Goal: Task Accomplishment & Management: Manage account settings

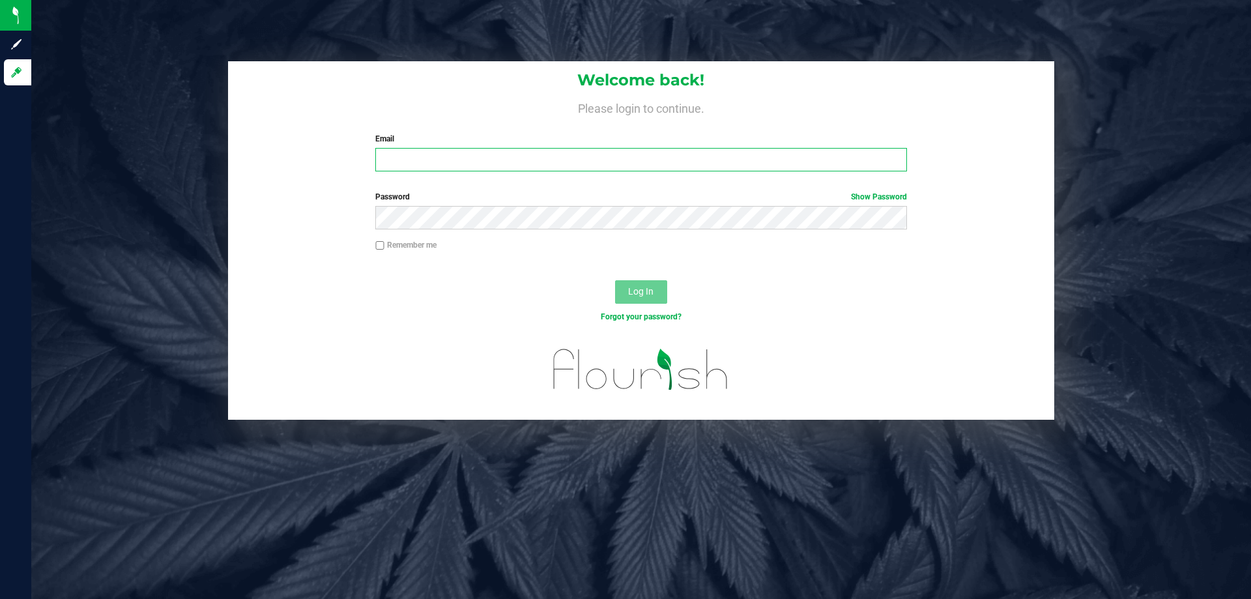
click at [431, 163] on input "Email" at bounding box center [640, 159] width 531 height 23
type input "[EMAIL_ADDRESS][DOMAIN_NAME]"
click at [615, 280] on button "Log In" at bounding box center [641, 291] width 52 height 23
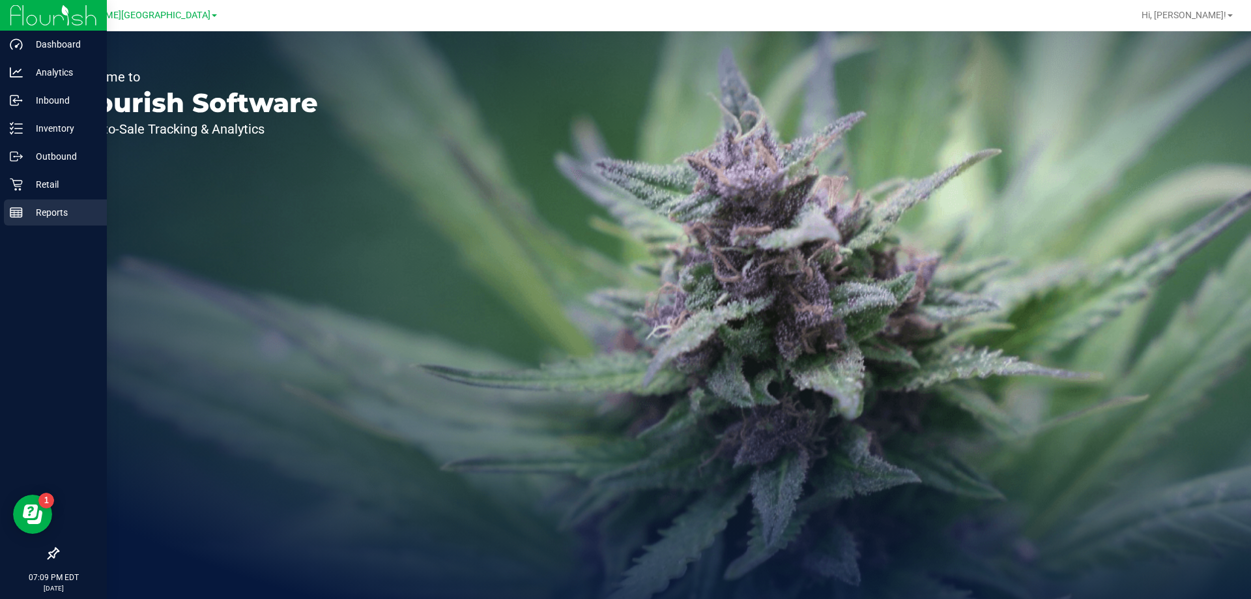
click at [57, 215] on p "Reports" at bounding box center [62, 213] width 78 height 16
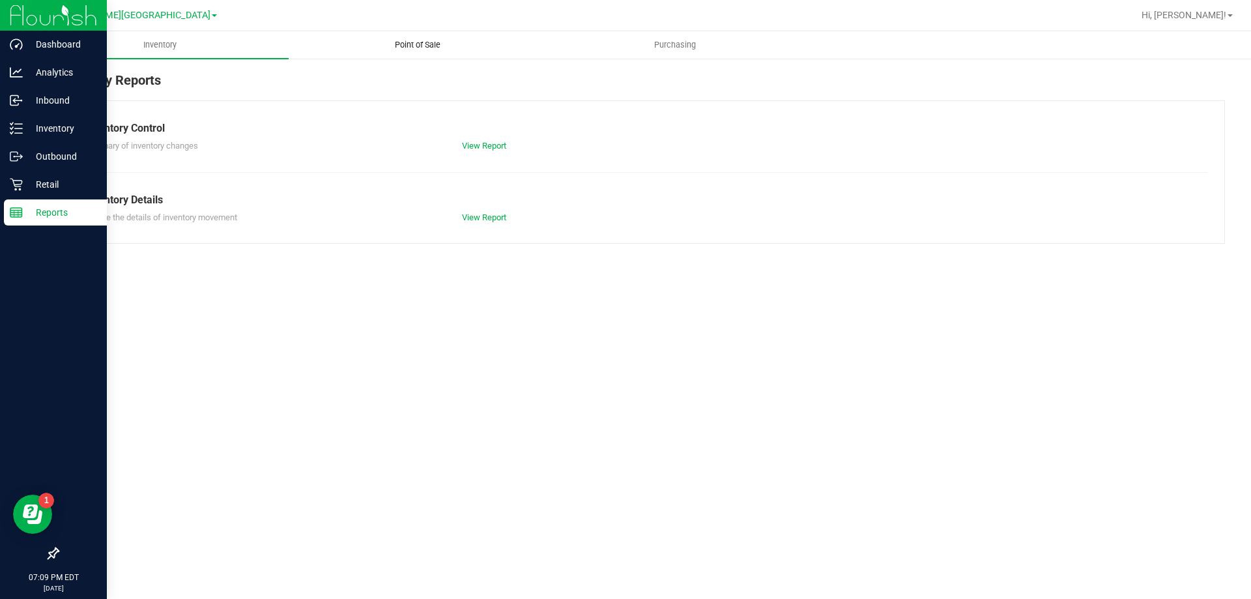
click at [409, 40] on span "Point of Sale" at bounding box center [417, 45] width 81 height 12
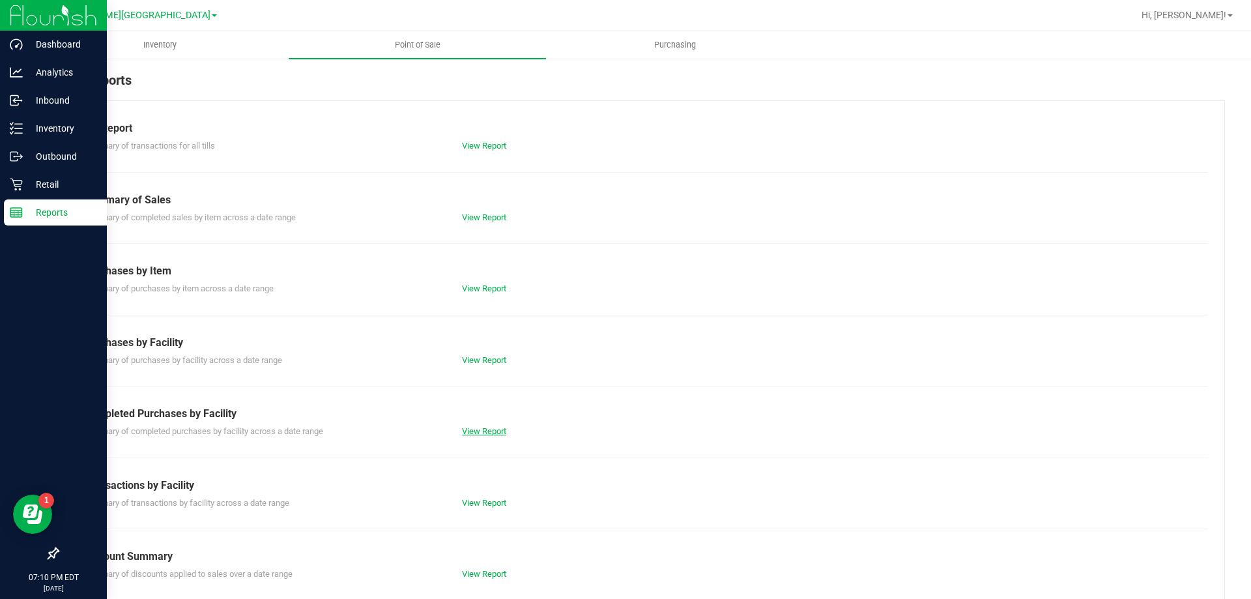
click at [493, 429] on link "View Report" at bounding box center [484, 431] width 44 height 10
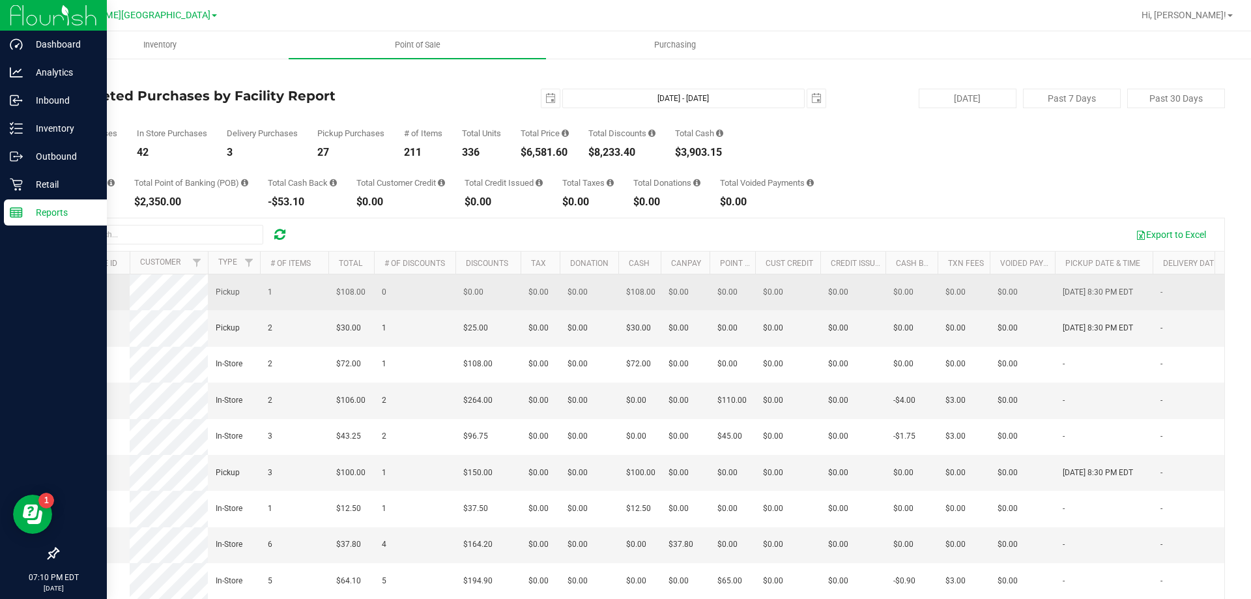
click at [77, 294] on span "11999582" at bounding box center [84, 291] width 36 height 9
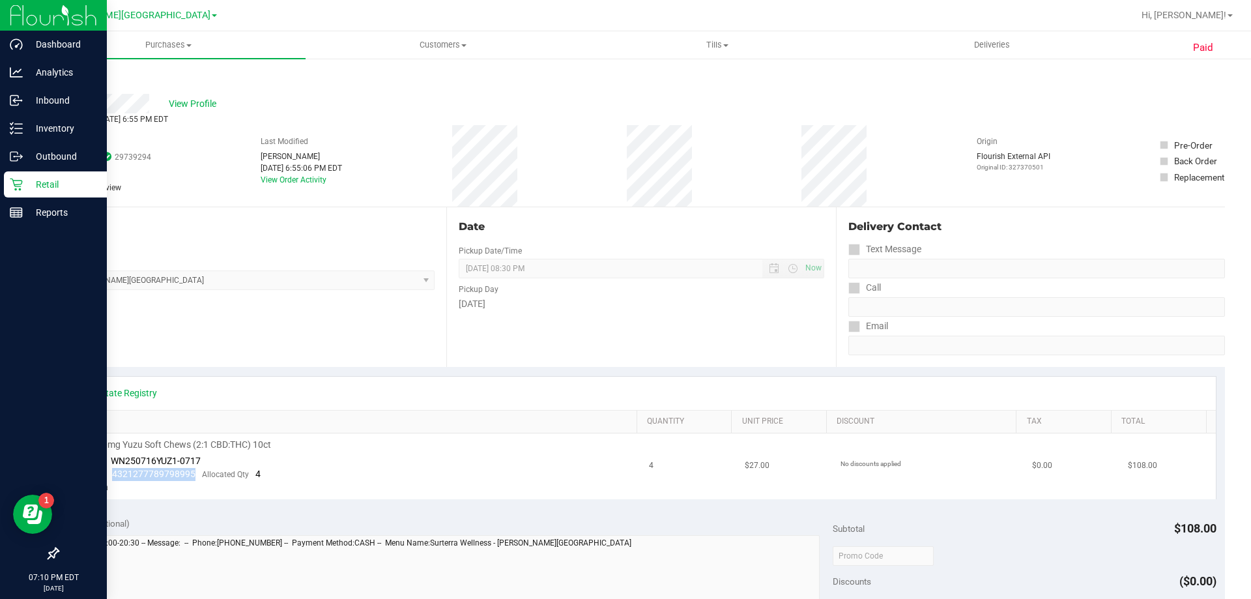
drag, startPoint x: 196, startPoint y: 475, endPoint x: 113, endPoint y: 479, distance: 82.8
click at [113, 479] on div "Package 4321277789798995 Allocated Qty 4" at bounding box center [168, 474] width 186 height 13
copy span "4321277789798995"
click at [65, 74] on link "Back" at bounding box center [67, 78] width 20 height 9
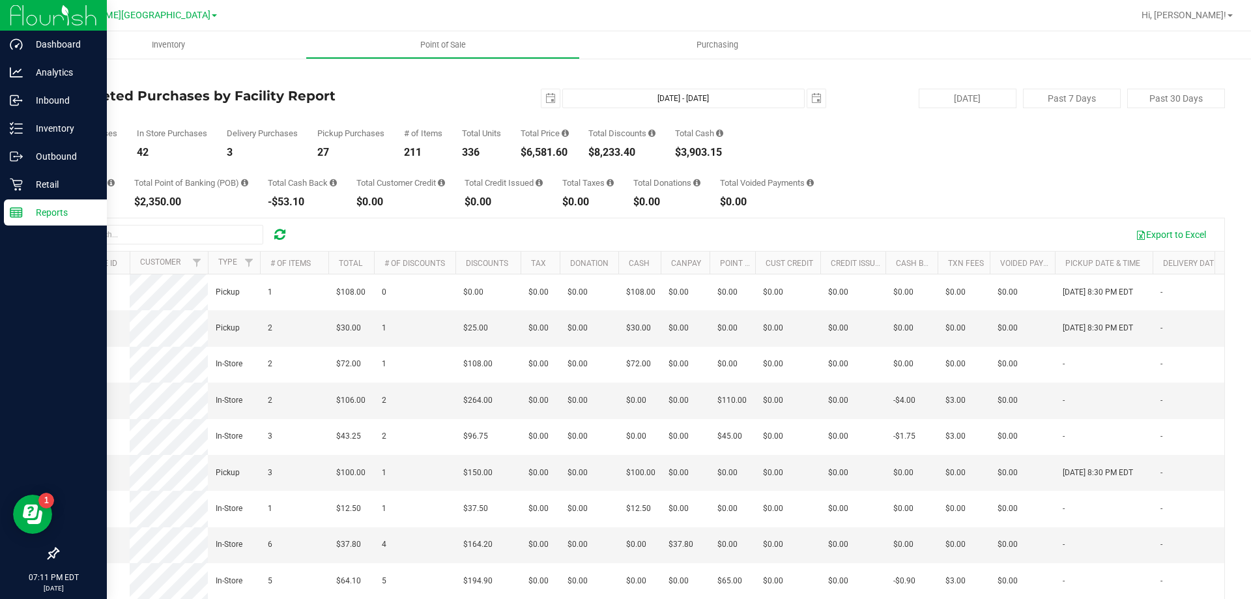
click at [279, 231] on icon at bounding box center [279, 234] width 11 height 13
click at [1153, 232] on button "Export to Excel" at bounding box center [1170, 234] width 87 height 22
click at [282, 234] on icon at bounding box center [279, 234] width 11 height 13
click at [78, 332] on span "12001183" at bounding box center [84, 327] width 36 height 9
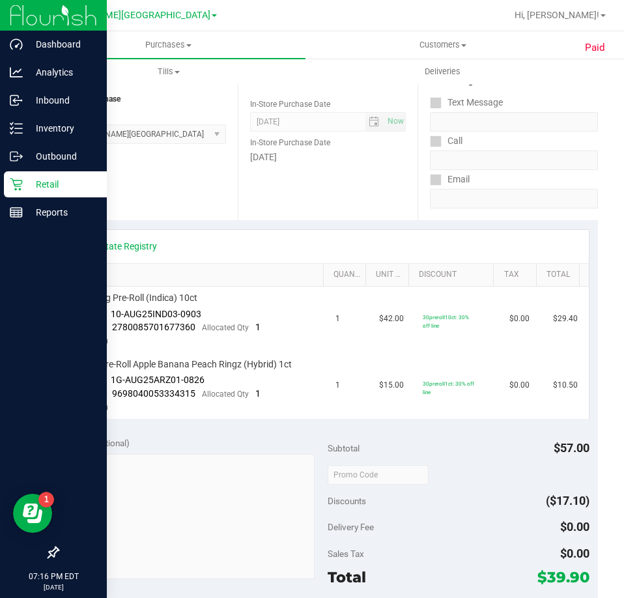
scroll to position [195, 0]
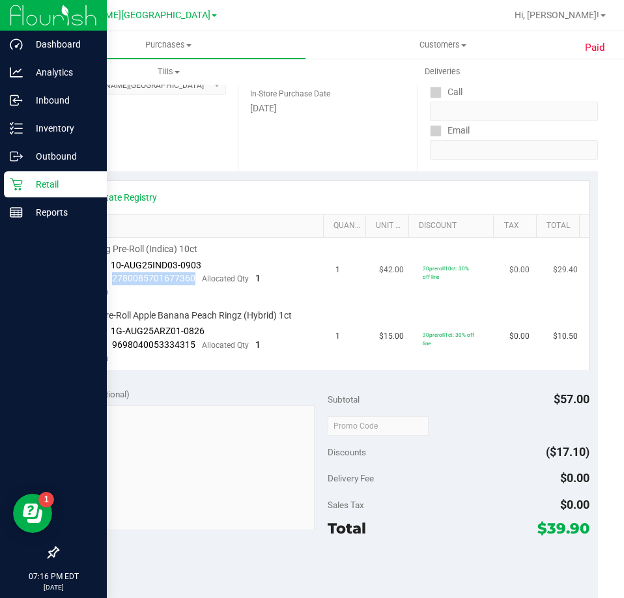
drag, startPoint x: 191, startPoint y: 278, endPoint x: 113, endPoint y: 284, distance: 78.4
click at [113, 284] on div "Package 2780085701677360 Allocated Qty 1" at bounding box center [168, 278] width 186 height 13
copy span "2780085701677360"
drag, startPoint x: 193, startPoint y: 345, endPoint x: 110, endPoint y: 350, distance: 83.5
click at [110, 350] on div "Package 9698040053334315 Allocated Qty 1" at bounding box center [168, 345] width 186 height 13
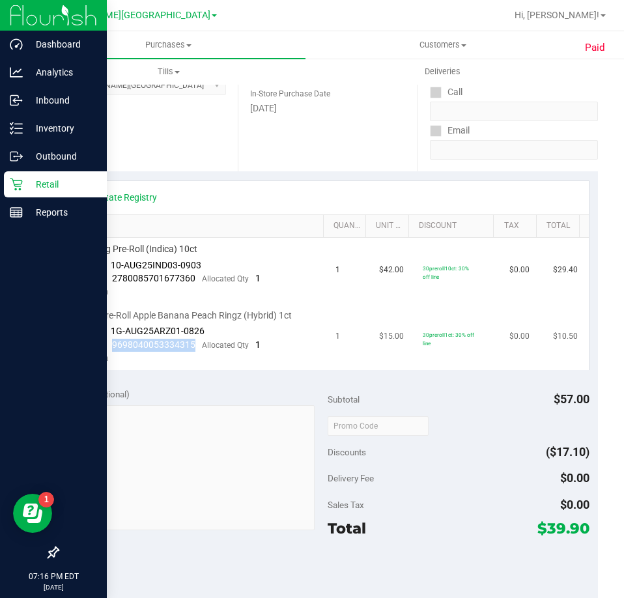
copy span "9698040053334315"
click at [165, 192] on div "View State Registry" at bounding box center [328, 197] width 498 height 13
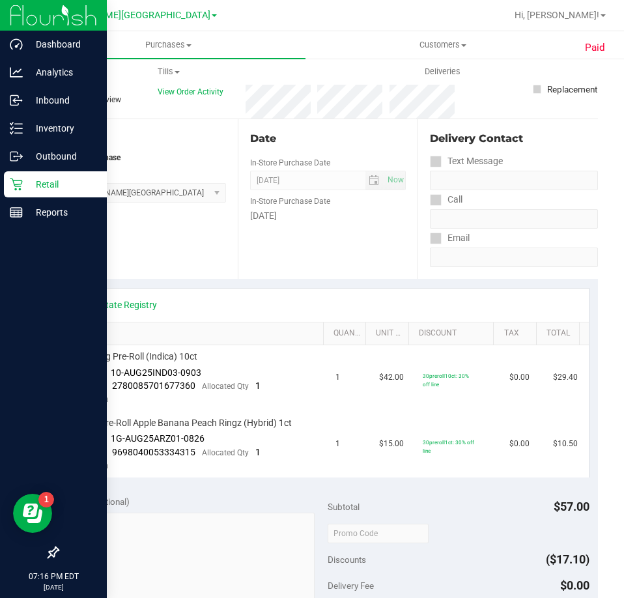
scroll to position [0, 0]
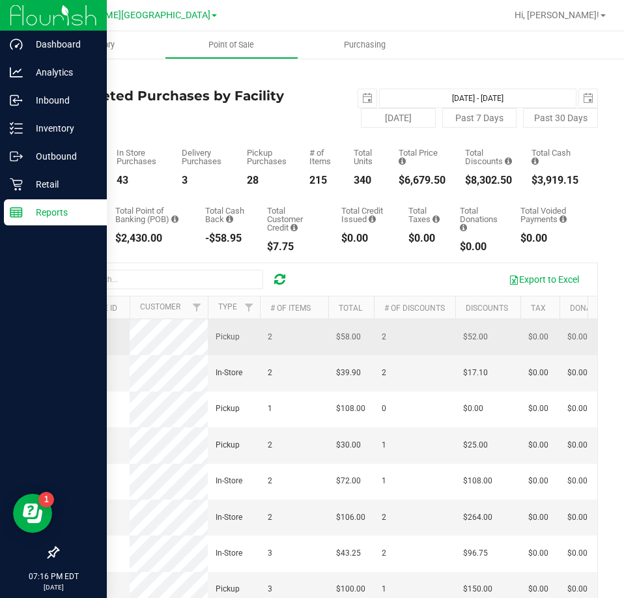
click at [78, 335] on span "12001108" at bounding box center [84, 336] width 36 height 9
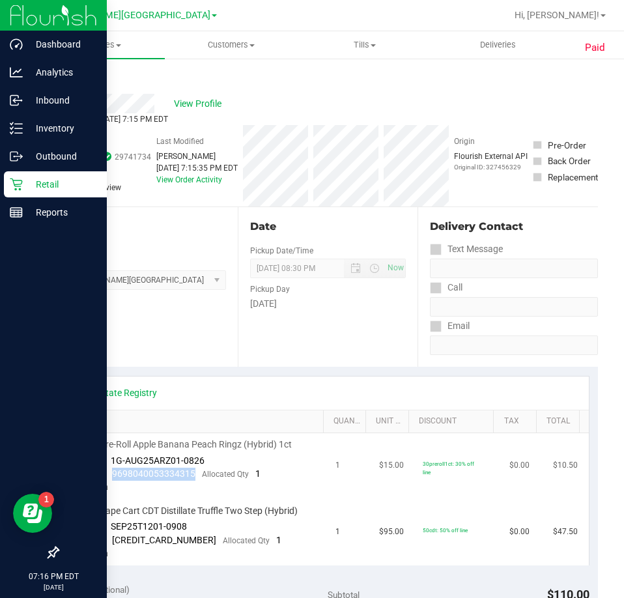
drag, startPoint x: 194, startPoint y: 471, endPoint x: 111, endPoint y: 477, distance: 83.6
click at [111, 477] on div "Package 9698040053334315 Allocated Qty 1" at bounding box center [168, 474] width 186 height 13
copy span "9698040053334315"
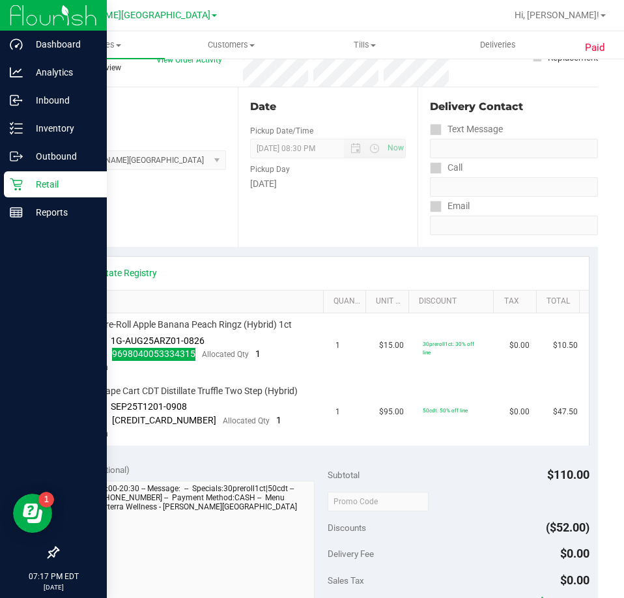
scroll to position [130, 0]
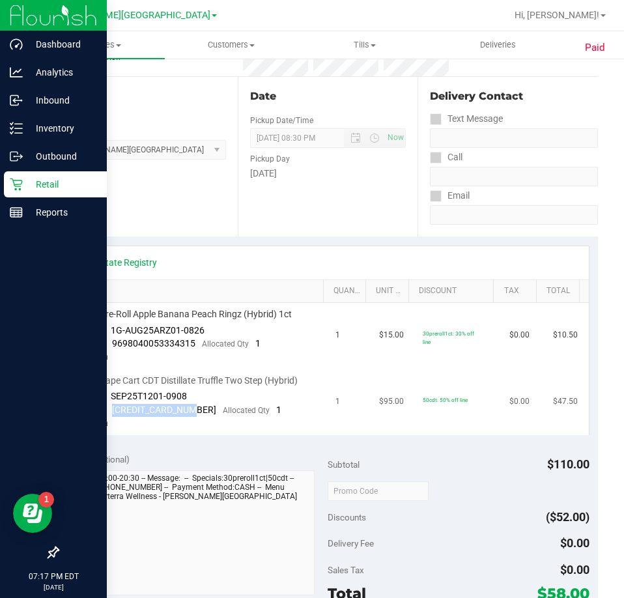
drag, startPoint x: 192, startPoint y: 411, endPoint x: 111, endPoint y: 413, distance: 81.4
click at [111, 413] on div "Package 4575847156055122 Allocated Qty 1" at bounding box center [178, 410] width 206 height 13
copy span "4575847156055122"
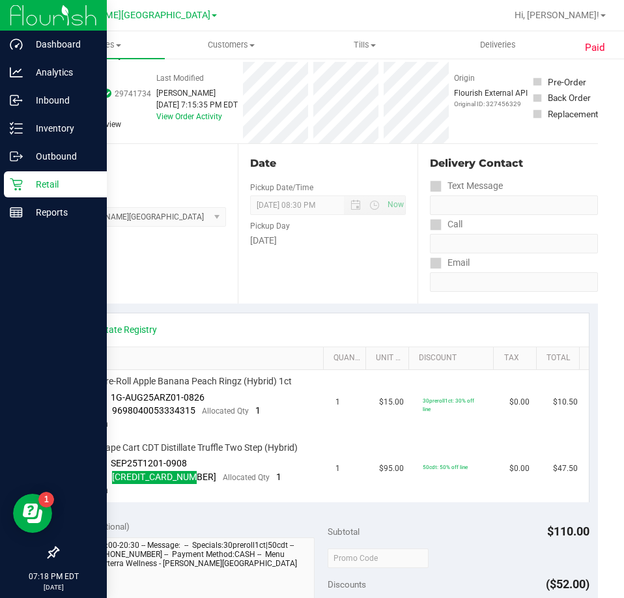
scroll to position [0, 0]
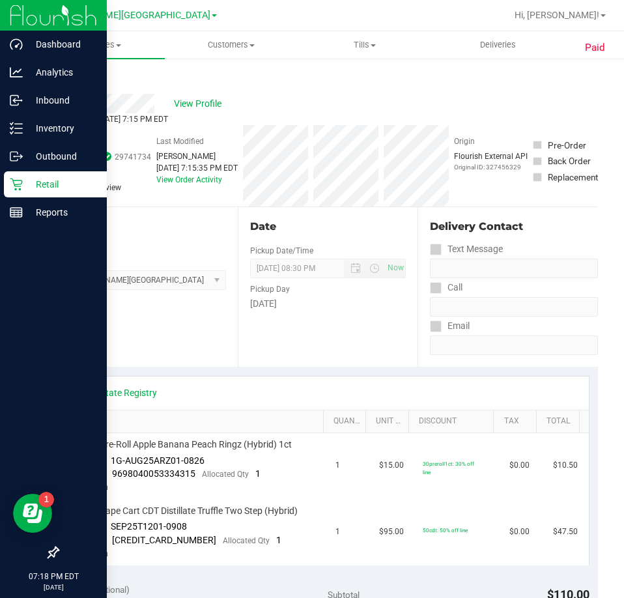
click at [67, 79] on link "Back" at bounding box center [67, 78] width 20 height 9
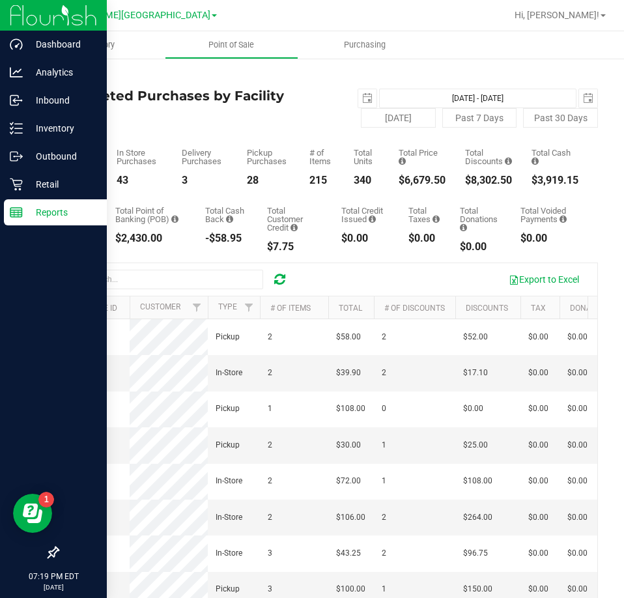
click at [279, 276] on icon at bounding box center [279, 279] width 11 height 13
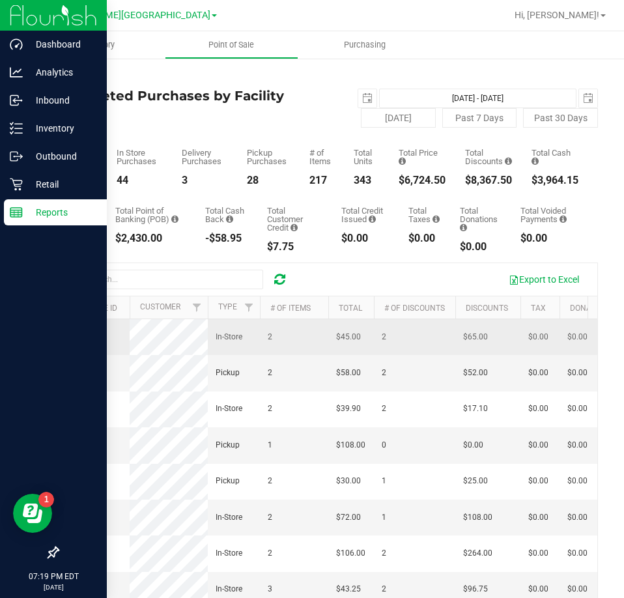
click at [73, 341] on span "12001236" at bounding box center [84, 336] width 36 height 9
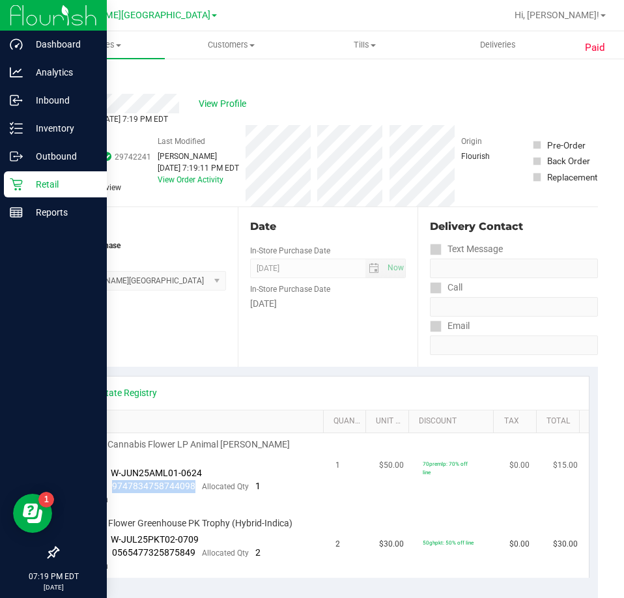
drag, startPoint x: 195, startPoint y: 475, endPoint x: 111, endPoint y: 476, distance: 84.0
click at [111, 480] on div "Package 9747834758744098 Allocated Qty 1" at bounding box center [168, 486] width 186 height 13
copy span "9747834758744098"
drag, startPoint x: 193, startPoint y: 548, endPoint x: 160, endPoint y: 548, distance: 33.2
click at [160, 548] on td "FD 3.5g Flower Greenhouse PK Trophy (Hybrid-Indica) Batch ID W-JUL25PKT02-0709 …" at bounding box center [197, 545] width 261 height 66
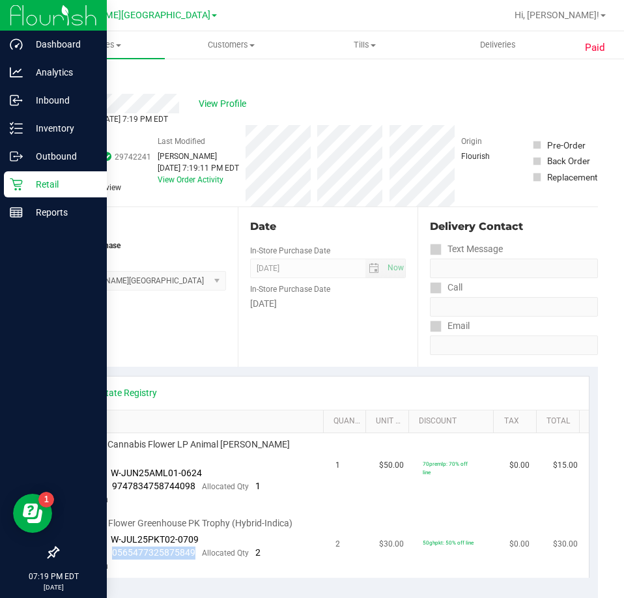
drag, startPoint x: 191, startPoint y: 539, endPoint x: 112, endPoint y: 537, distance: 78.8
click at [112, 547] on span "0565477325875849" at bounding box center [153, 552] width 83 height 10
copy span "0565477325875849"
click at [195, 348] on div "Location In-Store Purchase From Store Bonita Springs WC Select Store Bonita Spr…" at bounding box center [147, 287] width 180 height 160
click at [73, 76] on link "Back" at bounding box center [67, 78] width 20 height 9
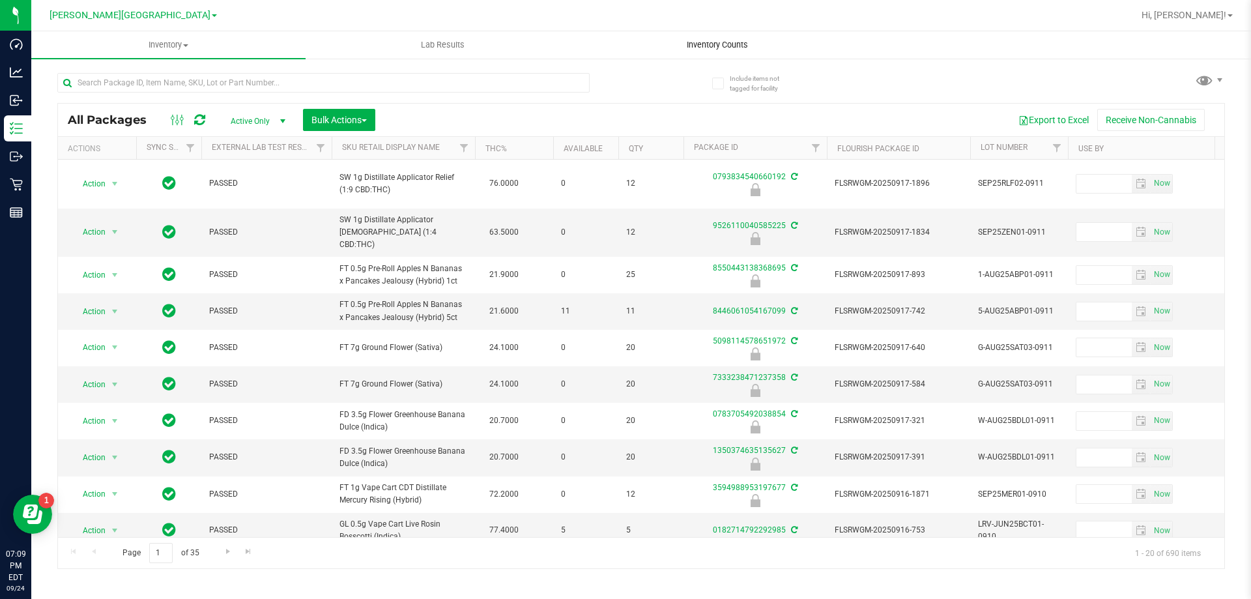
click at [683, 42] on span "Inventory Counts" at bounding box center [717, 45] width 96 height 12
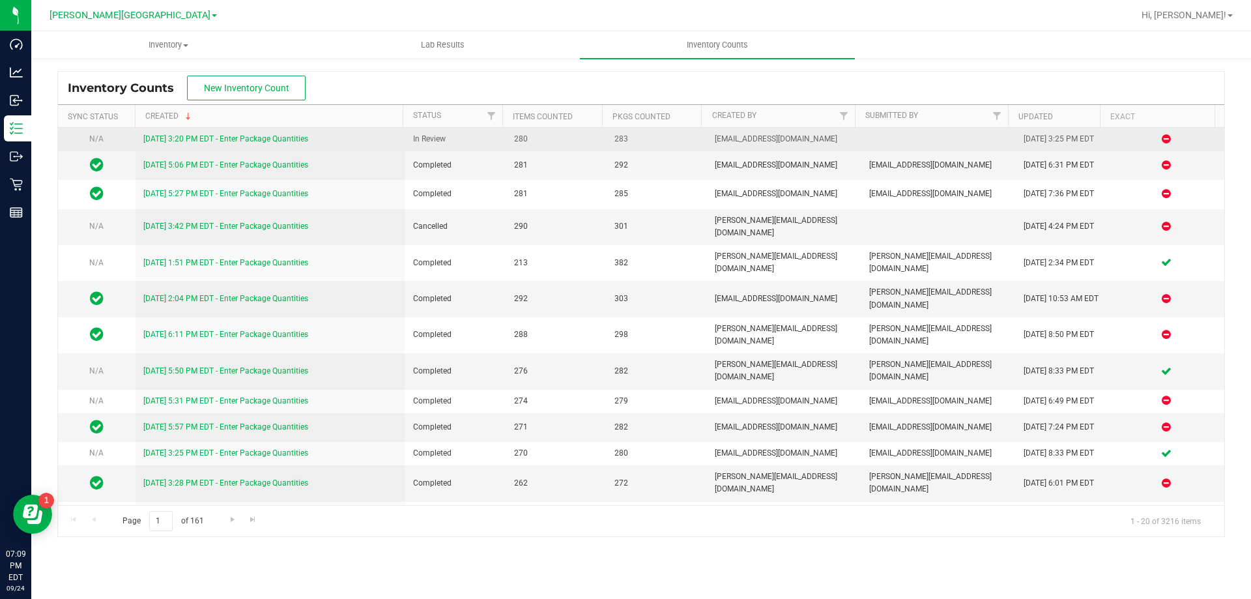
click at [279, 140] on link "[DATE] 3:20 PM EDT - Enter Package Quantities" at bounding box center [225, 138] width 165 height 9
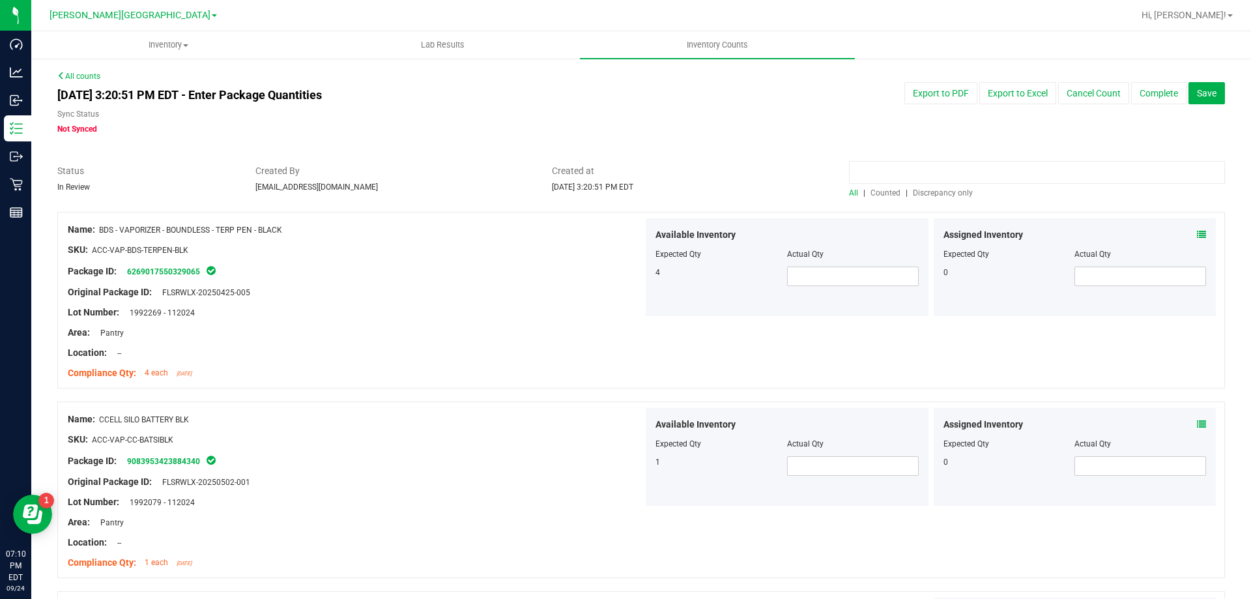
paste input "4321277789798995"
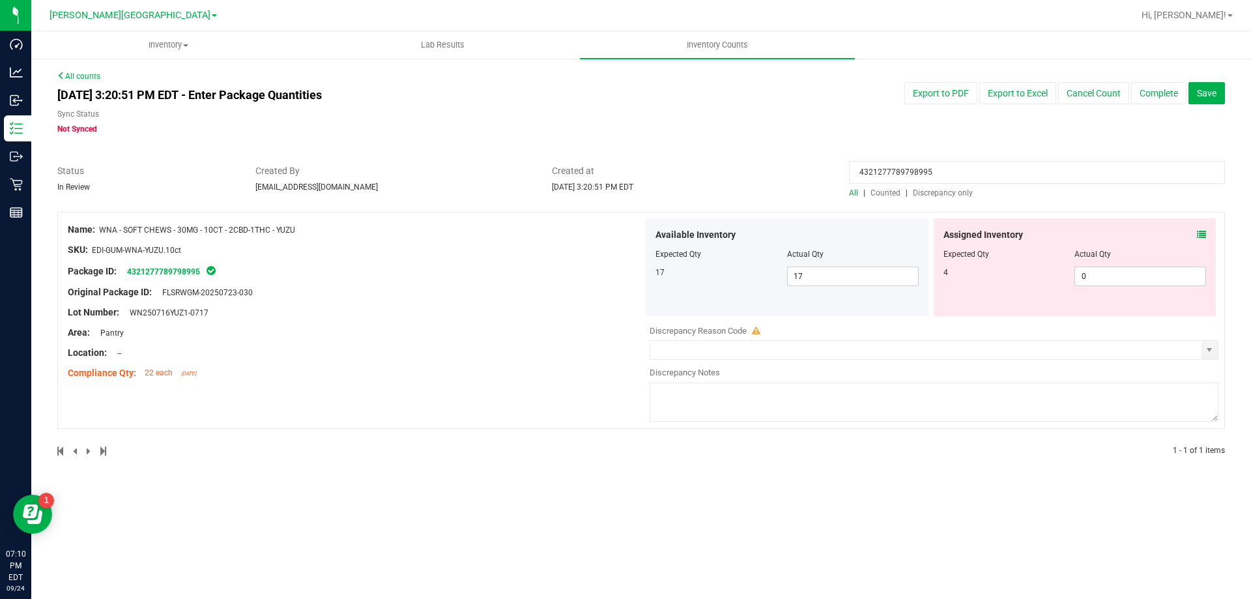
type input "4321277789798995"
click at [1198, 232] on icon at bounding box center [1200, 234] width 9 height 9
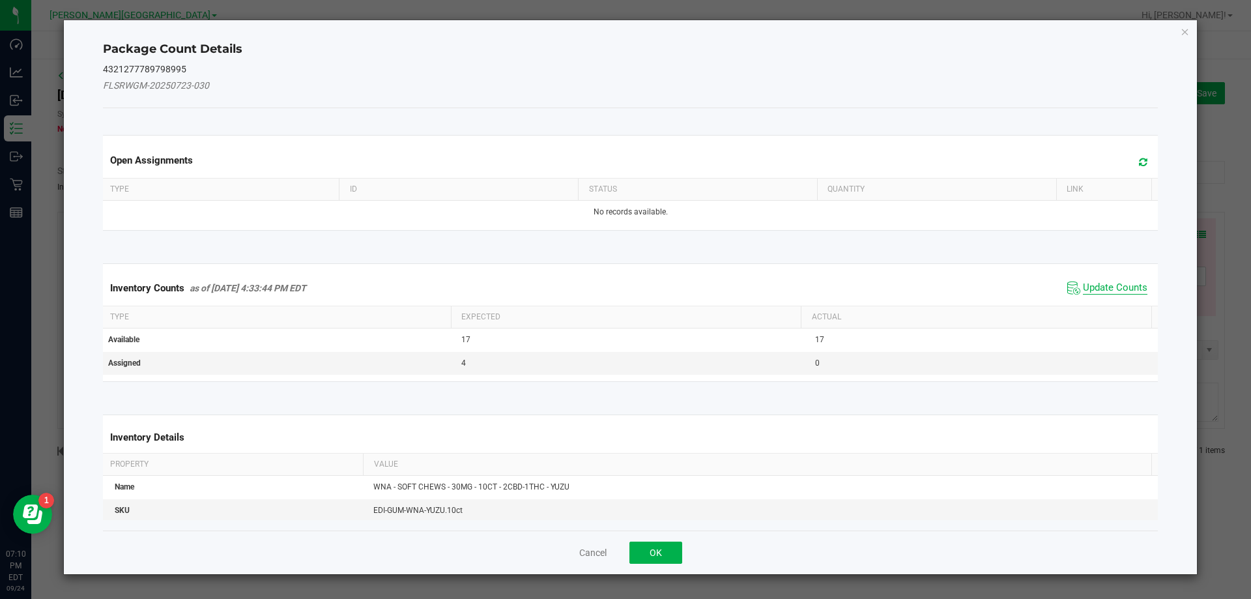
click at [1124, 282] on span "Update Counts" at bounding box center [1114, 287] width 64 height 13
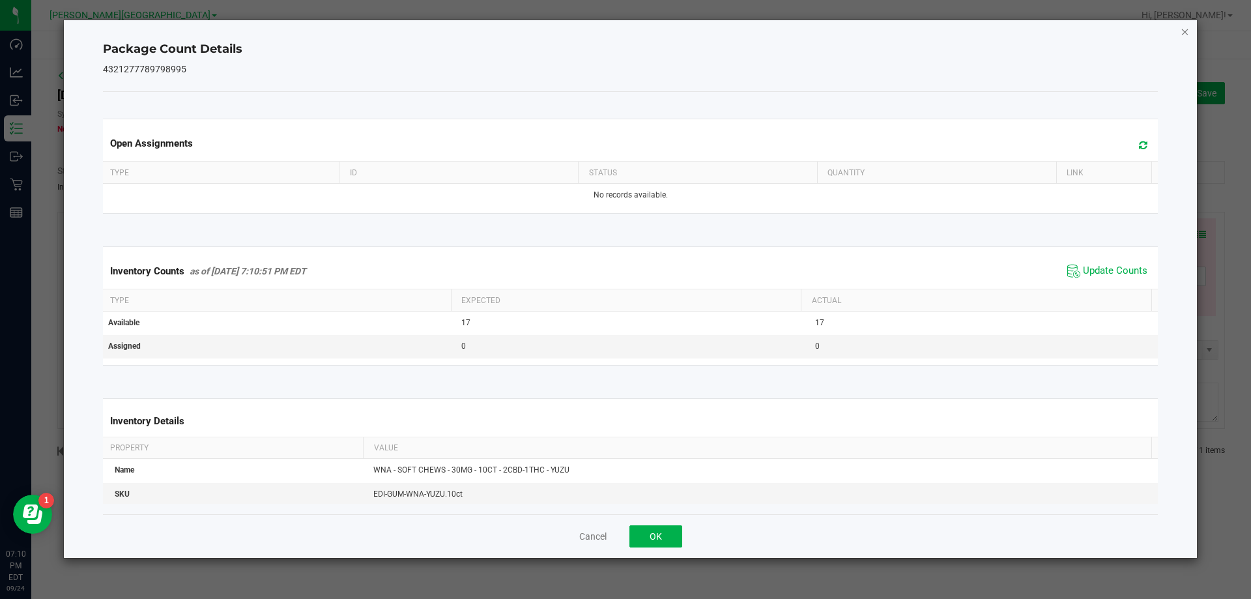
click at [1183, 33] on icon "Close" at bounding box center [1184, 31] width 9 height 16
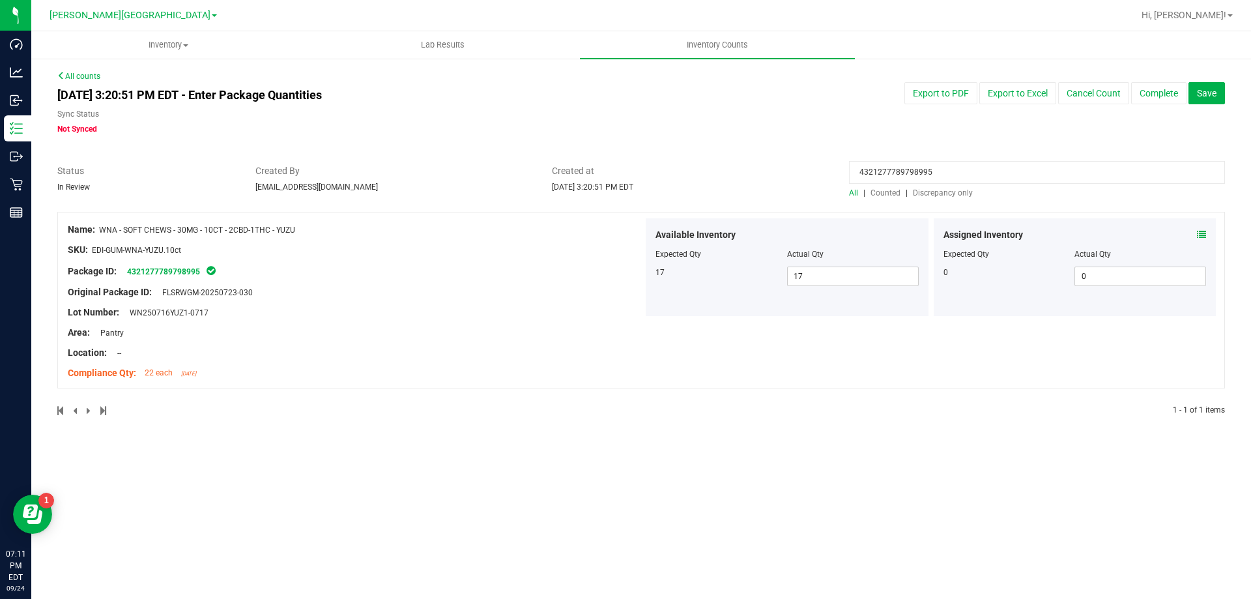
click at [958, 165] on input "4321277789798995" at bounding box center [1037, 172] width 376 height 23
drag, startPoint x: 958, startPoint y: 165, endPoint x: 952, endPoint y: 163, distance: 7.0
click at [958, 166] on input "4321277789798995" at bounding box center [1037, 172] width 376 height 23
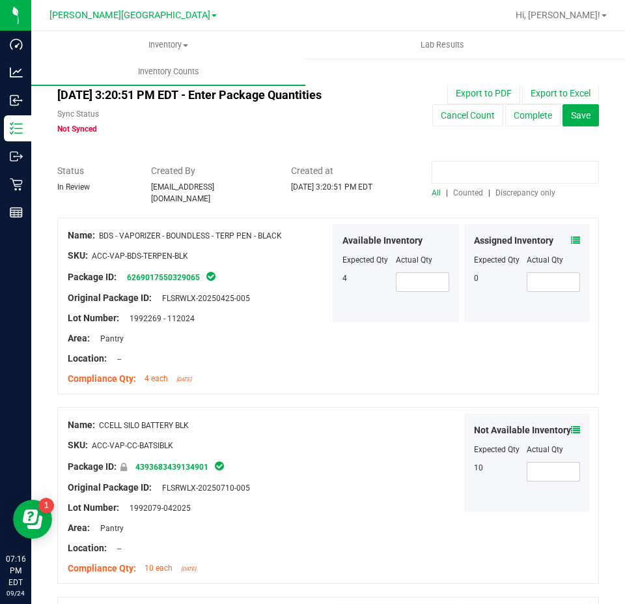
click at [498, 173] on input at bounding box center [515, 172] width 167 height 23
paste input "2780085701677360"
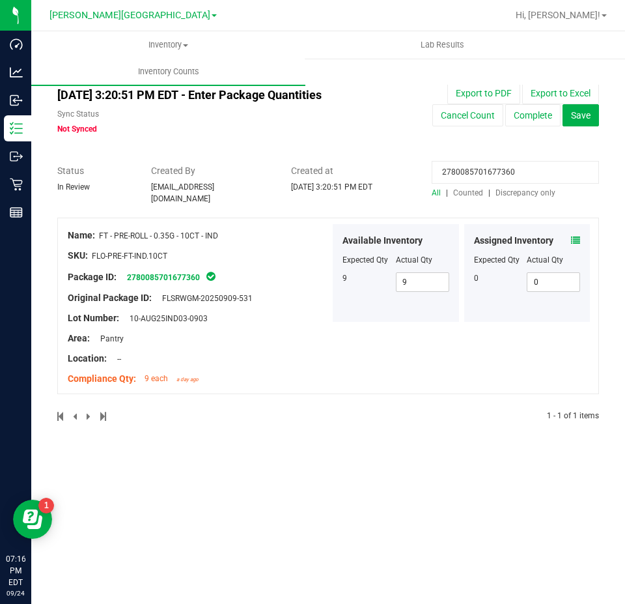
type input "2780085701677360"
click at [573, 236] on icon at bounding box center [575, 240] width 9 height 9
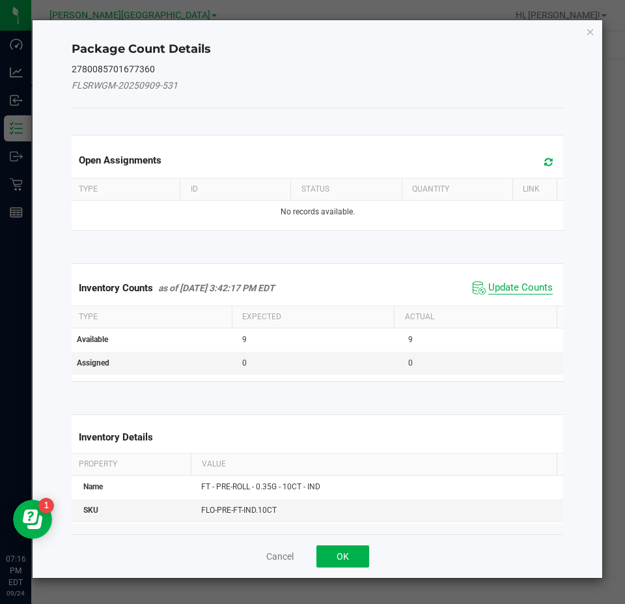
click at [528, 293] on span "Update Counts" at bounding box center [520, 287] width 64 height 13
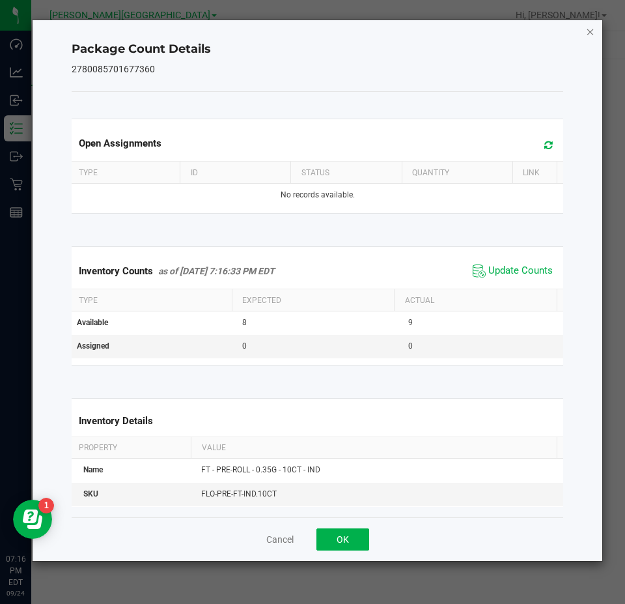
click at [594, 27] on icon "Close" at bounding box center [590, 31] width 9 height 16
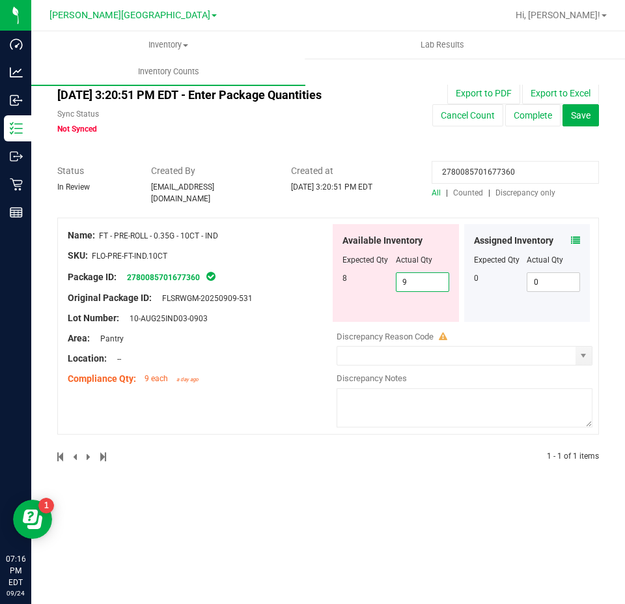
click at [430, 272] on span "9 9" at bounding box center [422, 282] width 53 height 20
click at [430, 273] on input "9" at bounding box center [423, 282] width 52 height 18
type input "8"
click at [539, 322] on div at bounding box center [461, 323] width 262 height 2
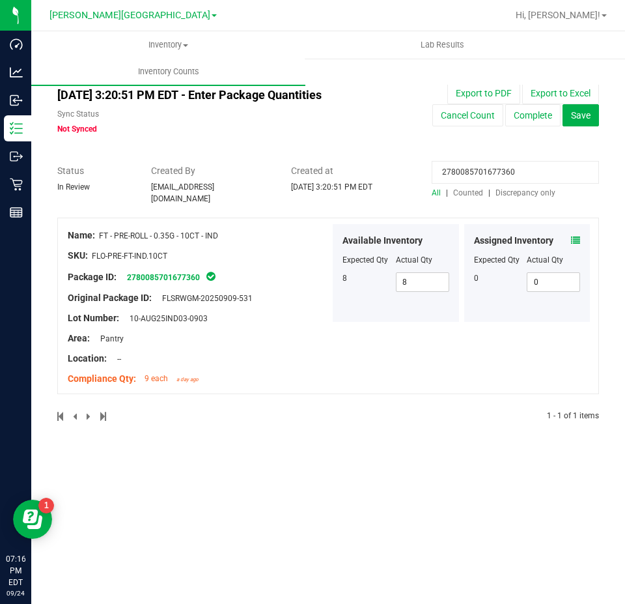
click at [459, 175] on input "2780085701677360" at bounding box center [515, 172] width 167 height 23
paste input "9698040053334315"
type input "9698040053334315"
click at [578, 236] on icon at bounding box center [575, 240] width 9 height 9
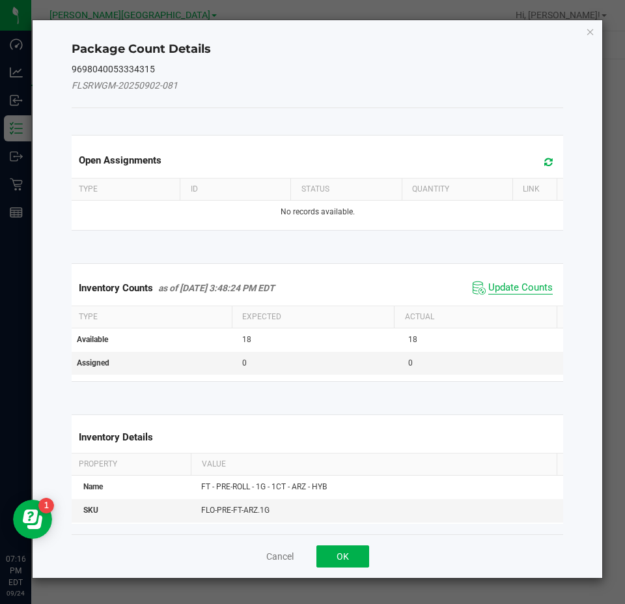
click at [500, 285] on span "Update Counts" at bounding box center [520, 287] width 64 height 13
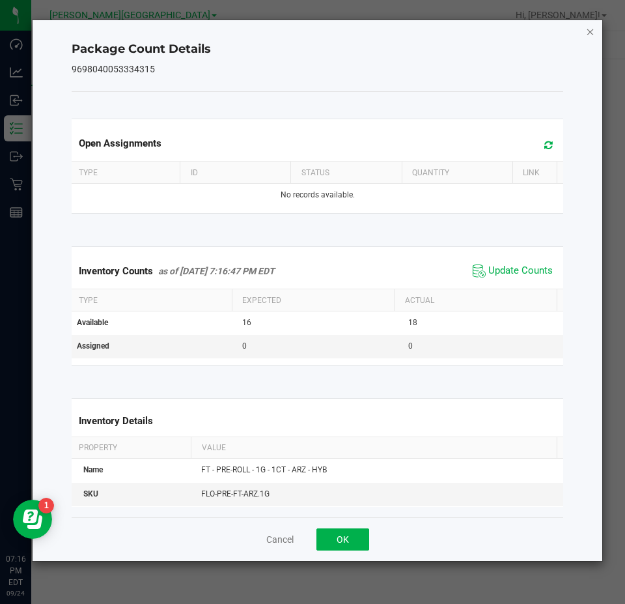
click at [587, 27] on icon "Close" at bounding box center [590, 31] width 9 height 16
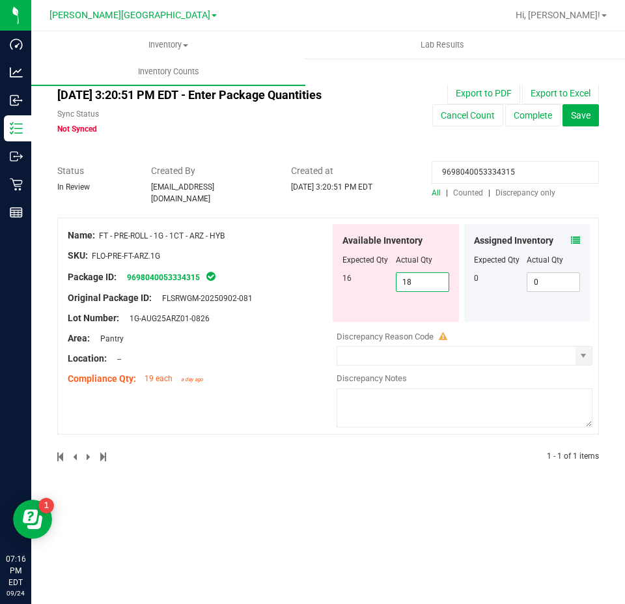
click at [425, 274] on span "18 18" at bounding box center [422, 282] width 53 height 20
click at [425, 274] on input "18" at bounding box center [423, 282] width 52 height 18
type input "16"
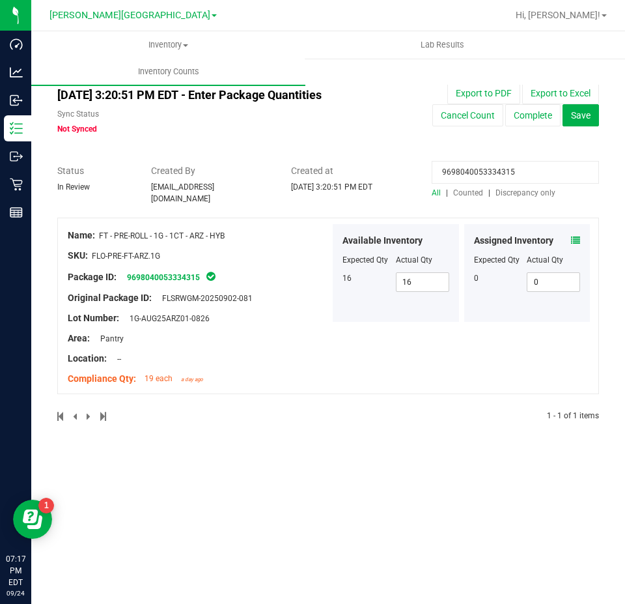
click at [485, 170] on input "9698040053334315" at bounding box center [515, 172] width 167 height 23
click at [573, 236] on icon at bounding box center [575, 240] width 9 height 9
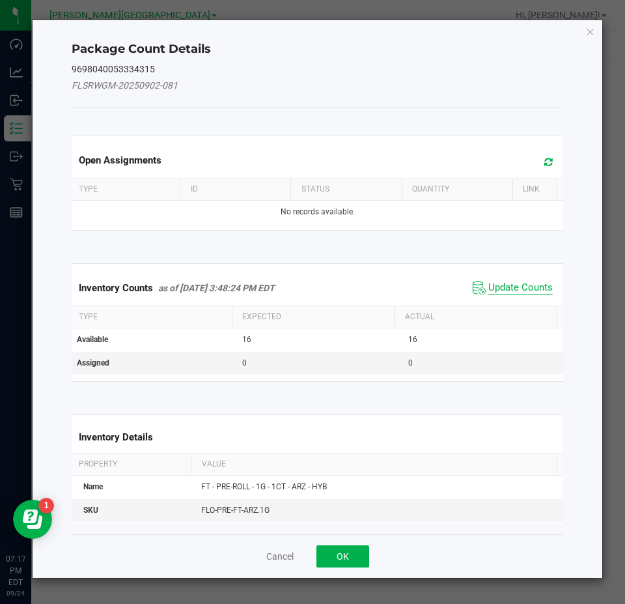
click at [526, 290] on span "Update Counts" at bounding box center [520, 287] width 64 height 13
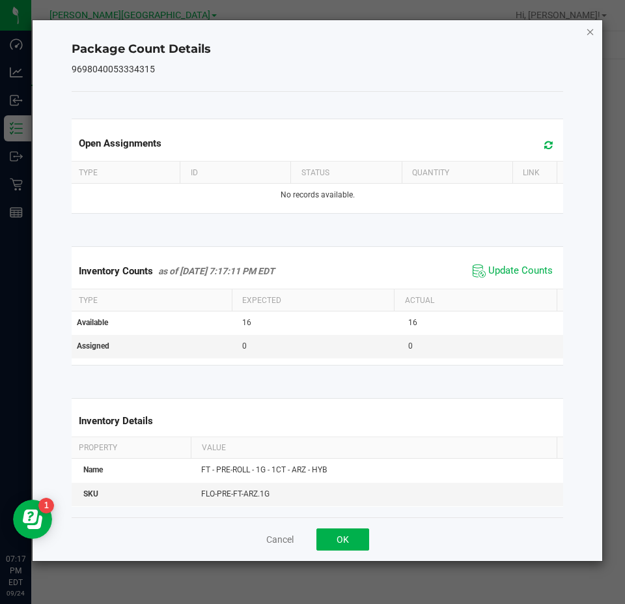
click at [587, 34] on icon "Close" at bounding box center [590, 31] width 9 height 16
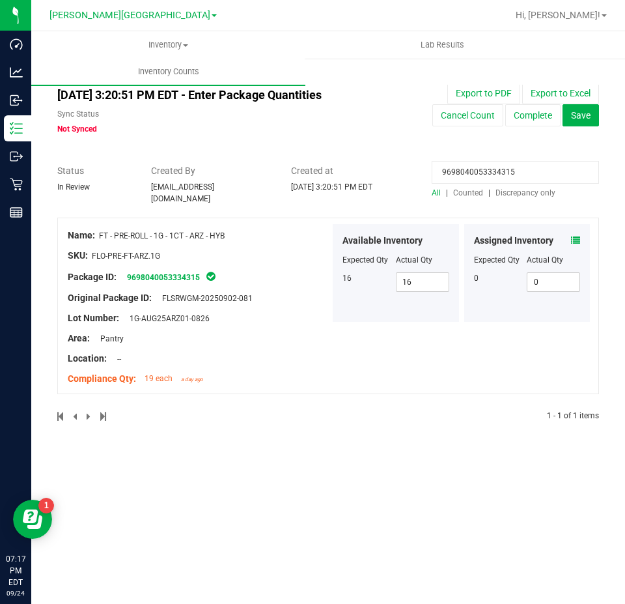
click at [528, 178] on input "9698040053334315" at bounding box center [515, 172] width 167 height 23
paste input "4575847156055122"
click at [475, 177] on input "4575847156055122" at bounding box center [515, 172] width 167 height 23
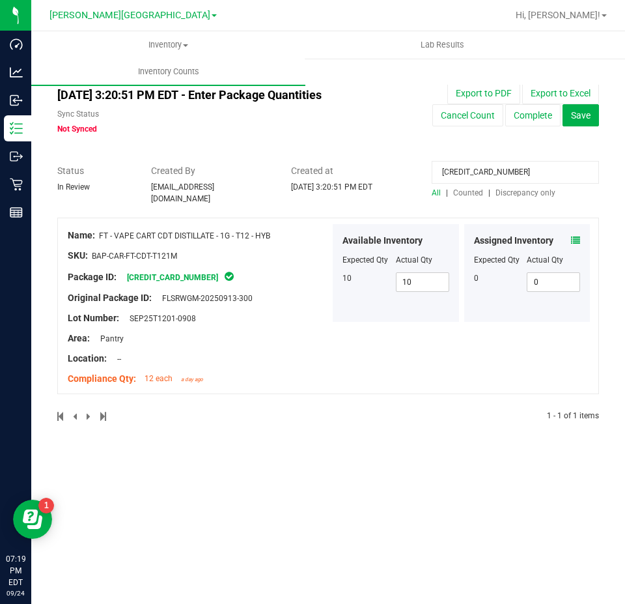
paste input "9747834758744098"
type input "9747834758744098"
click at [573, 236] on icon at bounding box center [575, 240] width 9 height 9
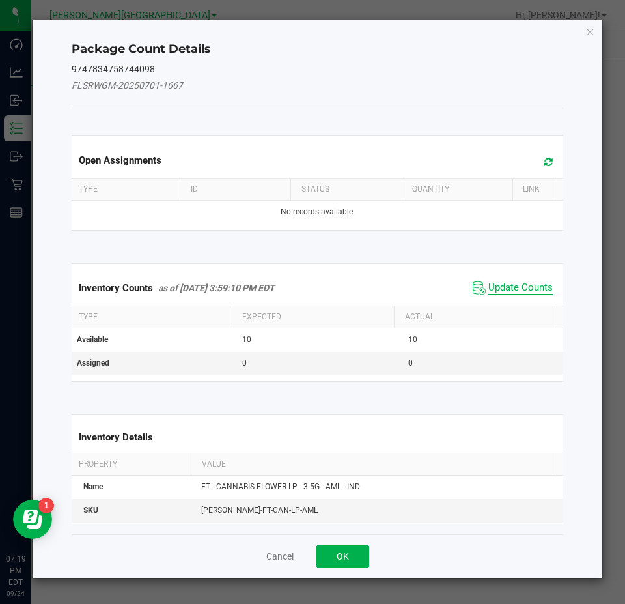
click at [530, 289] on span "Update Counts" at bounding box center [520, 287] width 64 height 13
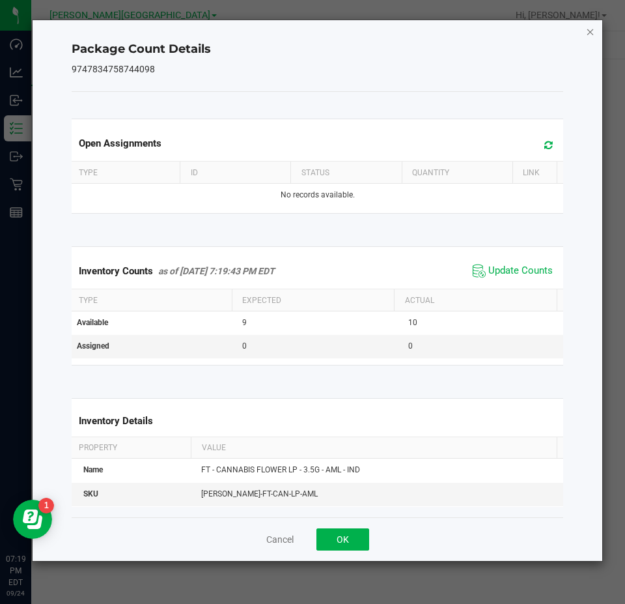
click at [591, 36] on icon "Close" at bounding box center [590, 31] width 9 height 16
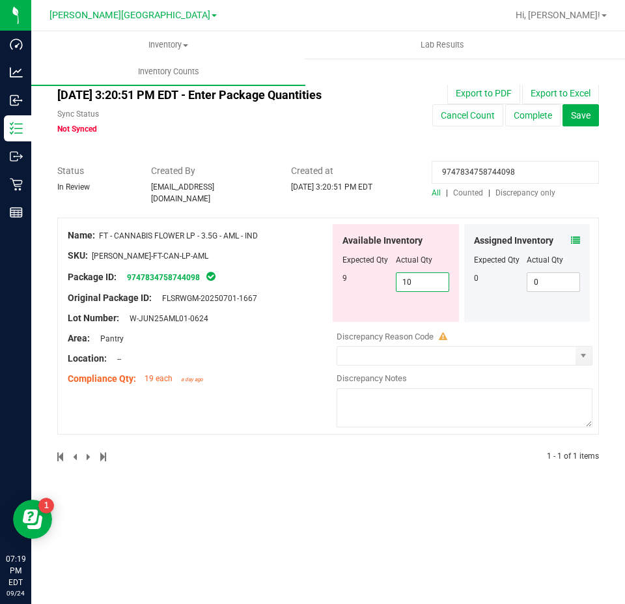
click at [422, 281] on span "10 10" at bounding box center [422, 282] width 53 height 20
click at [422, 281] on input "10" at bounding box center [423, 282] width 52 height 18
type input "9"
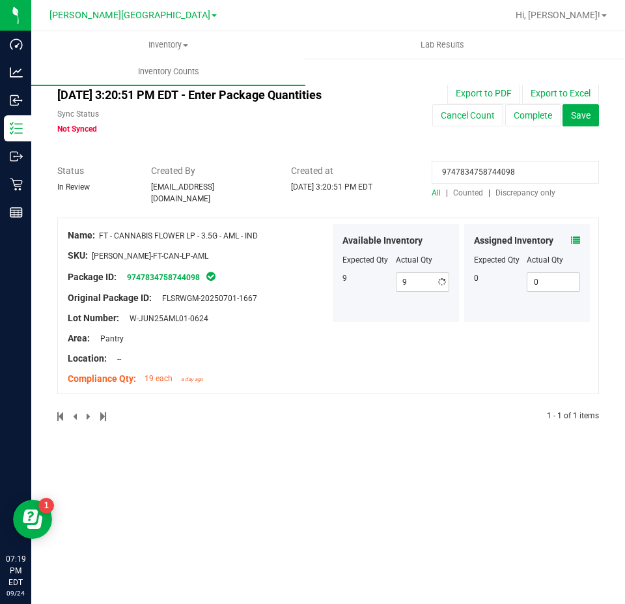
click at [533, 166] on input "9747834758744098" at bounding box center [515, 172] width 167 height 23
paste input "0565477325875849"
type input "0565477325875849"
click at [576, 248] on div at bounding box center [527, 251] width 107 height 7
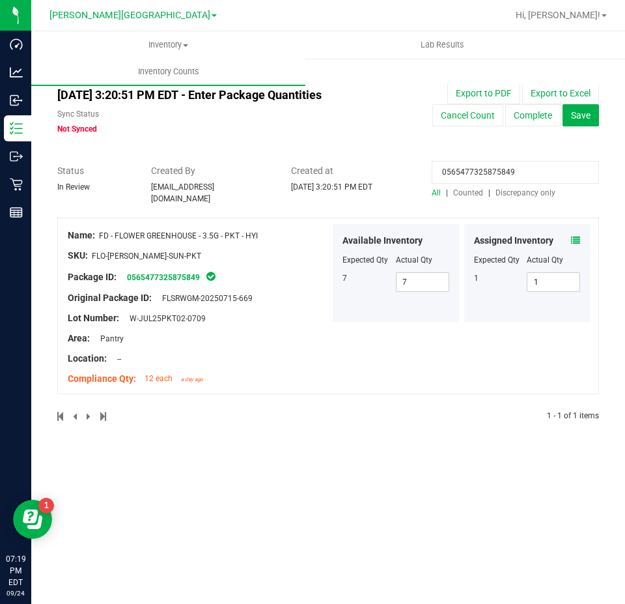
click at [574, 236] on icon at bounding box center [575, 240] width 9 height 9
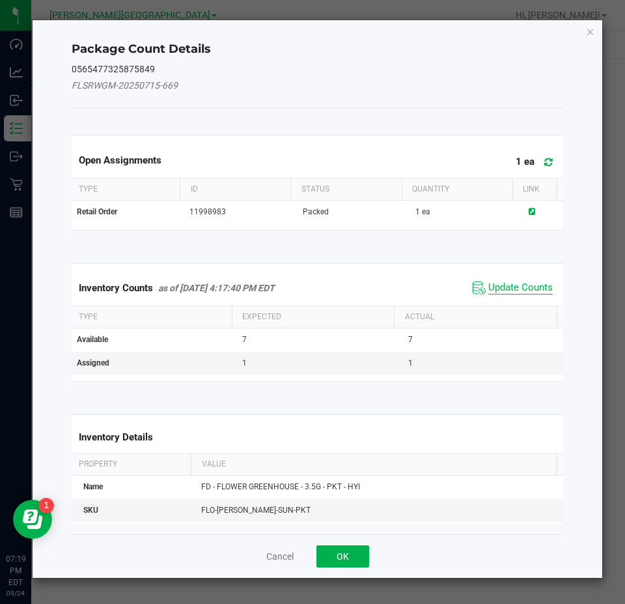
click at [522, 282] on span "Update Counts" at bounding box center [520, 287] width 64 height 13
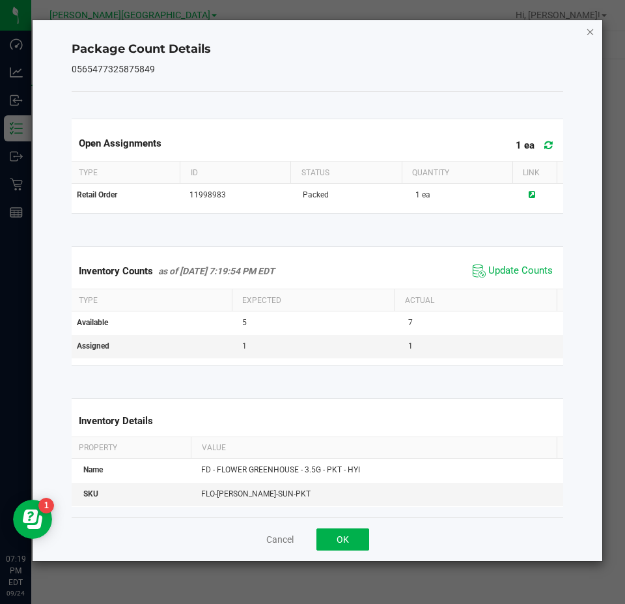
click at [592, 35] on icon "Close" at bounding box center [590, 31] width 9 height 16
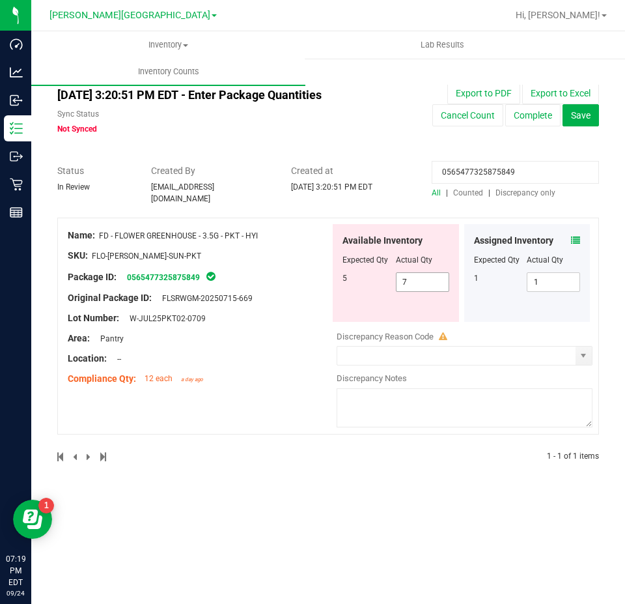
click at [448, 278] on span "7 7" at bounding box center [422, 282] width 53 height 20
click at [448, 278] on input "7" at bounding box center [423, 282] width 52 height 18
type input "5"
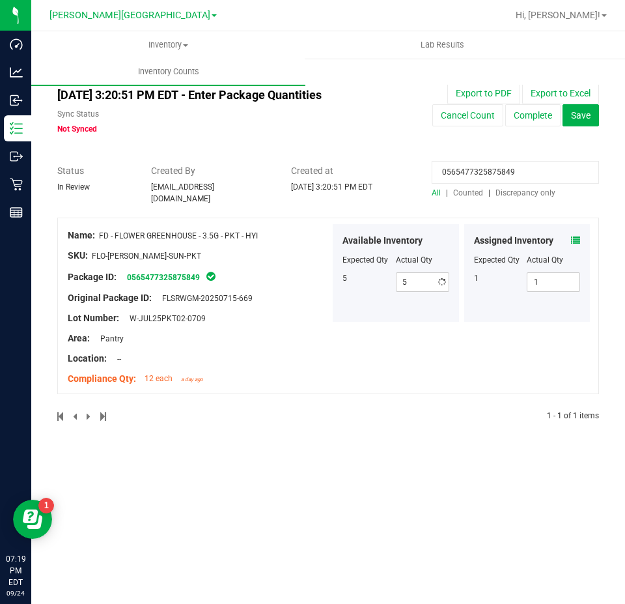
click at [320, 285] on div at bounding box center [199, 288] width 262 height 7
click at [534, 174] on input "0565477325875849" at bounding box center [515, 172] width 167 height 23
click at [533, 173] on input "0565477325875849" at bounding box center [515, 172] width 167 height 23
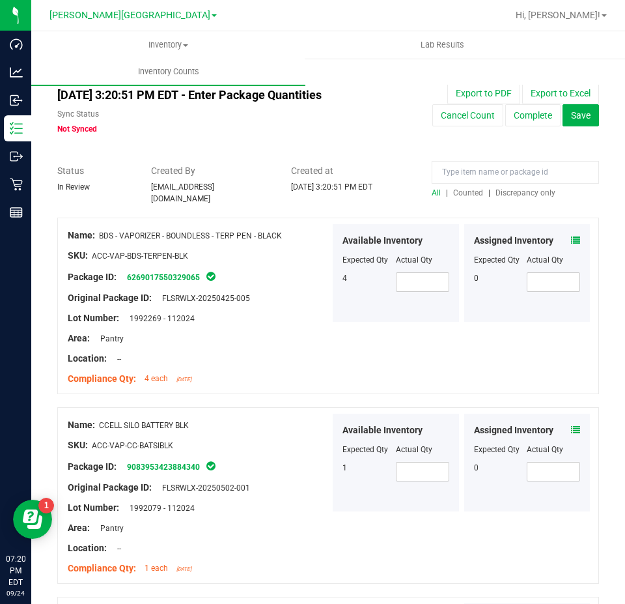
click at [533, 194] on span "Discrepancy only" at bounding box center [526, 192] width 60 height 9
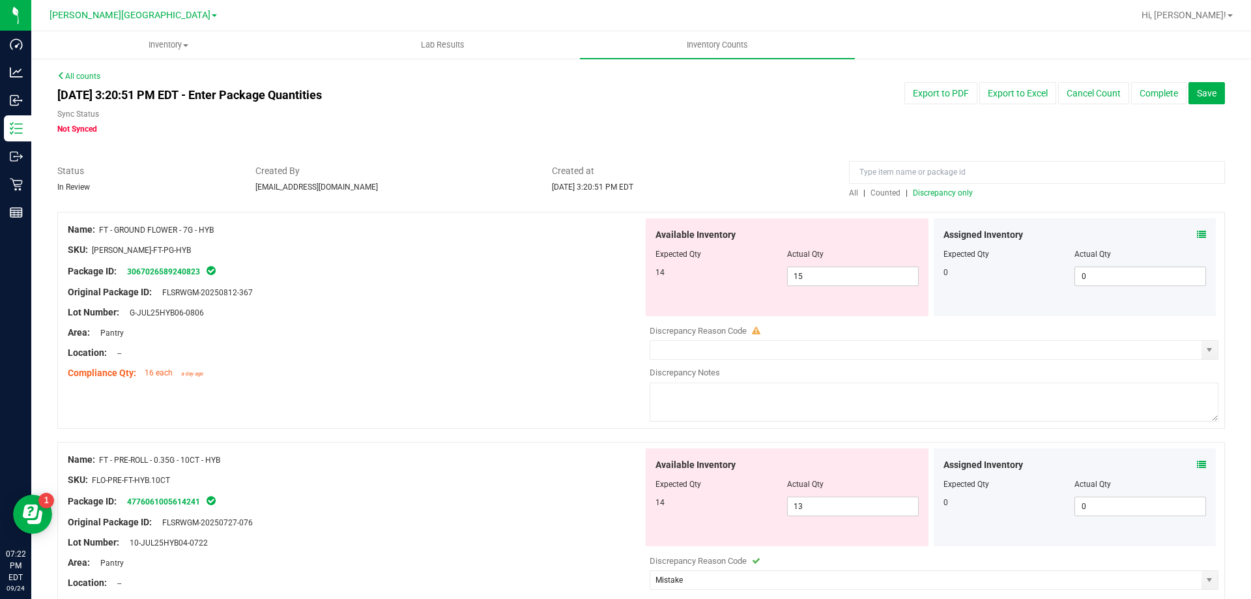
click at [1208, 350] on div "Name: FT - GROUND FLOWER - 7G - HYB SKU: FLO-BUD-FT-PG-HYB Package ID: 30670265…" at bounding box center [640, 320] width 1167 height 217
click at [1204, 355] on span "select" at bounding box center [1209, 350] width 10 height 10
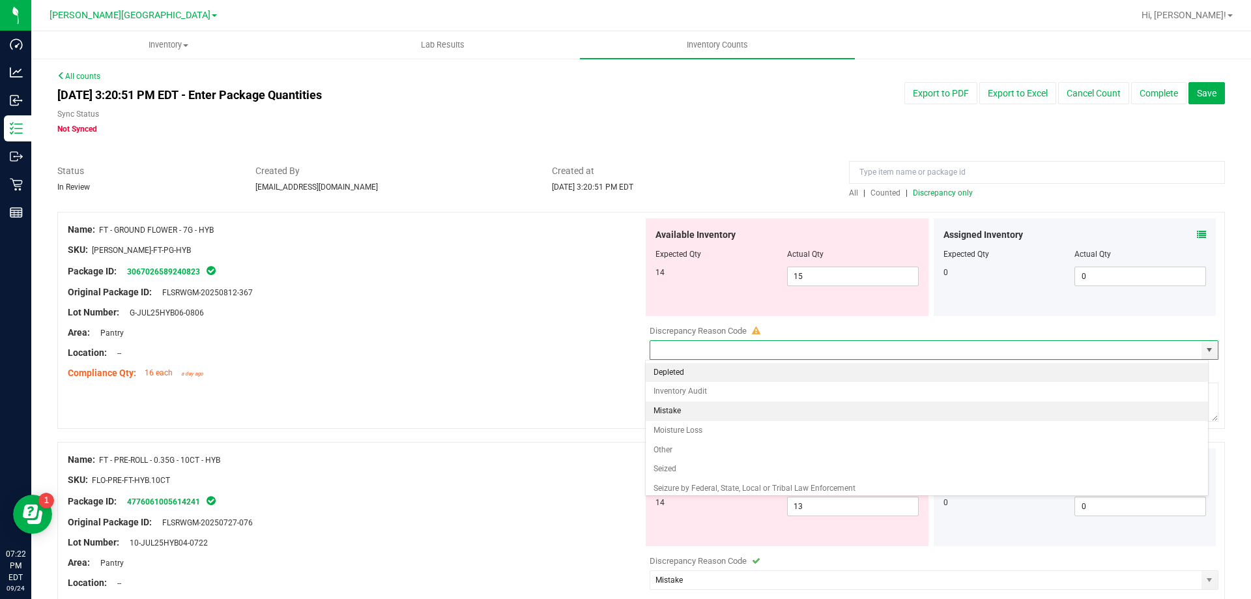
click at [733, 406] on li "Mistake" at bounding box center [926, 411] width 563 height 20
type input "Mistake"
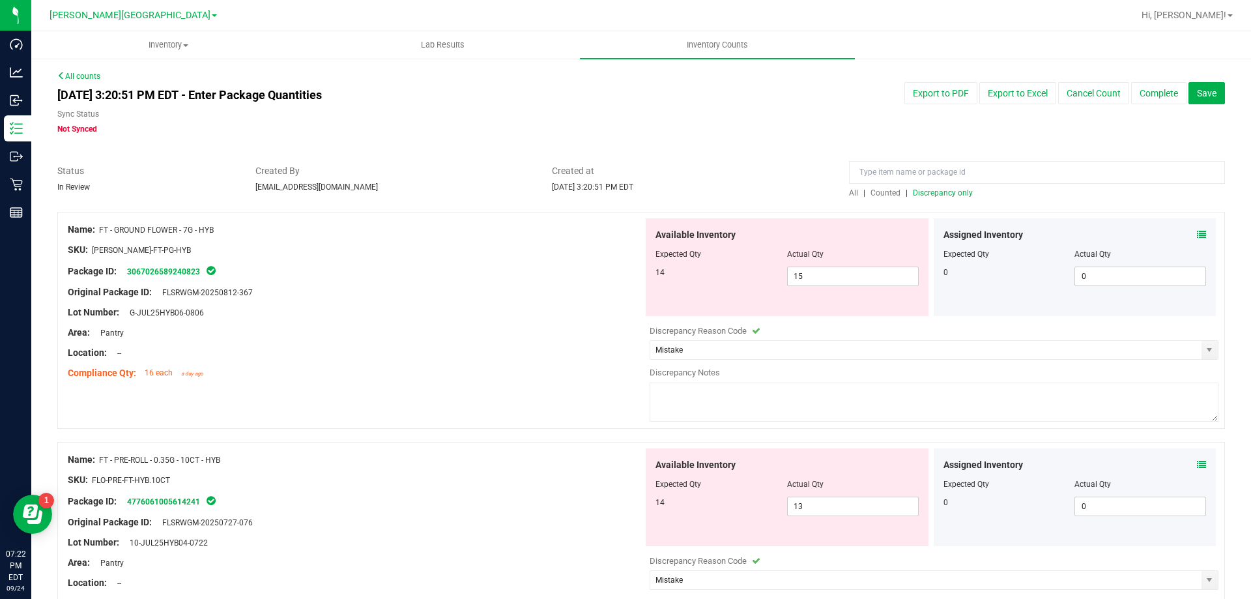
click at [733, 406] on textarea at bounding box center [933, 401] width 569 height 39
type textarea "+1"
click at [487, 375] on div "Compliance Qty: 16 each a day ago" at bounding box center [355, 373] width 575 height 14
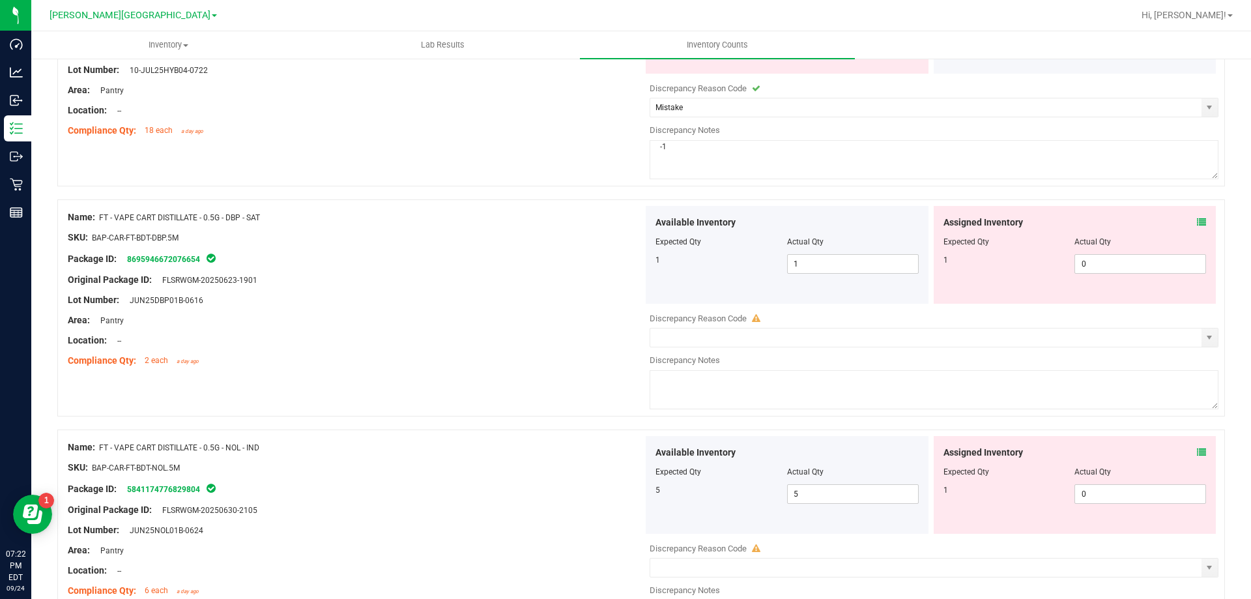
scroll to position [382, 0]
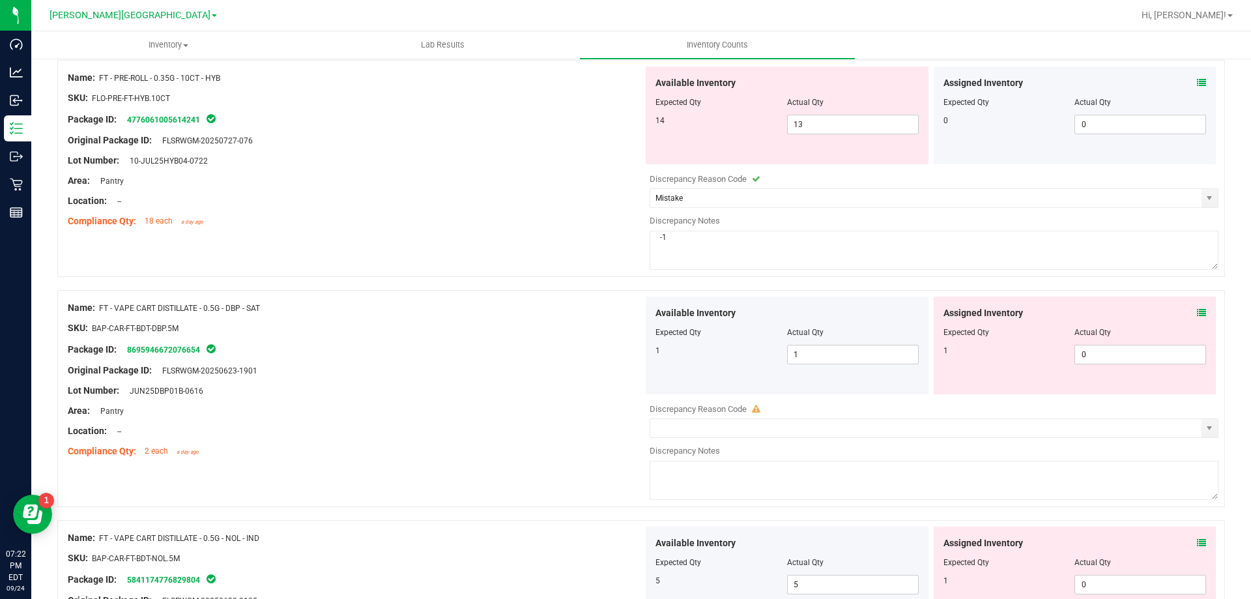
click at [1196, 312] on icon at bounding box center [1200, 312] width 9 height 9
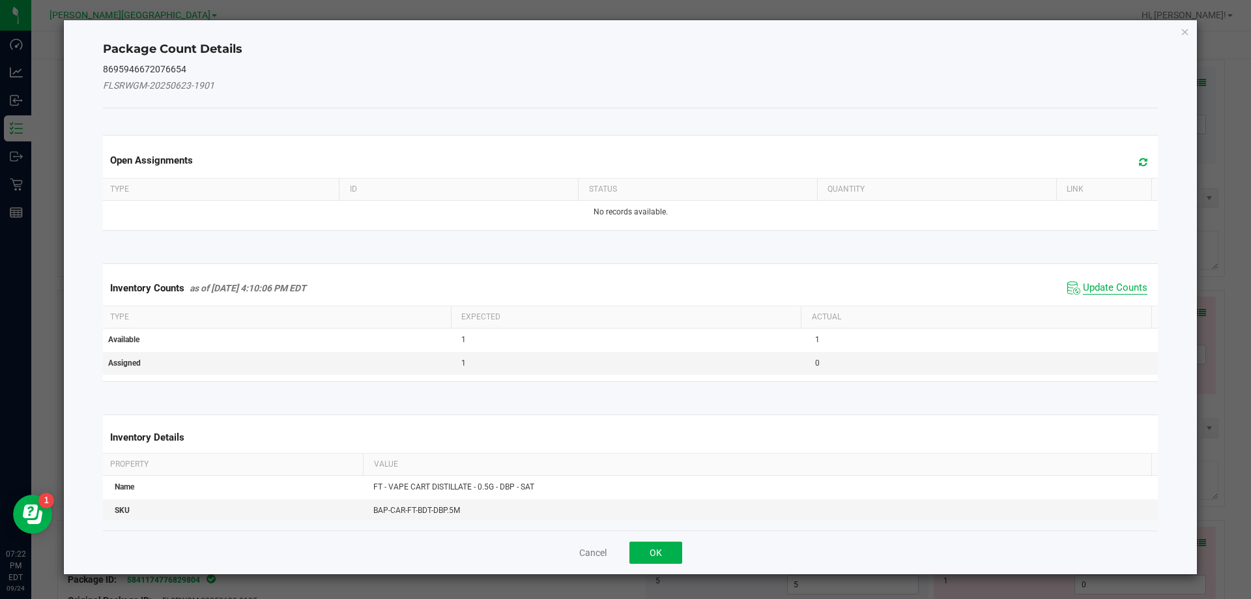
click at [1091, 290] on span "Update Counts" at bounding box center [1114, 287] width 64 height 13
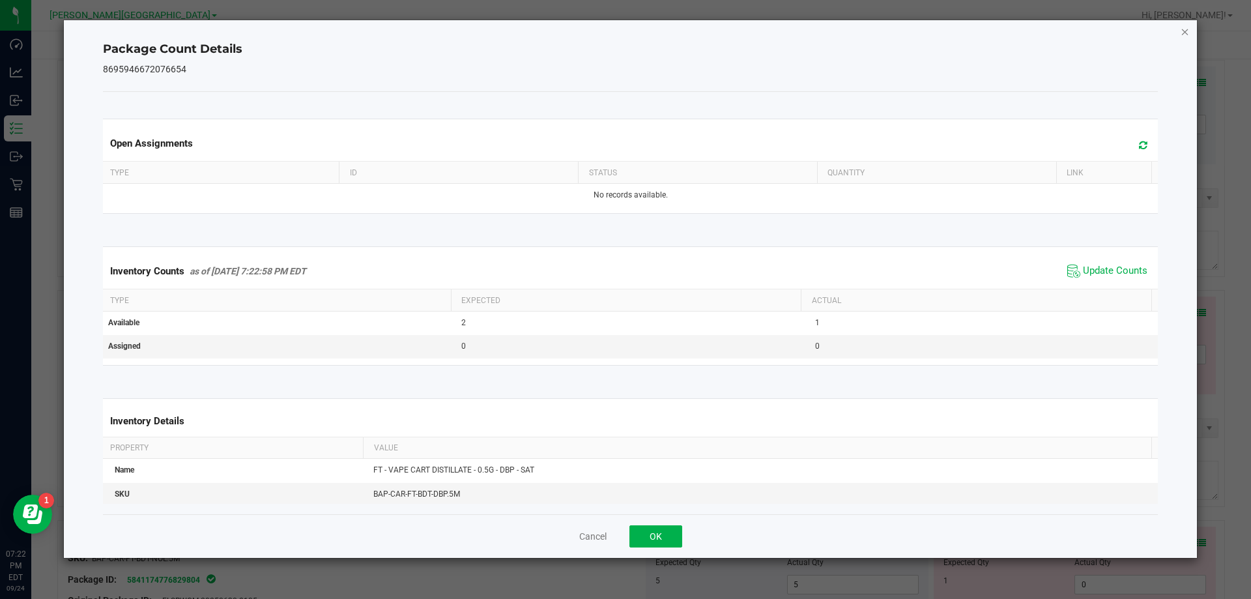
click at [1186, 32] on icon "Close" at bounding box center [1184, 31] width 9 height 16
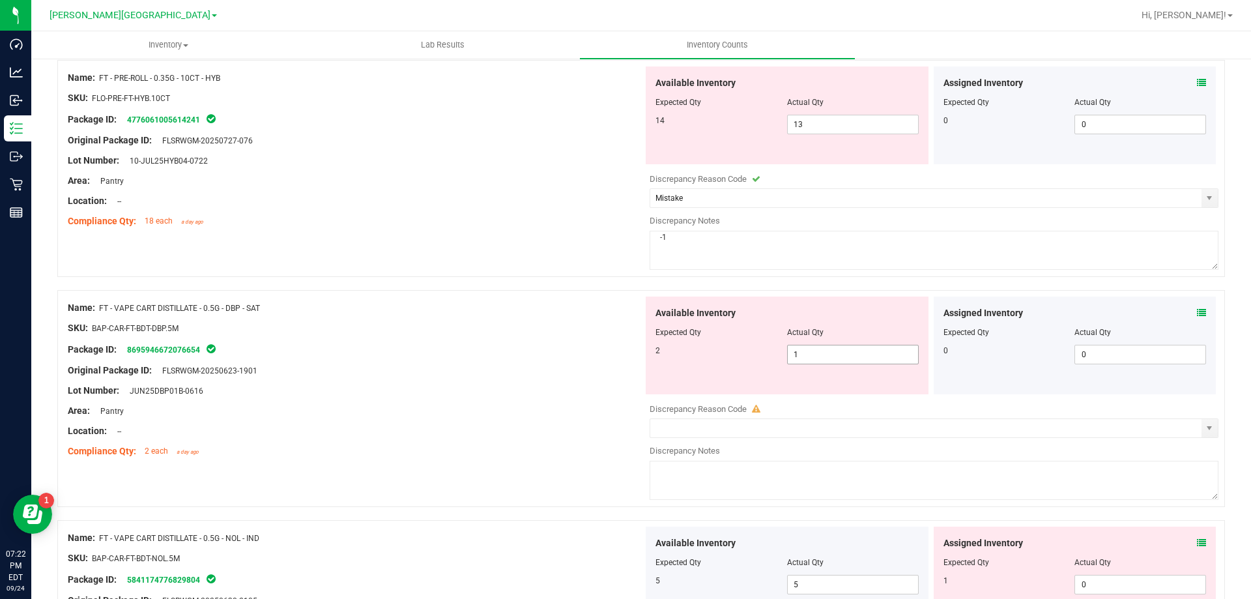
click at [827, 357] on span "1 1" at bounding box center [853, 355] width 132 height 20
click at [826, 357] on input "1" at bounding box center [852, 354] width 130 height 18
type input "2"
click at [560, 433] on div "Location: --" at bounding box center [355, 431] width 575 height 14
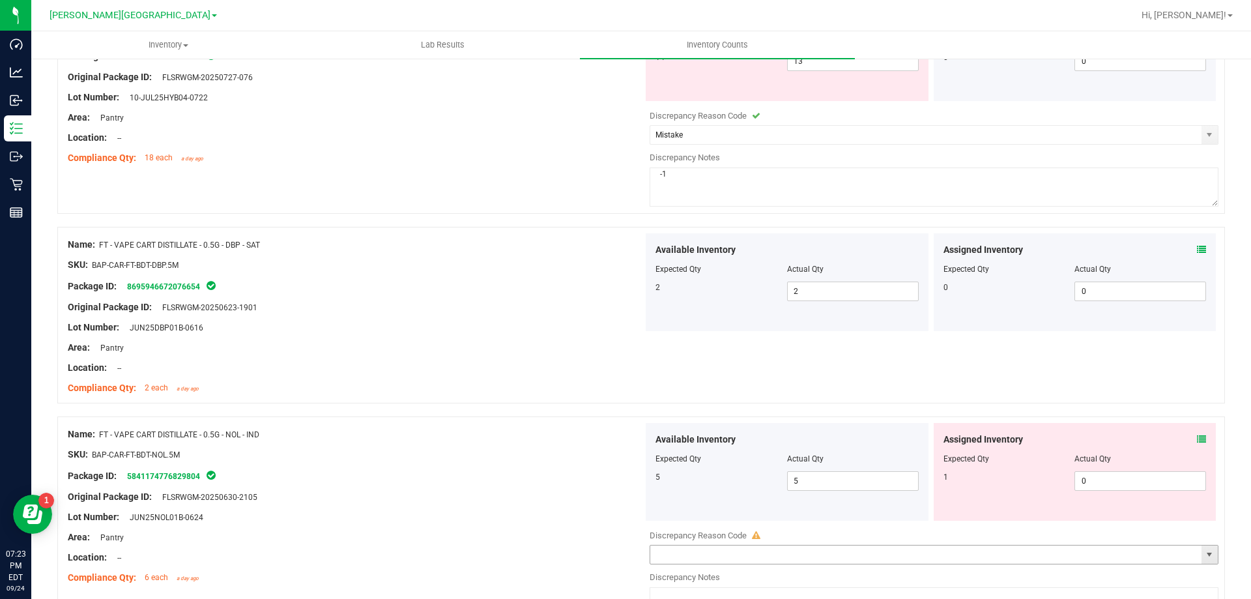
scroll to position [537, 0]
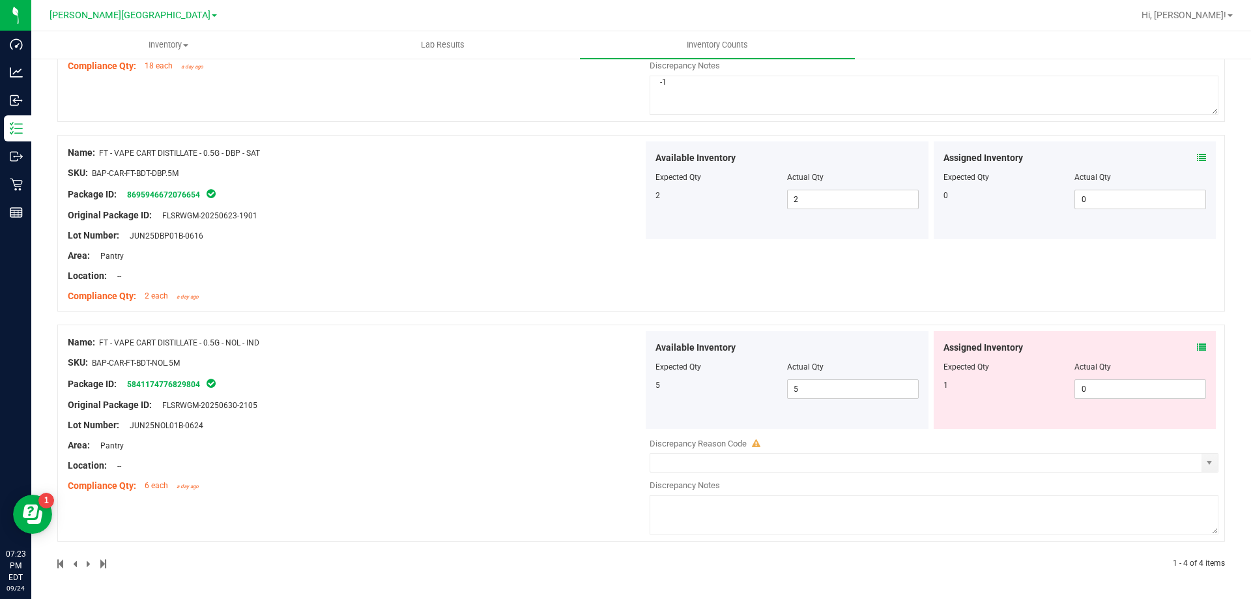
click at [1196, 349] on icon at bounding box center [1200, 347] width 9 height 9
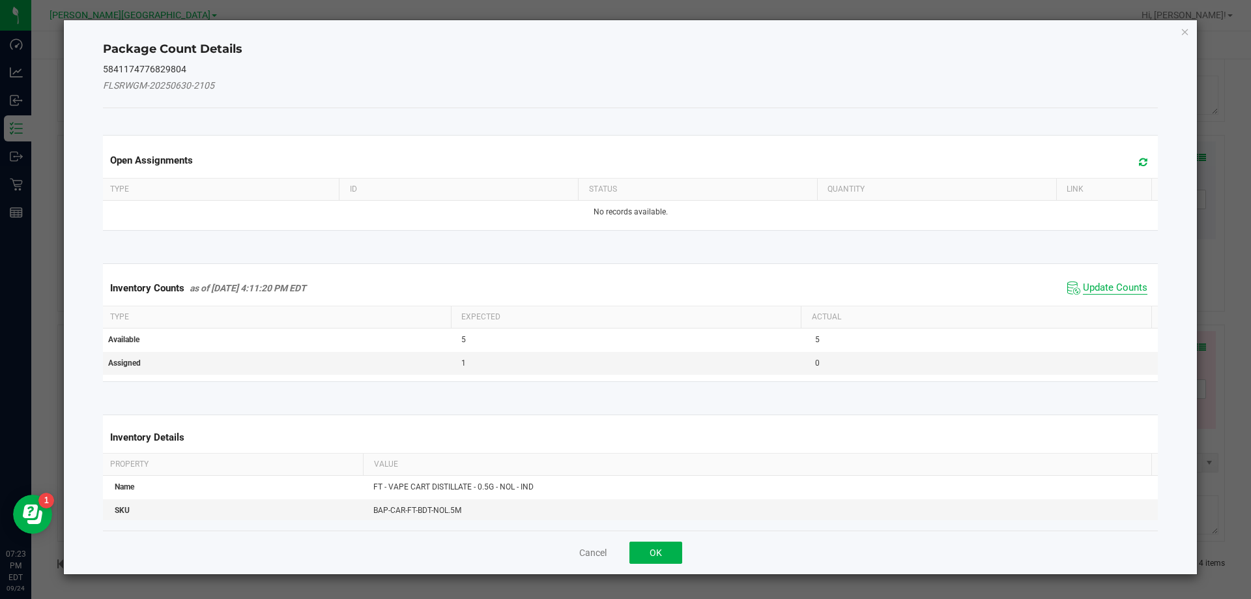
click at [1105, 285] on span "Update Counts" at bounding box center [1114, 287] width 64 height 13
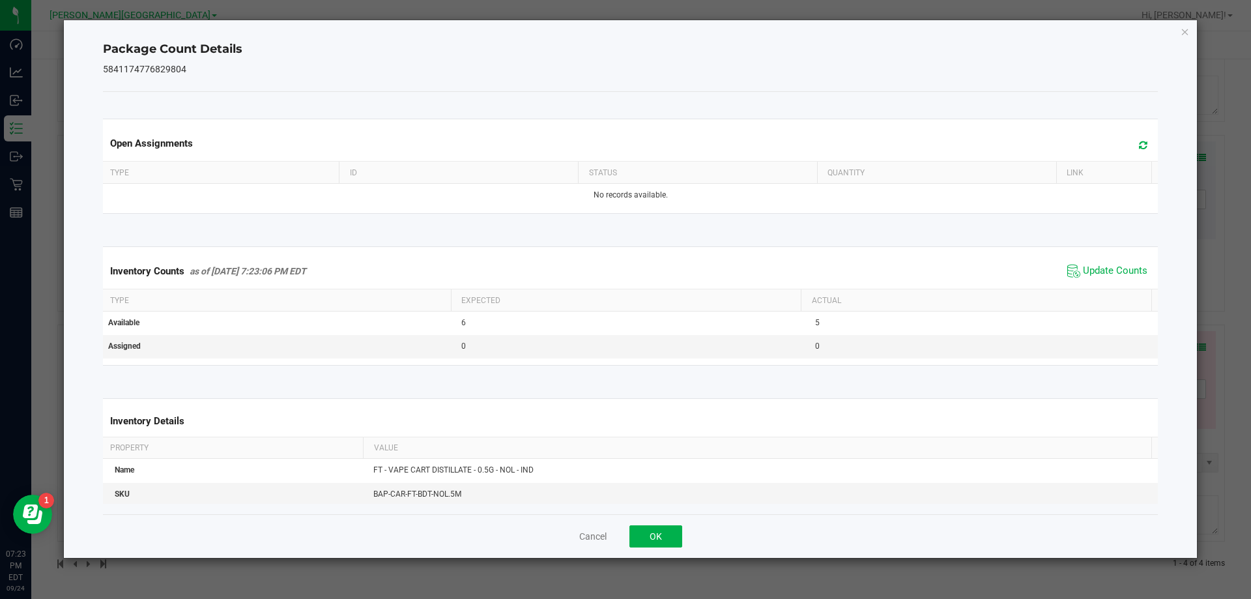
click at [1185, 30] on icon "Close" at bounding box center [1184, 31] width 9 height 16
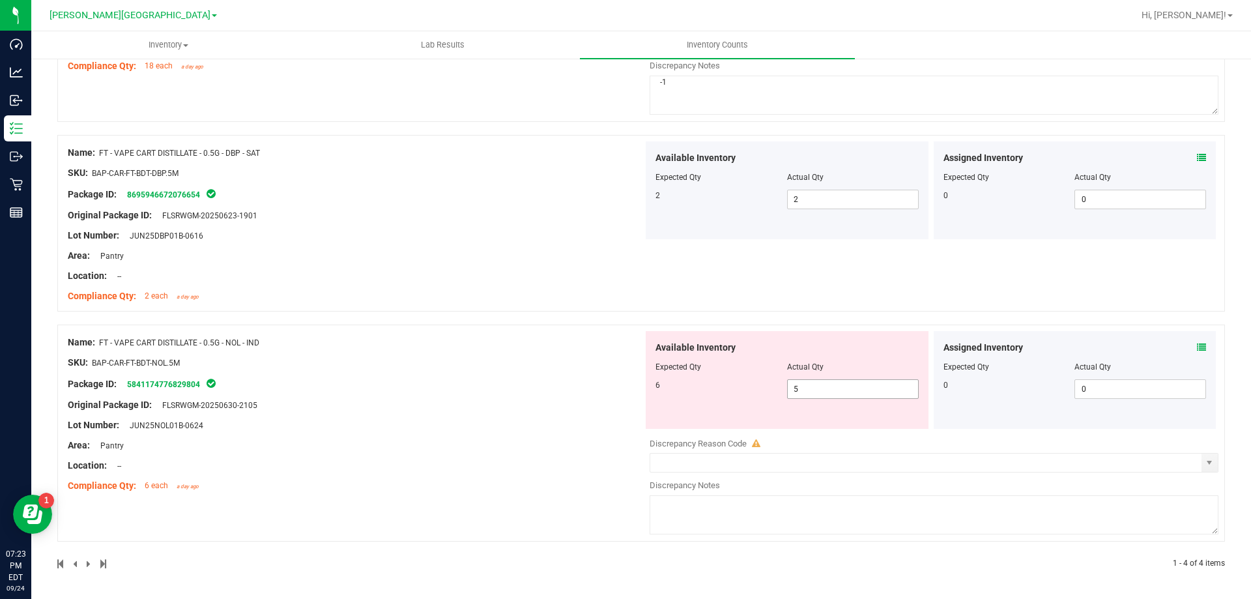
click at [819, 390] on span "5 5" at bounding box center [853, 389] width 132 height 20
click at [819, 390] on input "5" at bounding box center [852, 389] width 130 height 18
type input "6"
click at [589, 399] on div "Name: FT - VAPE CART DISTILLATE - 0.5G - NOL - IND SKU: BAP-CAR-FT-BDT-NOL.5M P…" at bounding box center [355, 414] width 575 height 166
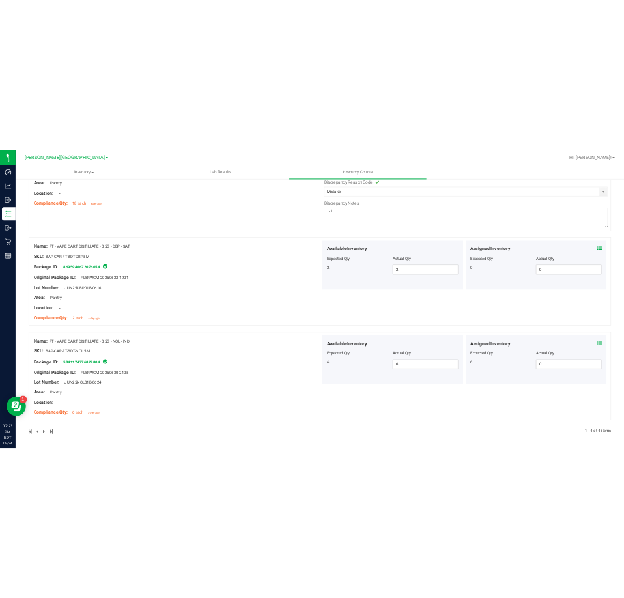
scroll to position [0, 0]
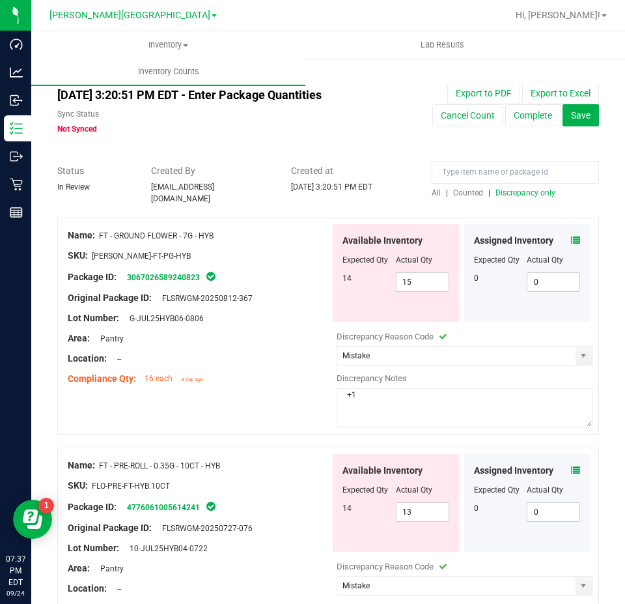
click at [432, 189] on span "All" at bounding box center [436, 192] width 9 height 9
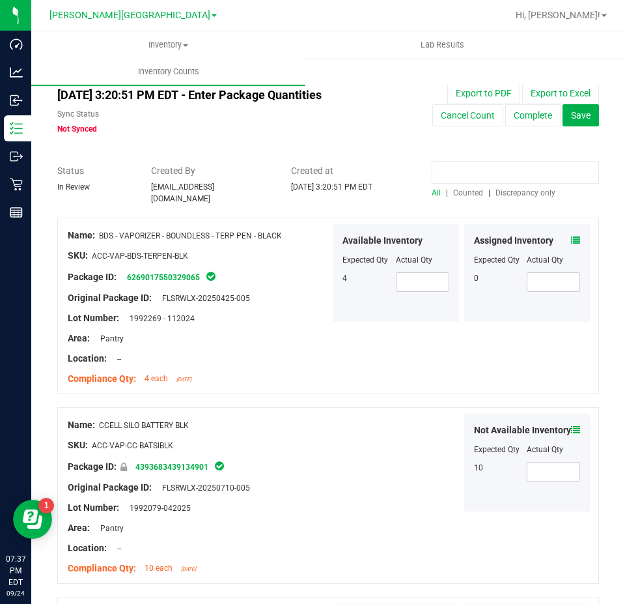
click at [469, 173] on input at bounding box center [515, 172] width 167 height 23
paste input "9050473987109976"
type input "9050473987109976"
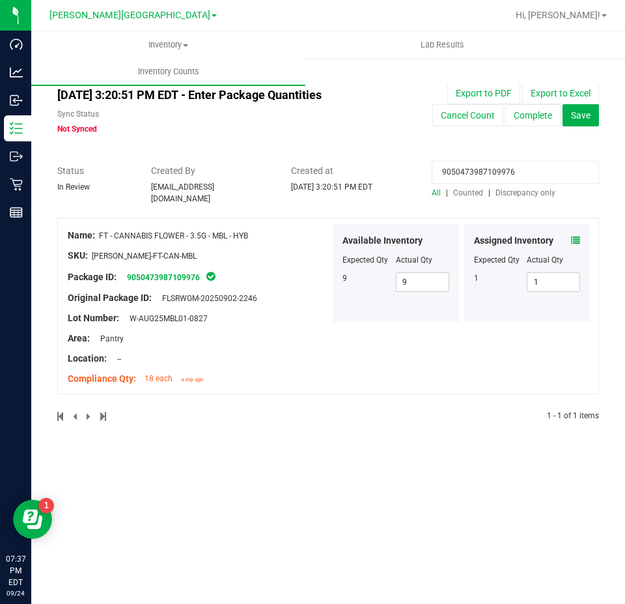
click at [574, 236] on icon at bounding box center [575, 240] width 9 height 9
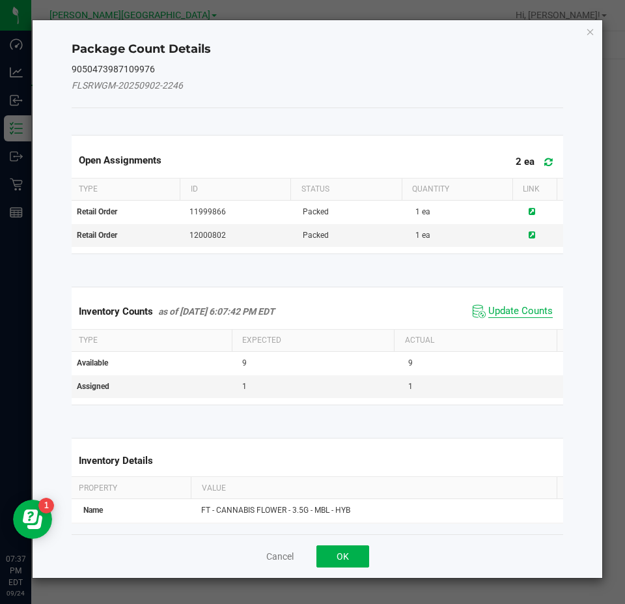
click at [524, 311] on span "Update Counts" at bounding box center [520, 311] width 64 height 13
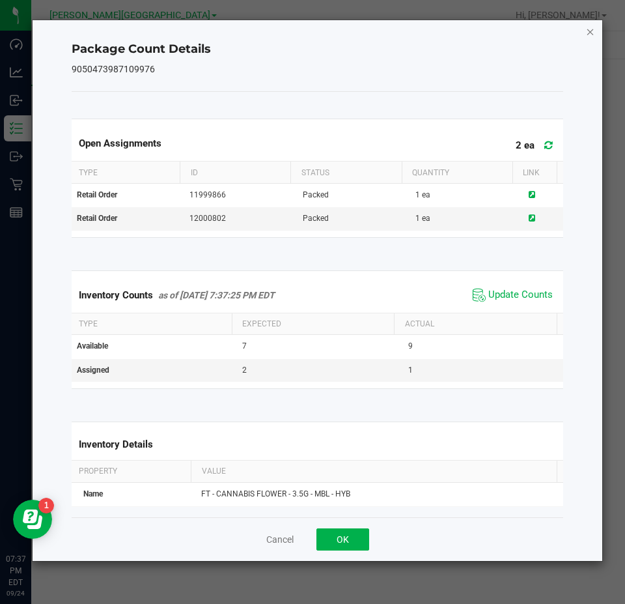
click at [589, 30] on icon "Close" at bounding box center [590, 31] width 9 height 16
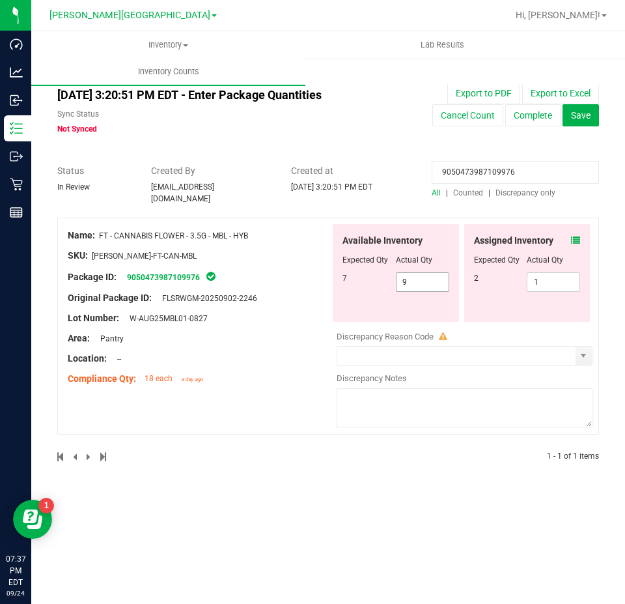
click at [416, 276] on span "9 9" at bounding box center [422, 282] width 53 height 20
click at [416, 276] on input "9" at bounding box center [423, 282] width 52 height 18
type input "7"
click at [524, 166] on input "9050473987109976" at bounding box center [515, 172] width 167 height 23
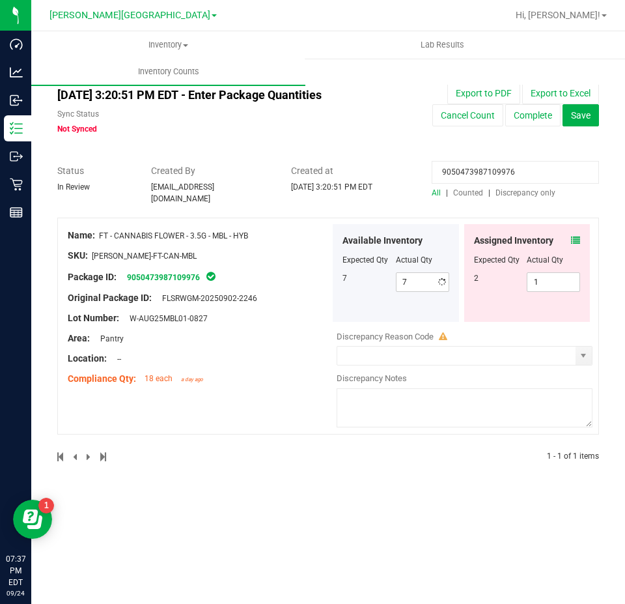
click at [524, 166] on input "9050473987109976" at bounding box center [515, 172] width 167 height 23
paste input "3287014377708768"
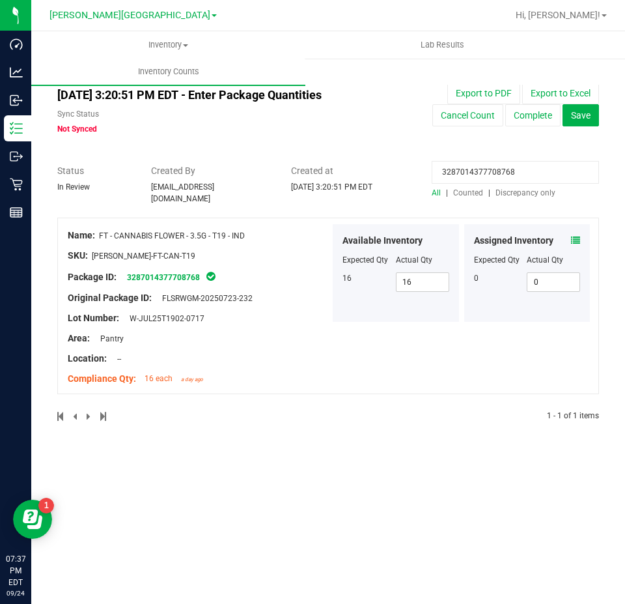
type input "3287014377708768"
click at [565, 234] on div "Assigned Inventory" at bounding box center [527, 241] width 107 height 14
click at [575, 236] on icon at bounding box center [575, 240] width 9 height 9
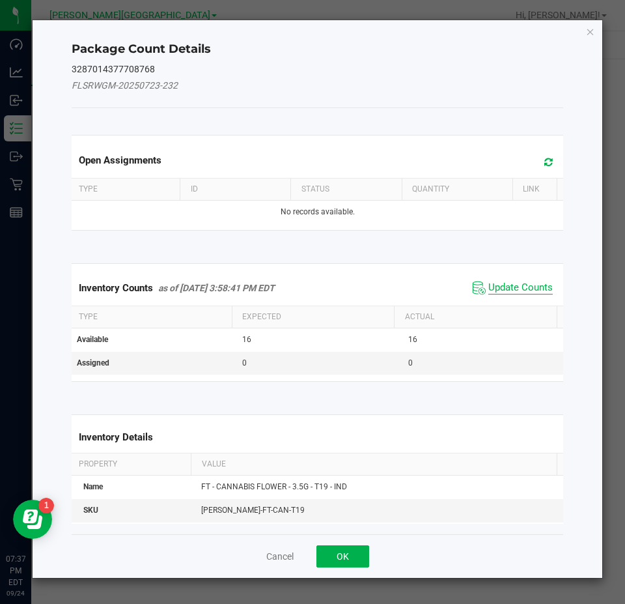
click at [518, 288] on span "Update Counts" at bounding box center [520, 287] width 64 height 13
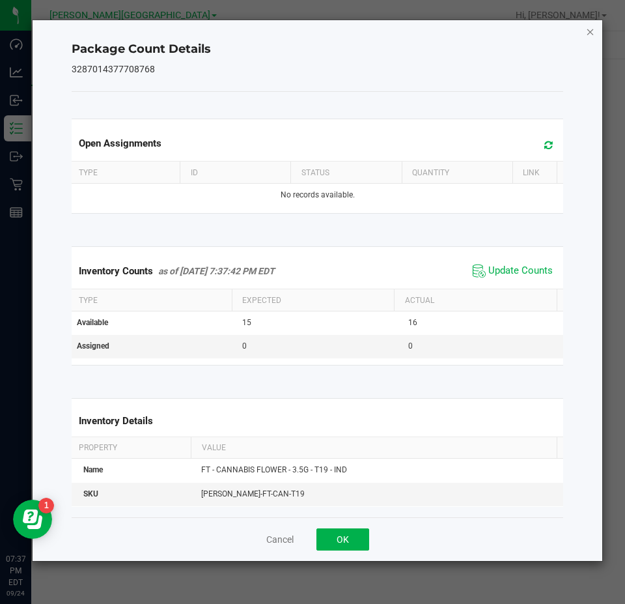
click at [588, 25] on icon "Close" at bounding box center [590, 31] width 9 height 16
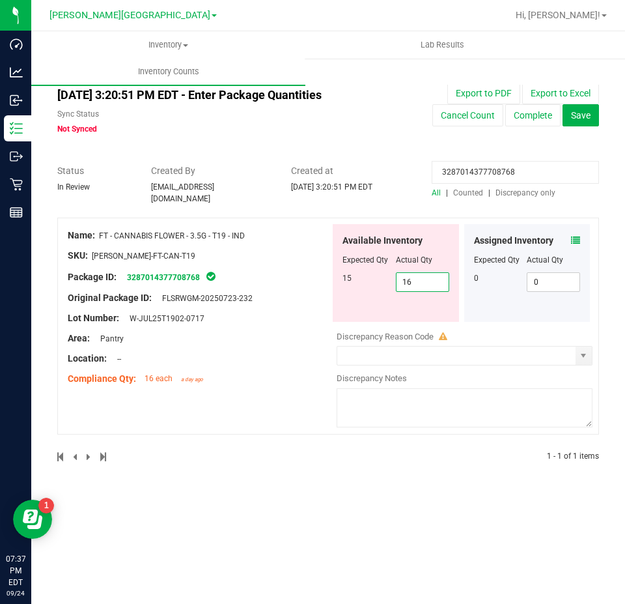
click at [424, 272] on span "16 16" at bounding box center [422, 282] width 53 height 20
click at [424, 273] on input "16" at bounding box center [423, 282] width 52 height 18
type input "15"
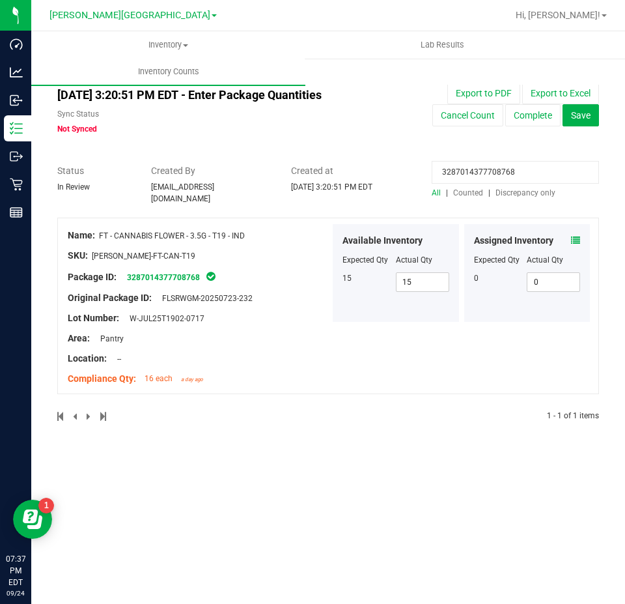
click at [530, 180] on input "3287014377708768" at bounding box center [515, 172] width 167 height 23
paste input "4393773651562201"
type input "4393773651562201"
click at [573, 240] on span at bounding box center [575, 241] width 9 height 14
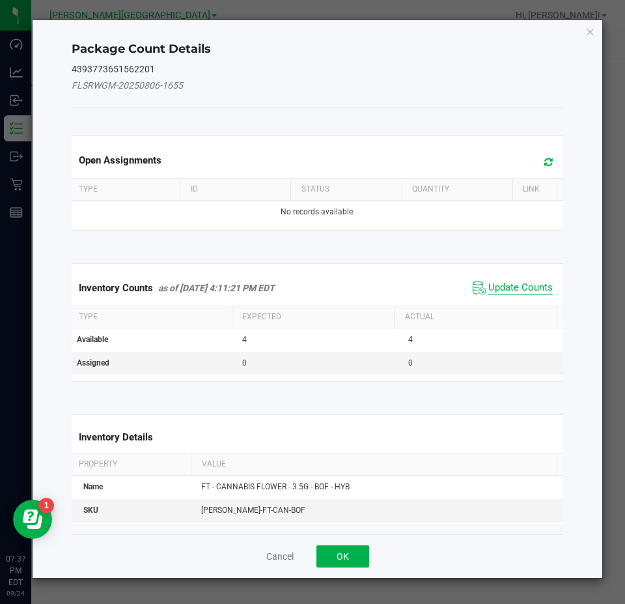
click at [515, 285] on span "Update Counts" at bounding box center [520, 287] width 64 height 13
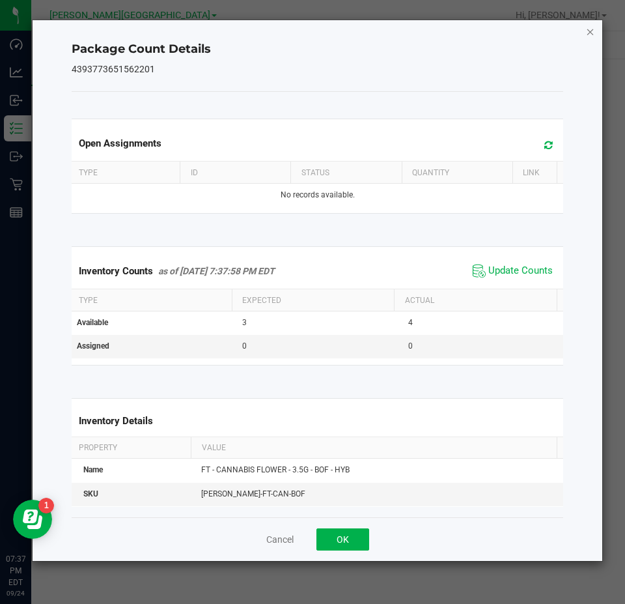
click at [595, 35] on icon "Close" at bounding box center [590, 31] width 9 height 16
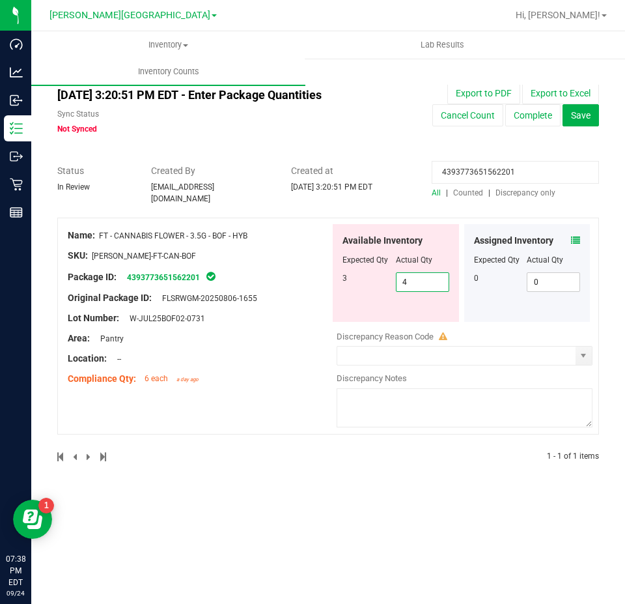
click at [439, 272] on span "4 4" at bounding box center [422, 282] width 53 height 20
click at [439, 273] on input "4" at bounding box center [423, 282] width 52 height 18
type input "3"
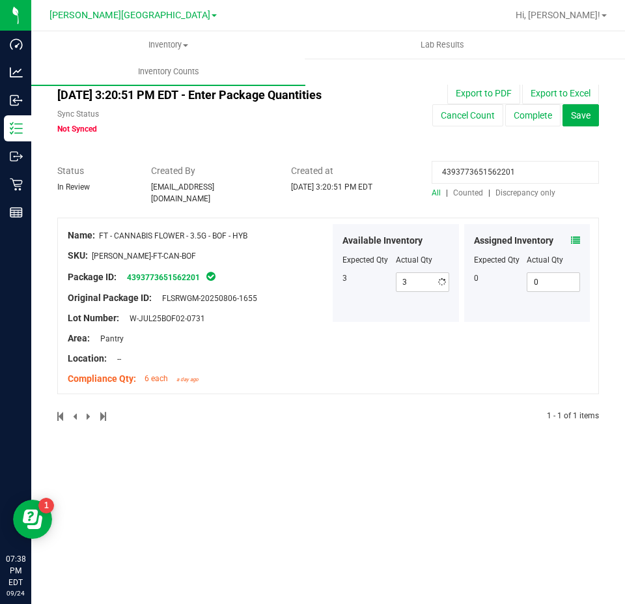
click at [564, 169] on input "4393773651562201" at bounding box center [515, 172] width 167 height 23
click at [563, 169] on input "4393773651562201" at bounding box center [515, 172] width 167 height 23
paste input "5004542183882640"
type input "5004542183882640"
click at [578, 236] on icon at bounding box center [575, 240] width 9 height 9
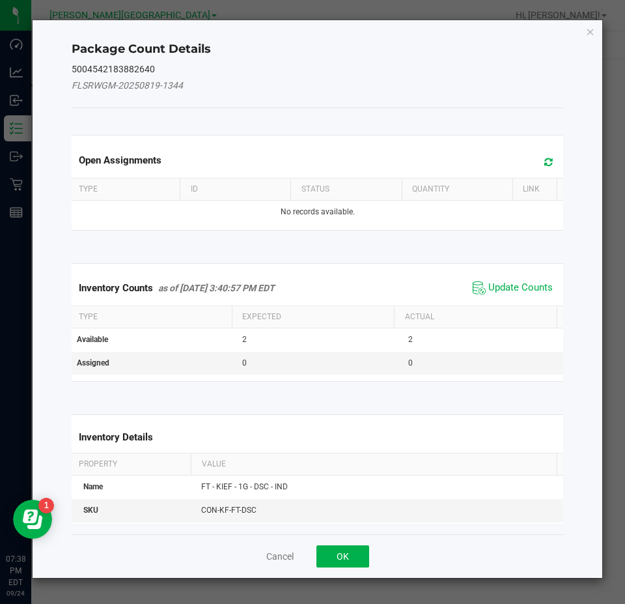
click at [528, 295] on span "Update Counts" at bounding box center [513, 288] width 87 height 20
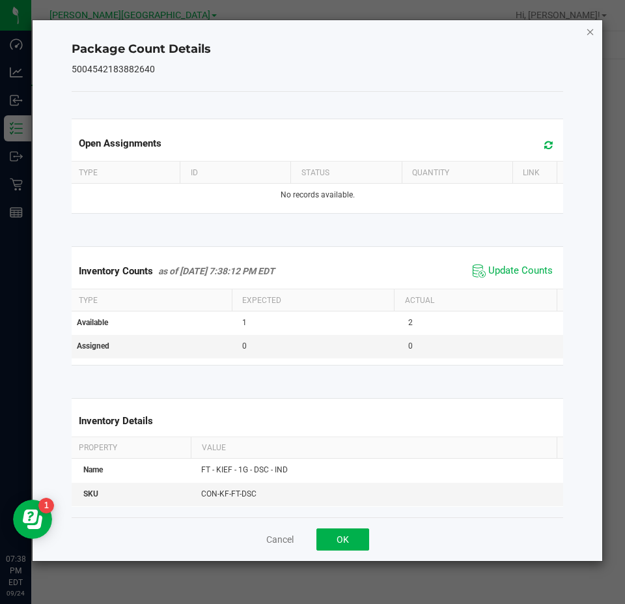
click at [589, 31] on icon "Close" at bounding box center [590, 31] width 9 height 16
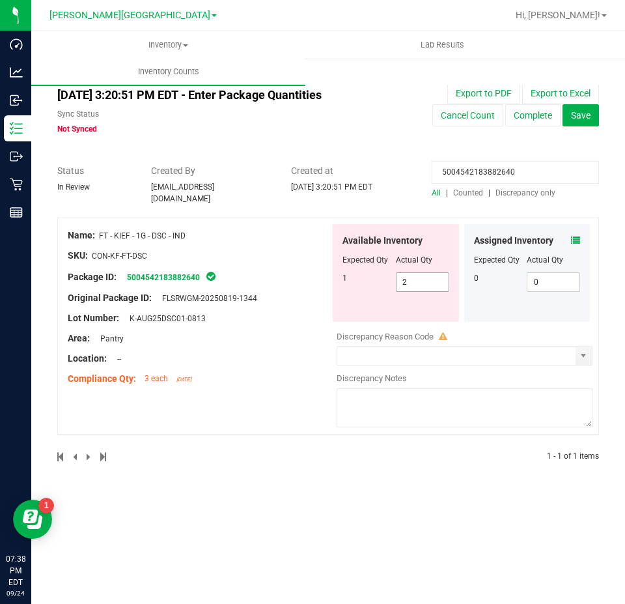
click at [423, 277] on span "2 2" at bounding box center [422, 282] width 53 height 20
click at [423, 277] on input "2" at bounding box center [423, 282] width 52 height 18
type input "1"
click at [522, 165] on input "5004542183882640" at bounding box center [515, 172] width 167 height 23
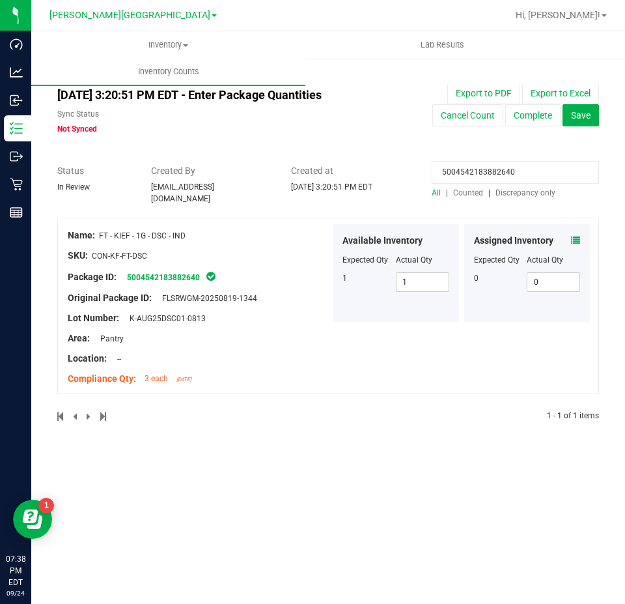
click at [522, 165] on input "5004542183882640" at bounding box center [515, 172] width 167 height 23
paste input "0971203844189941"
type input "0971203844189941"
click at [576, 238] on icon at bounding box center [575, 240] width 9 height 9
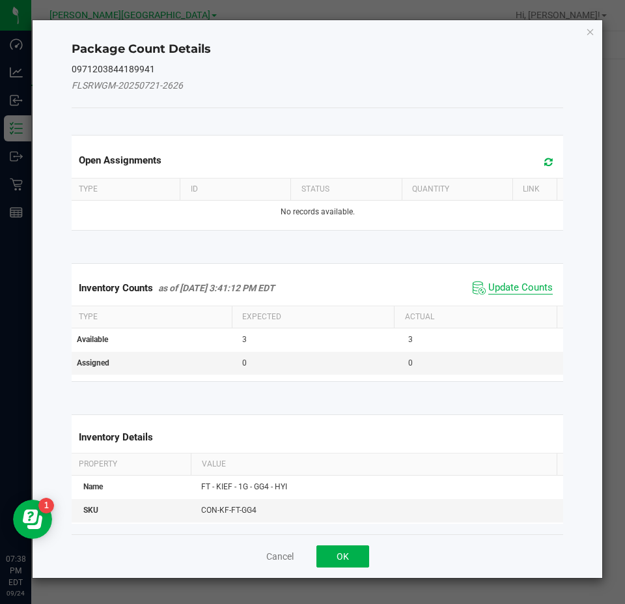
click at [518, 283] on span "Update Counts" at bounding box center [520, 287] width 64 height 13
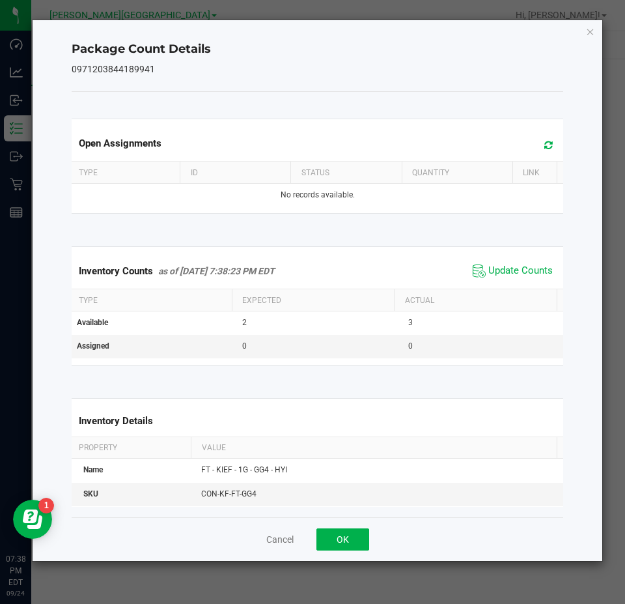
click at [591, 33] on icon "Close" at bounding box center [590, 31] width 9 height 16
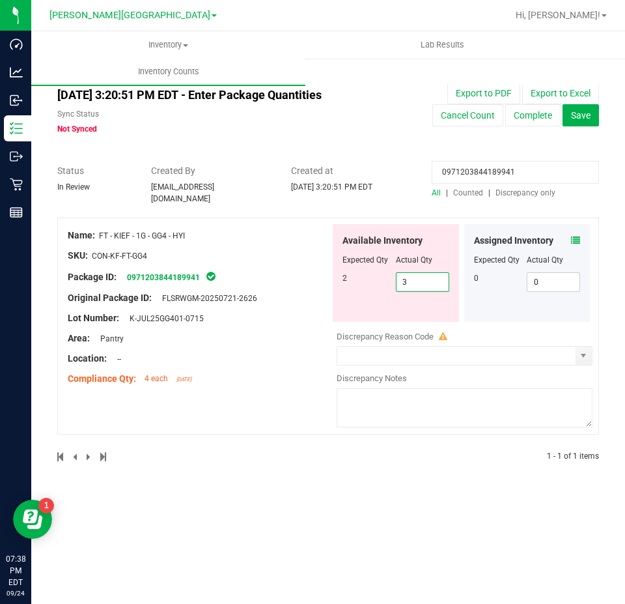
click at [440, 272] on span "3 3" at bounding box center [422, 282] width 53 height 20
click at [440, 273] on input "3" at bounding box center [423, 282] width 52 height 18
type input "2"
click at [534, 163] on input "0971203844189941" at bounding box center [515, 172] width 167 height 23
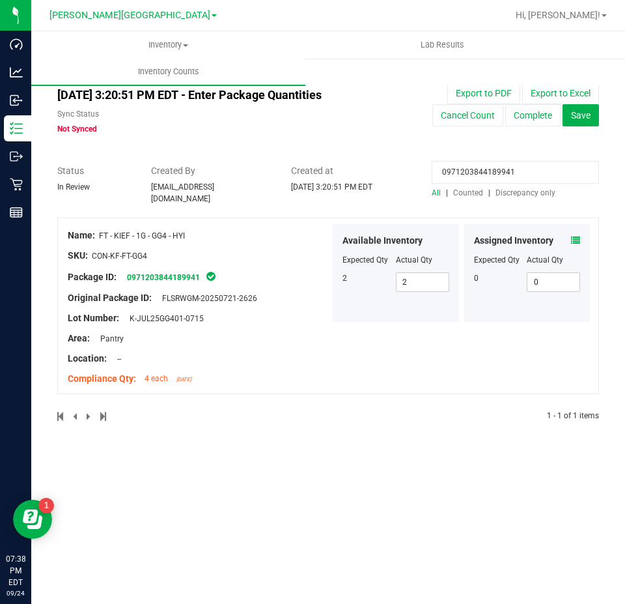
click at [534, 163] on input "0971203844189941" at bounding box center [515, 172] width 167 height 23
paste input "237026535975095"
type input "0237026535975095"
click at [575, 236] on icon at bounding box center [575, 240] width 9 height 9
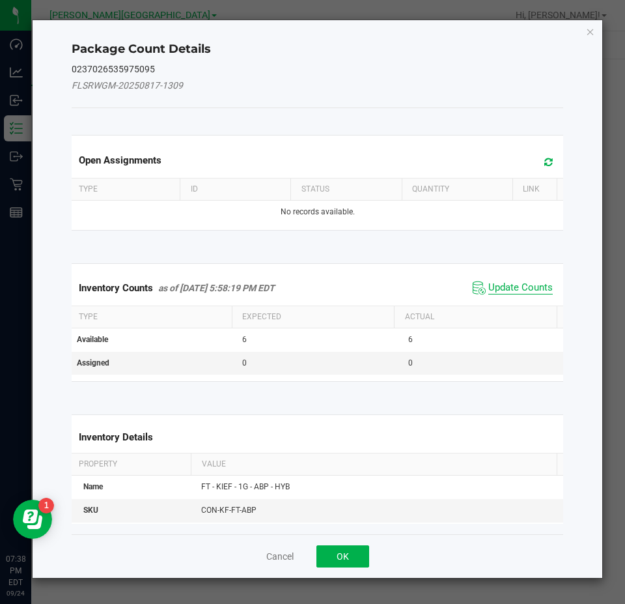
click at [488, 287] on span "Update Counts" at bounding box center [520, 287] width 64 height 13
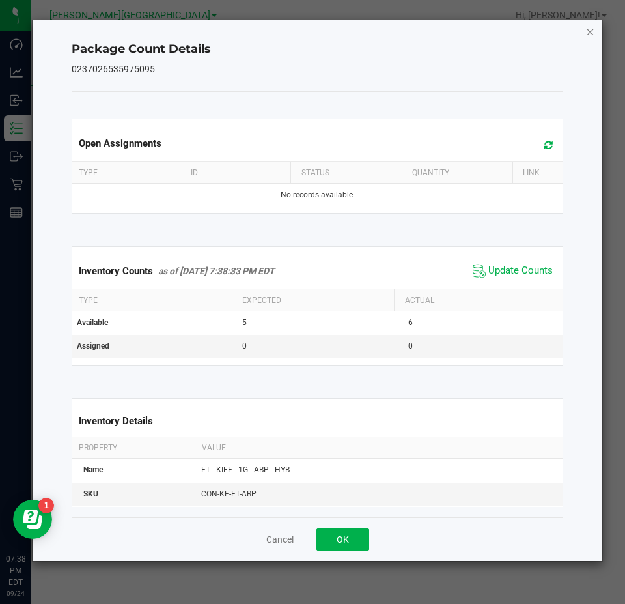
click at [591, 30] on icon "Close" at bounding box center [590, 31] width 9 height 16
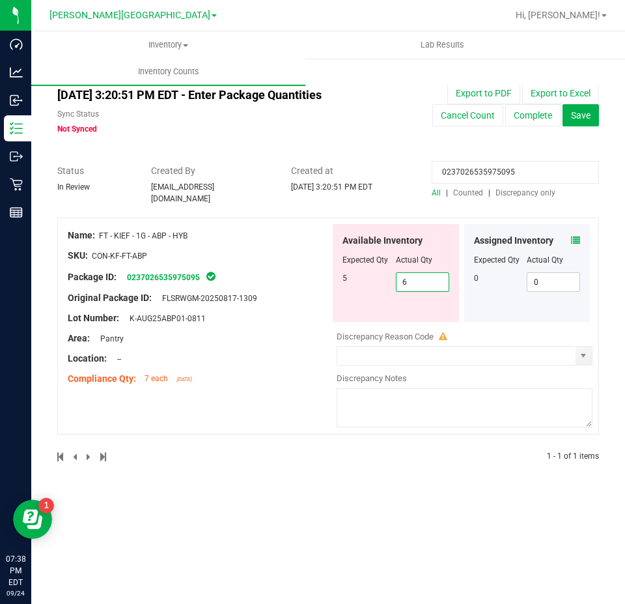
click at [434, 277] on span "6 6" at bounding box center [422, 282] width 53 height 20
click at [434, 277] on input "6" at bounding box center [423, 282] width 52 height 18
type input "5"
click at [473, 182] on input "0237026535975095" at bounding box center [515, 172] width 167 height 23
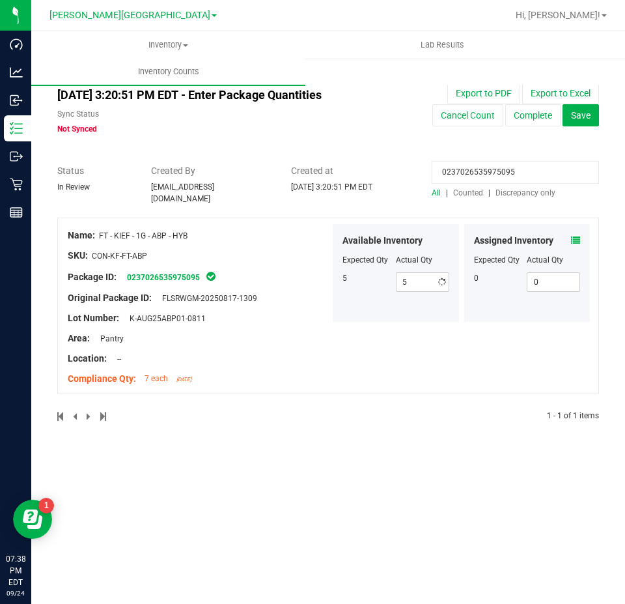
click at [473, 182] on input "0237026535975095" at bounding box center [515, 172] width 167 height 23
paste input "3041678820812591"
type input "3041678820812591"
click at [576, 236] on icon at bounding box center [575, 240] width 9 height 9
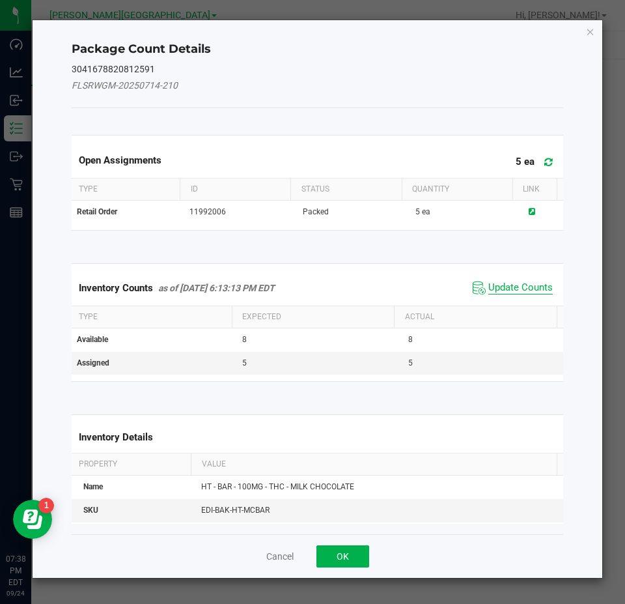
click at [525, 285] on span "Update Counts" at bounding box center [520, 287] width 64 height 13
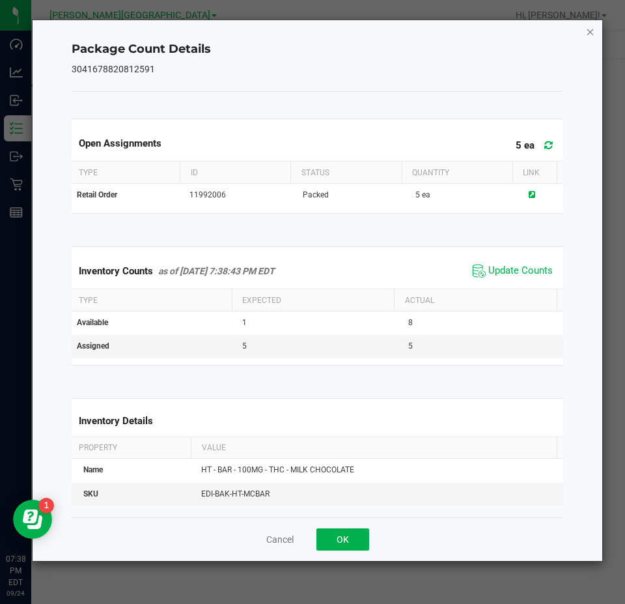
click at [589, 35] on icon "Close" at bounding box center [590, 31] width 9 height 16
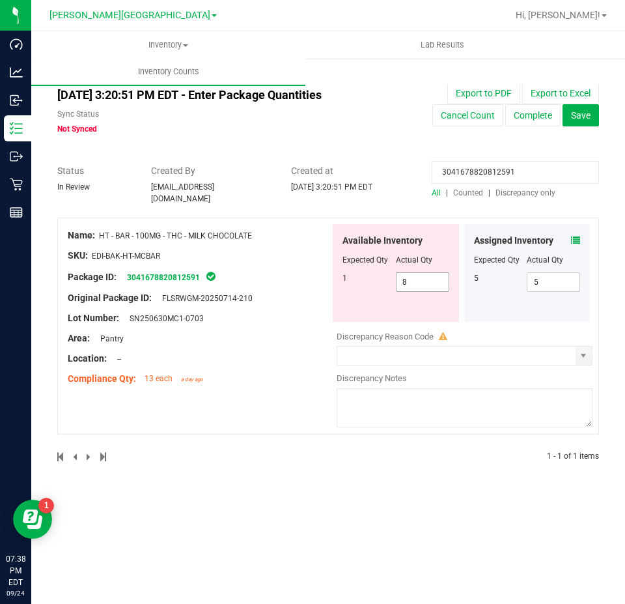
click at [427, 272] on span "8 8" at bounding box center [422, 282] width 53 height 20
click at [427, 273] on input "8" at bounding box center [423, 282] width 52 height 18
type input "1"
click at [488, 170] on input "3041678820812591" at bounding box center [515, 172] width 167 height 23
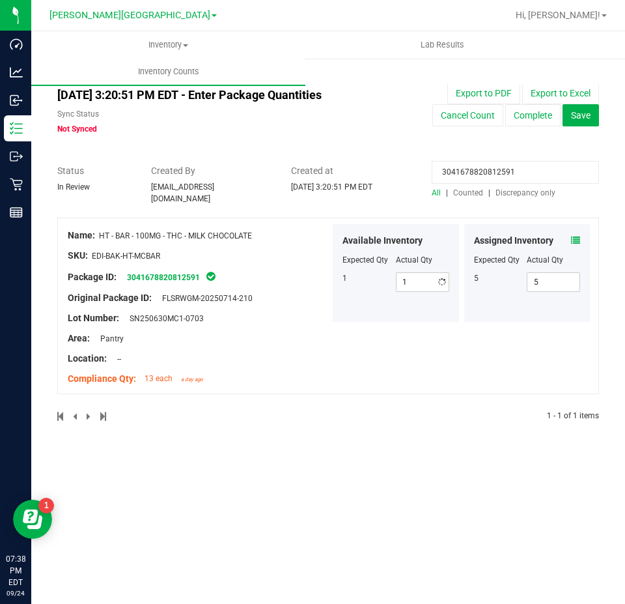
click at [488, 170] on input "3041678820812591" at bounding box center [515, 172] width 167 height 23
paste input "5149544668720113"
type input "5149544668720113"
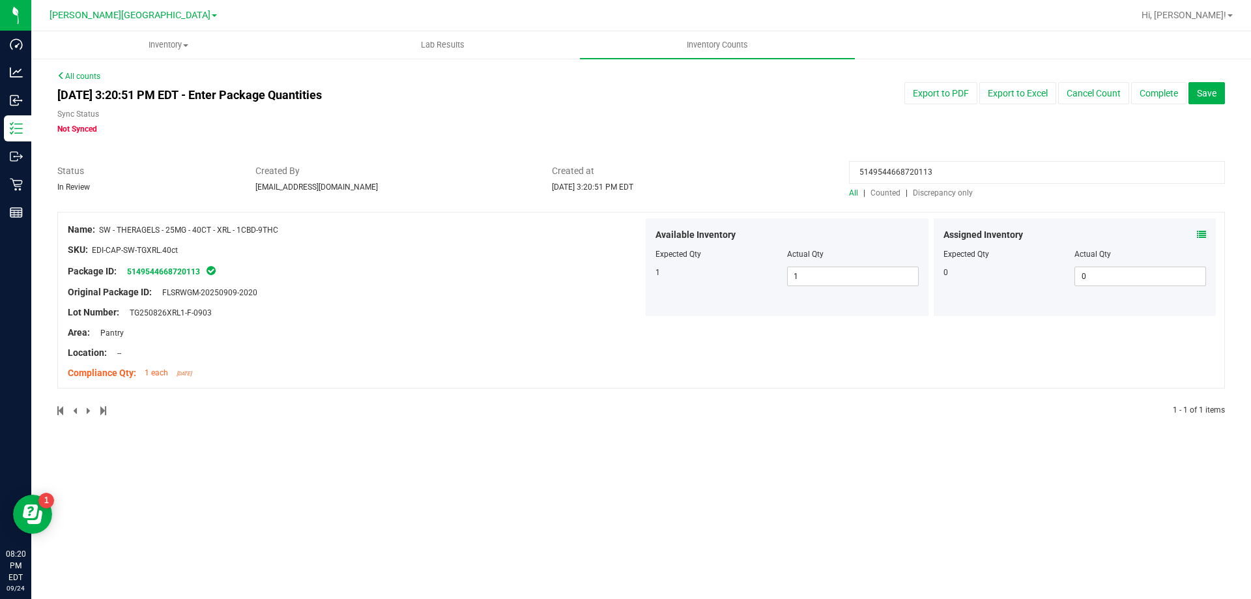
click at [916, 177] on input "5149544668720113" at bounding box center [1037, 172] width 376 height 23
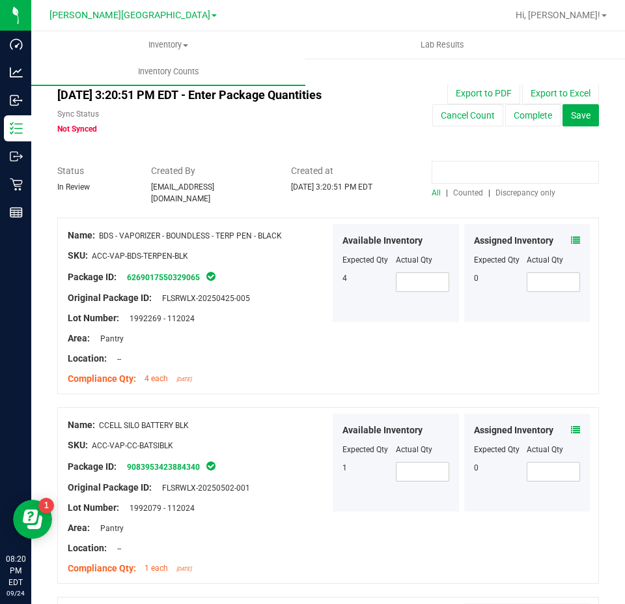
paste input "1650361019592810"
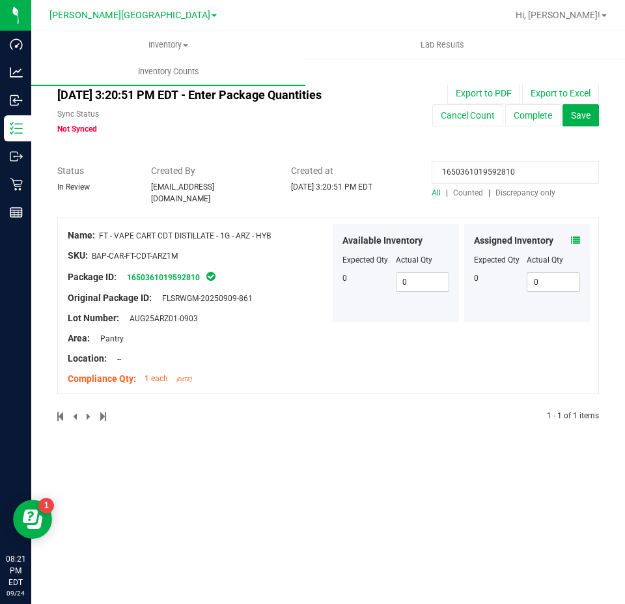
click at [496, 175] on input "1650361019592810" at bounding box center [515, 172] width 167 height 23
paste input "9747834758744098"
type input "9747834758744098"
click at [580, 236] on icon at bounding box center [575, 240] width 9 height 9
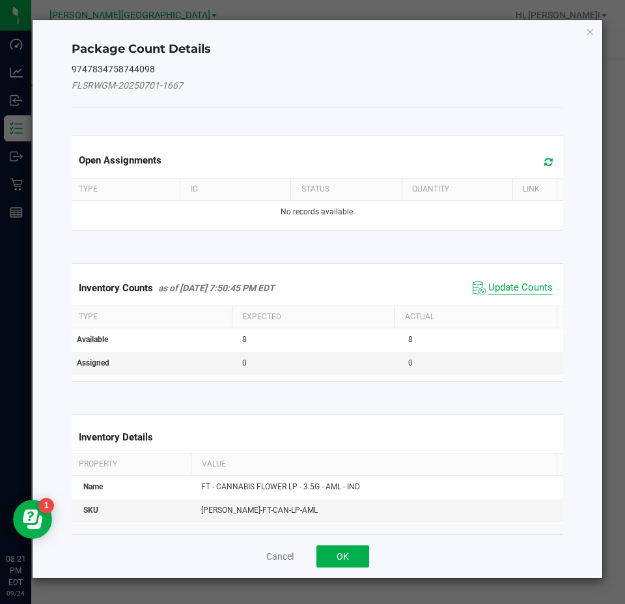
click at [524, 288] on span "Update Counts" at bounding box center [520, 287] width 64 height 13
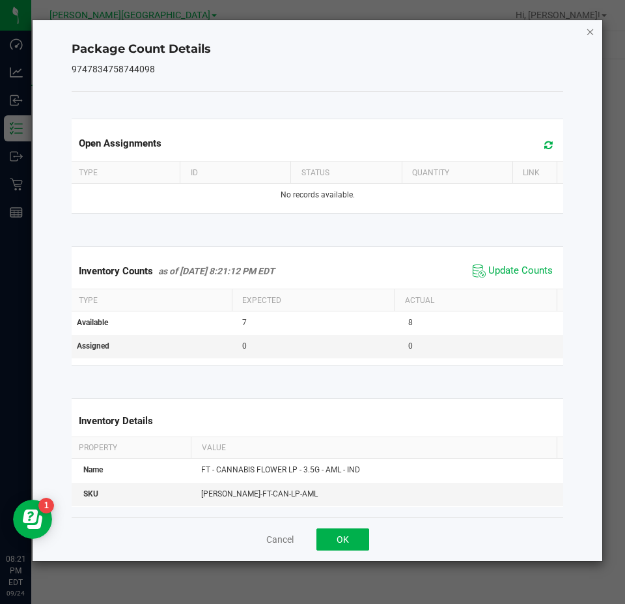
click at [587, 31] on icon "Close" at bounding box center [590, 31] width 9 height 16
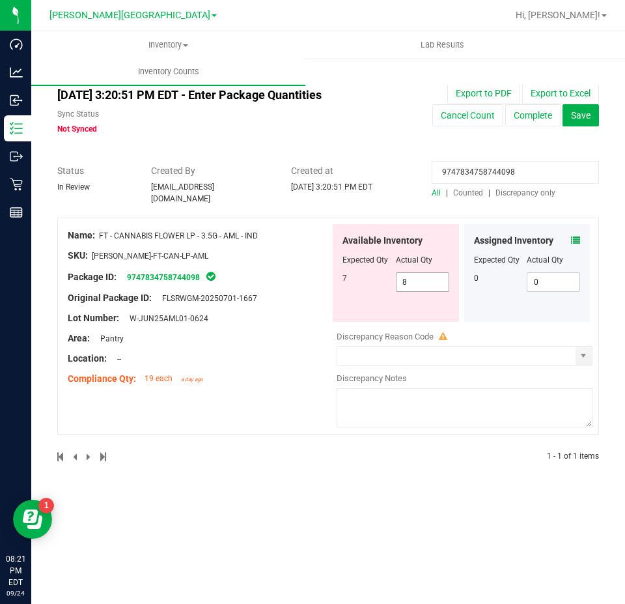
click at [401, 274] on span "8 8" at bounding box center [422, 282] width 53 height 20
click at [401, 274] on input "8" at bounding box center [423, 282] width 52 height 18
type input "7"
click at [507, 165] on input "9747834758744098" at bounding box center [515, 172] width 167 height 23
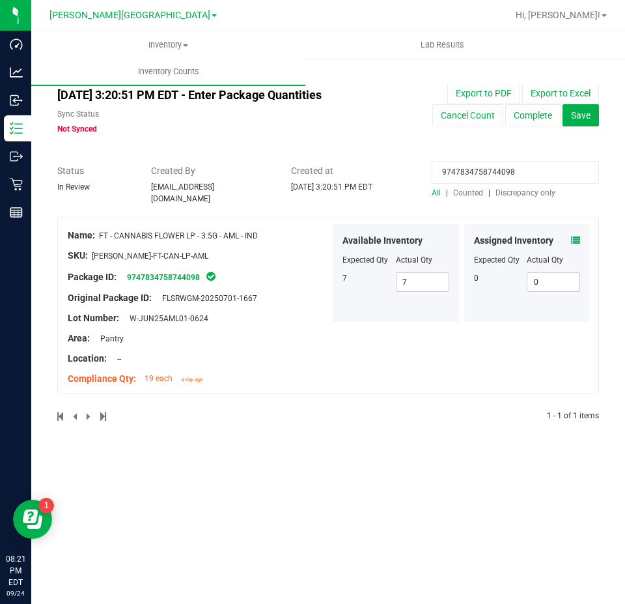
click at [507, 165] on input "9747834758744098" at bounding box center [515, 172] width 167 height 23
paste input "050473987109976"
type input "9050473987109976"
click at [577, 236] on icon at bounding box center [575, 240] width 9 height 9
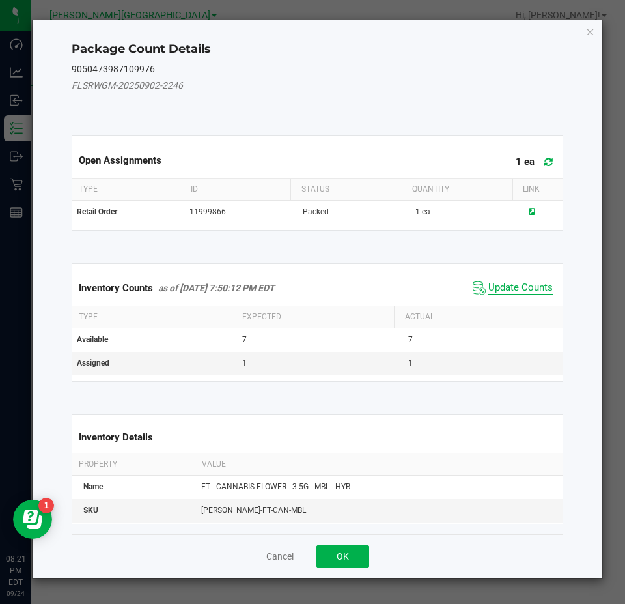
click at [492, 291] on span "Update Counts" at bounding box center [520, 287] width 64 height 13
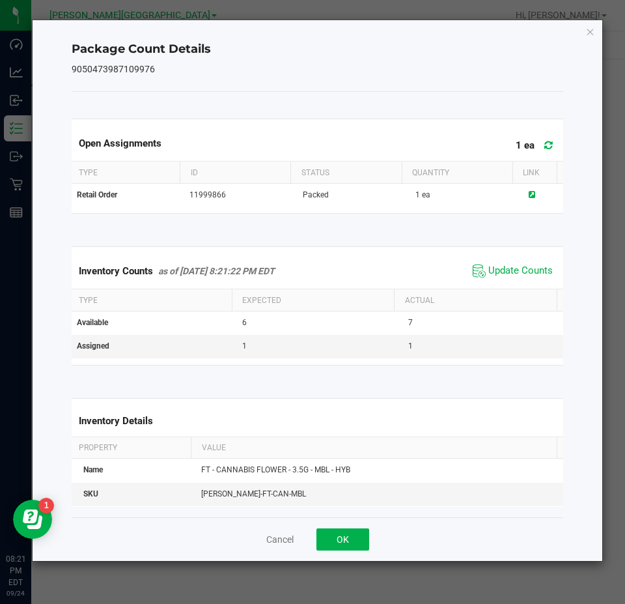
click at [590, 26] on icon "Close" at bounding box center [590, 31] width 9 height 16
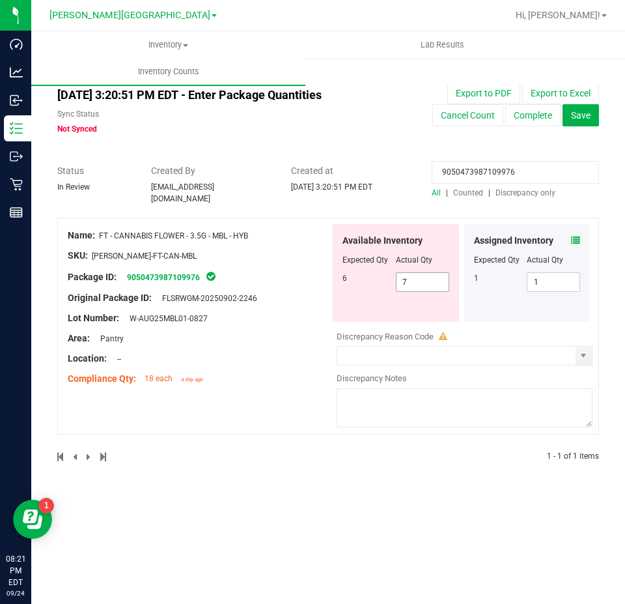
click at [419, 274] on span "7 7" at bounding box center [422, 282] width 53 height 20
click at [419, 274] on input "7" at bounding box center [423, 282] width 52 height 18
type input "6"
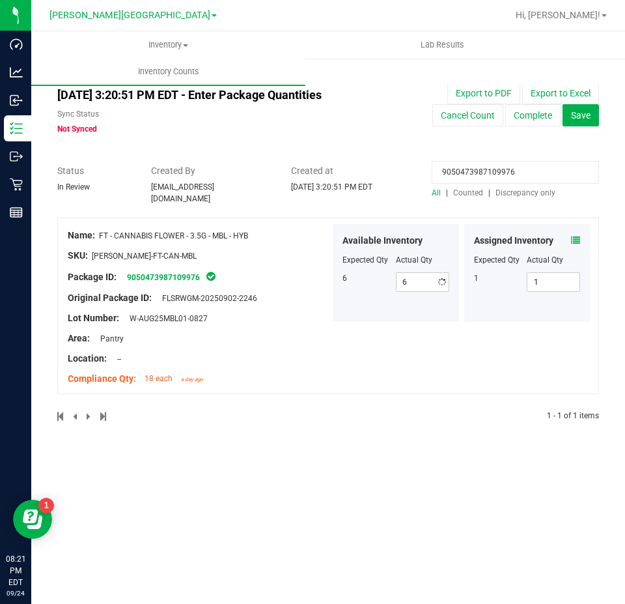
click at [479, 168] on input "9050473987109976" at bounding box center [515, 172] width 167 height 23
paste input "111466299172051"
type input "9111466299172051"
click at [574, 236] on icon at bounding box center [575, 240] width 9 height 9
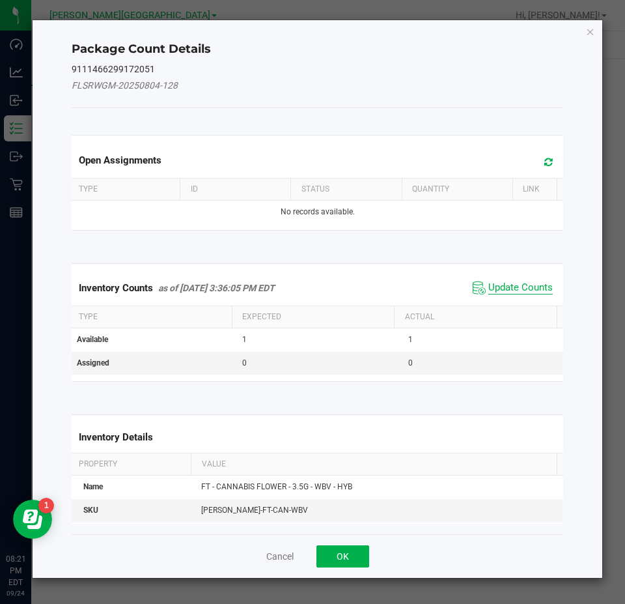
click at [507, 285] on span "Update Counts" at bounding box center [520, 287] width 64 height 13
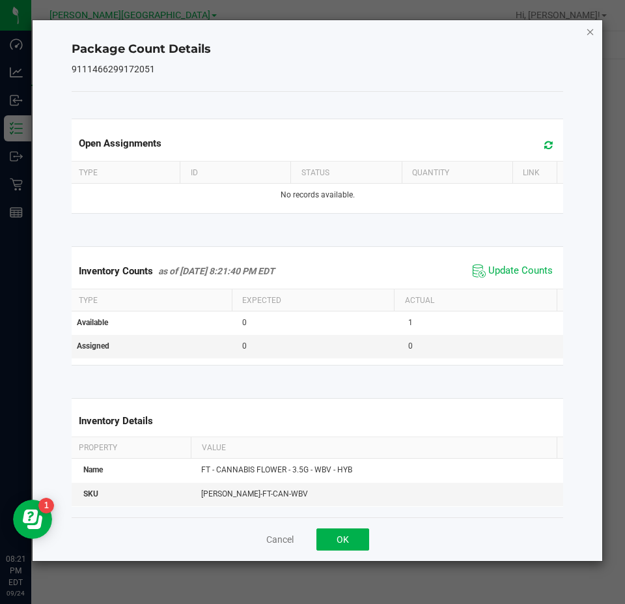
click at [590, 33] on icon "Close" at bounding box center [590, 31] width 9 height 16
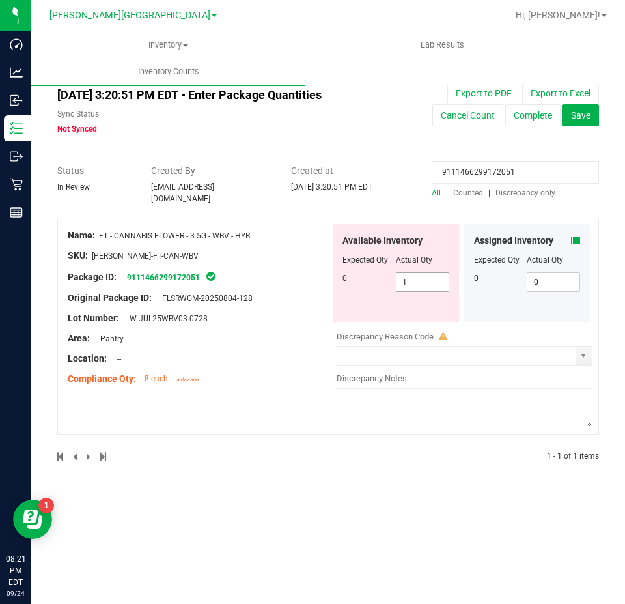
click at [423, 285] on span "1 1" at bounding box center [422, 282] width 53 height 20
click at [423, 285] on input "1" at bounding box center [423, 282] width 52 height 18
type input "0"
click at [280, 262] on div at bounding box center [199, 265] width 262 height 7
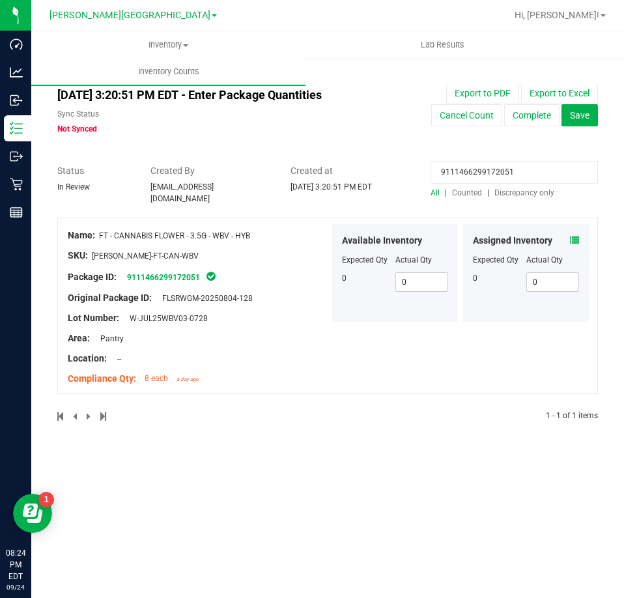
click at [509, 178] on input "9111466299172051" at bounding box center [514, 172] width 167 height 23
paste input "0176557884764386"
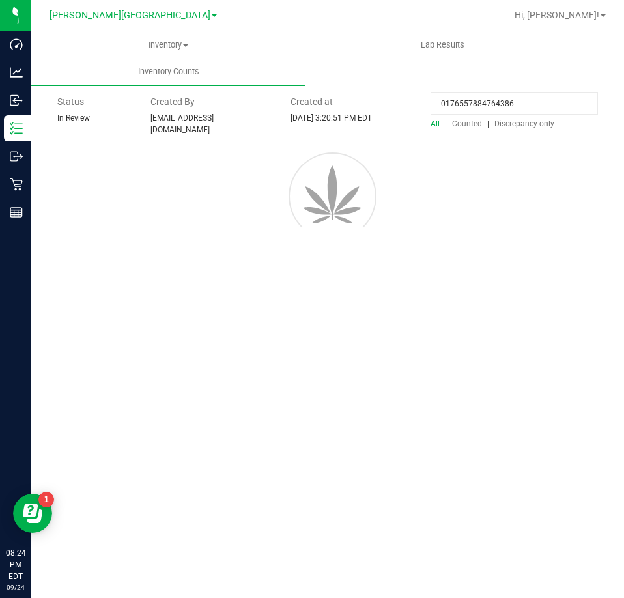
type input "0176557884764386"
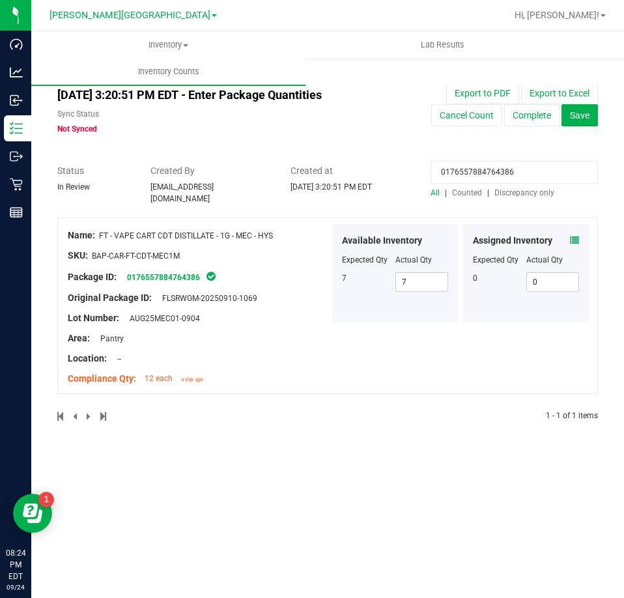
click at [574, 236] on icon at bounding box center [574, 240] width 9 height 9
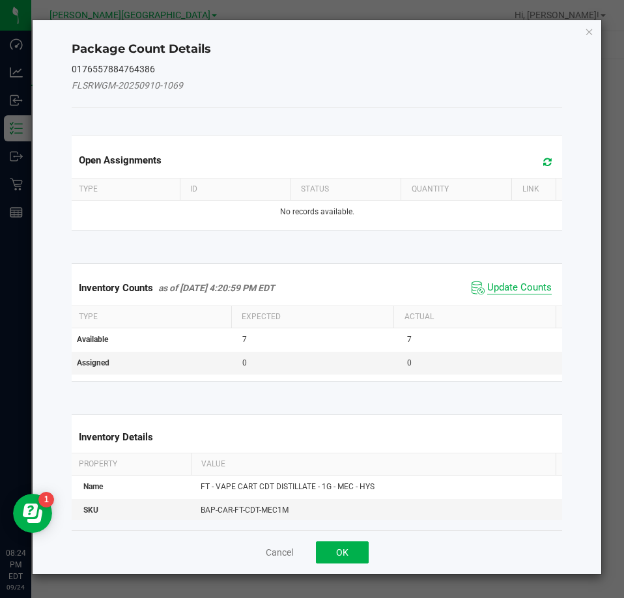
click at [520, 286] on span "Update Counts" at bounding box center [519, 287] width 64 height 13
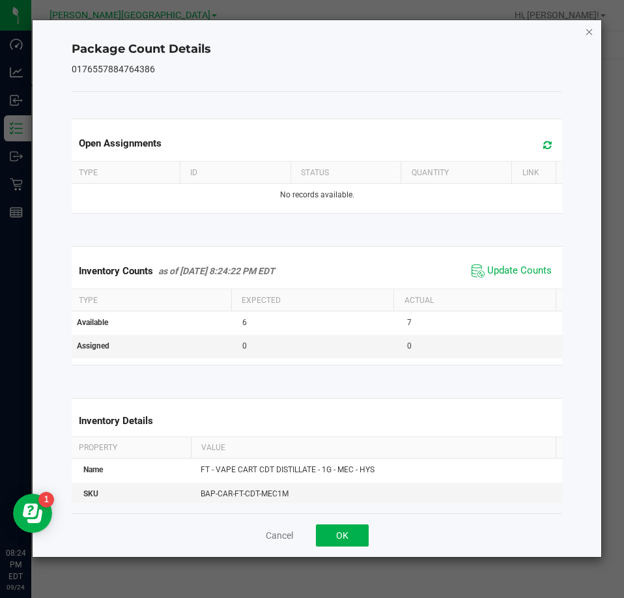
click at [593, 32] on icon "Close" at bounding box center [589, 31] width 9 height 16
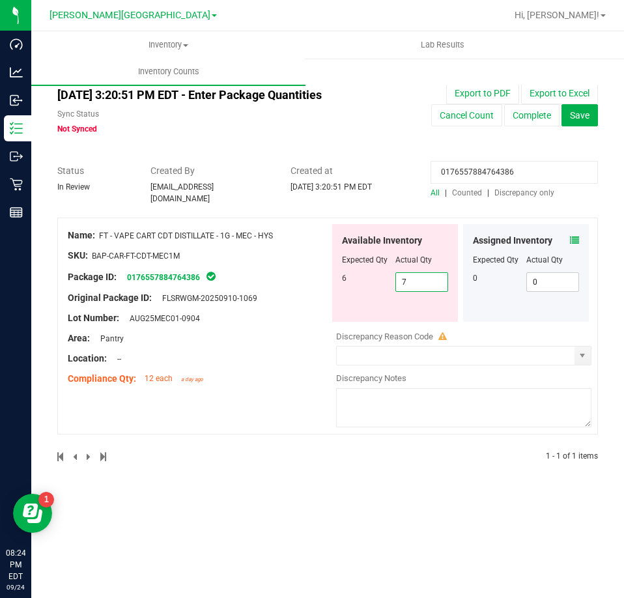
click at [421, 272] on span "7 7" at bounding box center [421, 282] width 53 height 20
click at [420, 273] on input "7" at bounding box center [422, 282] width 52 height 18
click at [419, 273] on input "7" at bounding box center [422, 282] width 52 height 18
type input "6"
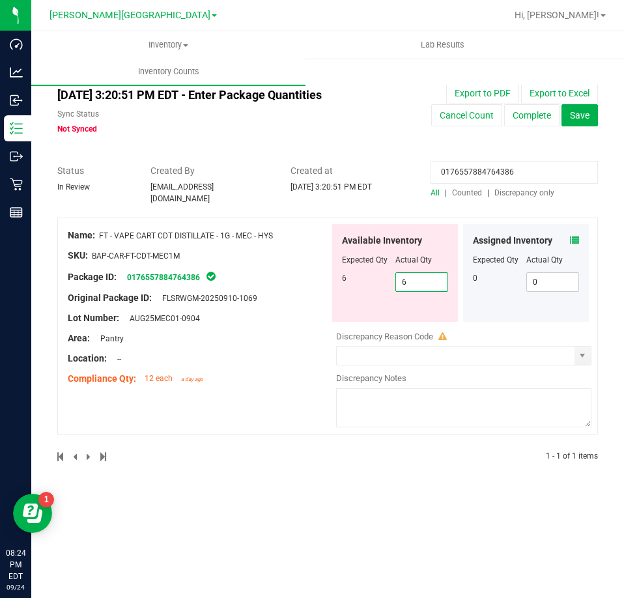
type input "6"
click at [274, 345] on div at bounding box center [199, 348] width 262 height 7
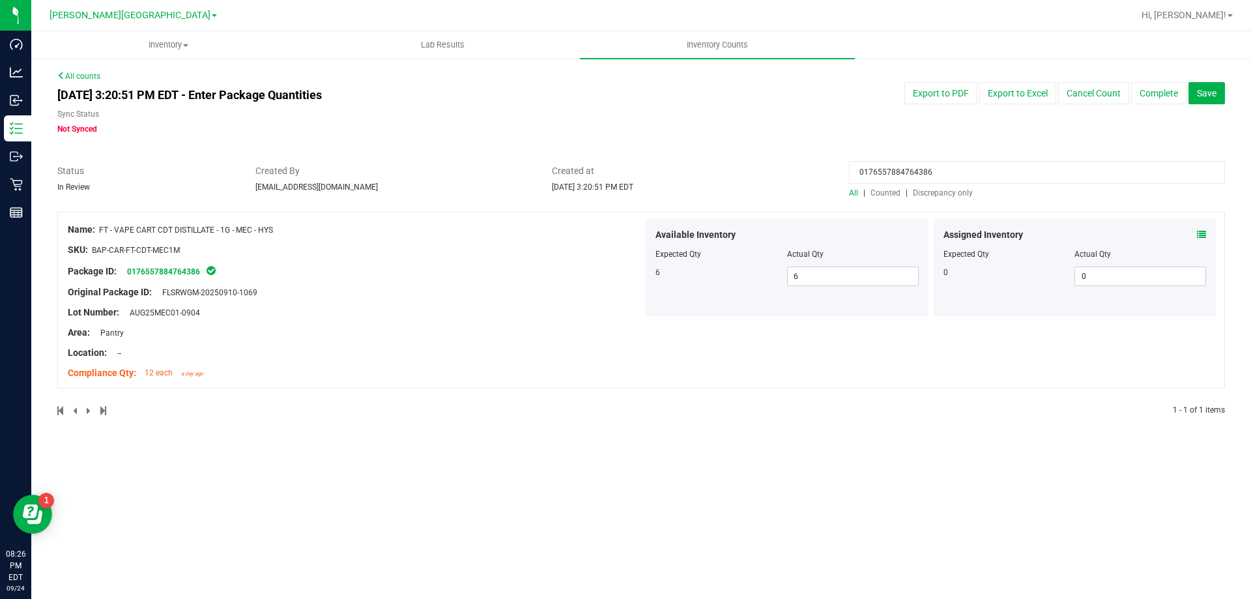
click at [946, 177] on input "0176557884764386" at bounding box center [1037, 172] width 376 height 23
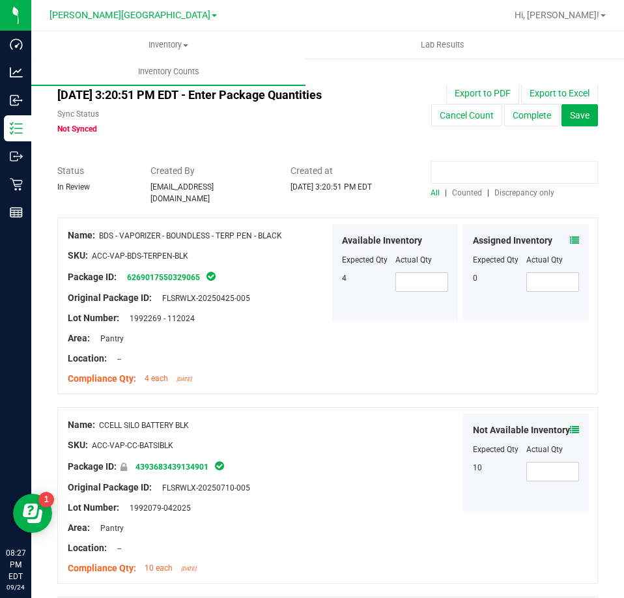
paste input "5659374093136469"
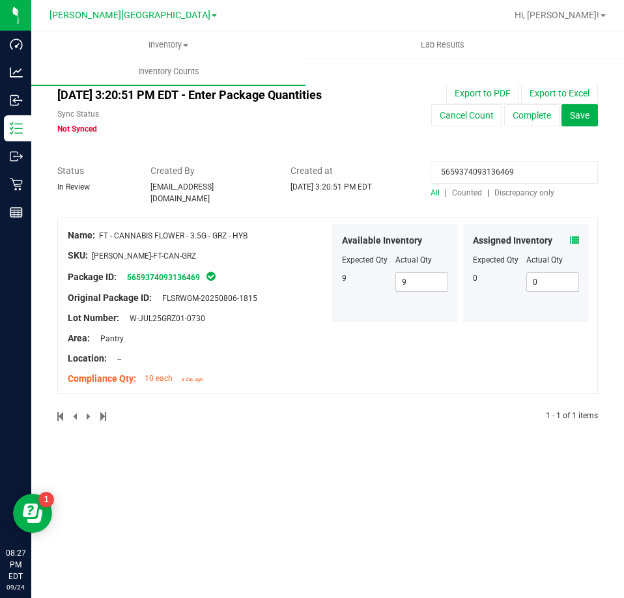
type input "5659374093136469"
click at [574, 236] on icon at bounding box center [574, 240] width 9 height 9
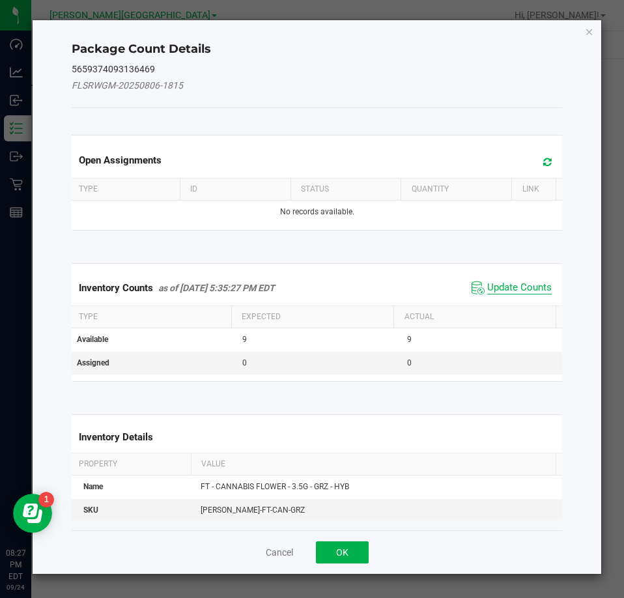
click at [525, 287] on span "Update Counts" at bounding box center [519, 287] width 64 height 13
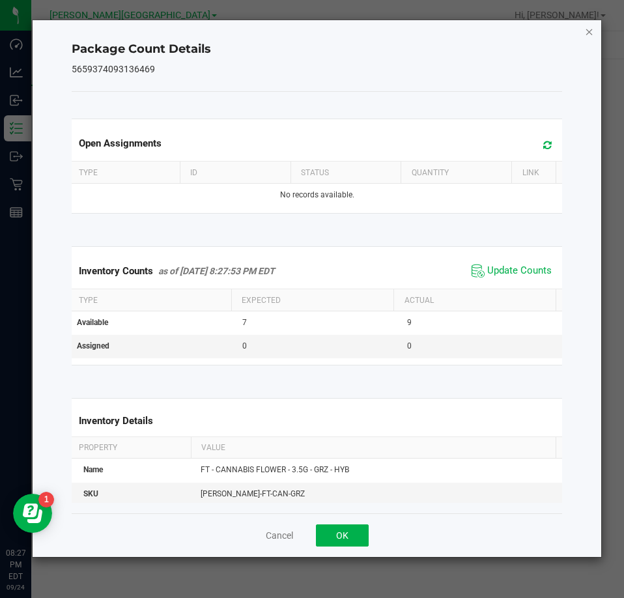
click at [588, 30] on icon "Close" at bounding box center [589, 31] width 9 height 16
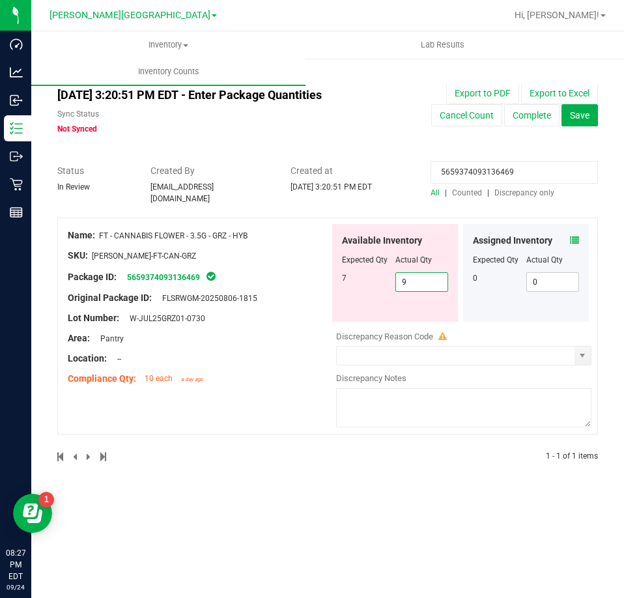
click at [421, 272] on span "9 9" at bounding box center [421, 282] width 53 height 20
click at [421, 273] on input "9" at bounding box center [422, 282] width 52 height 18
type input "7"
click at [301, 345] on div at bounding box center [199, 348] width 262 height 7
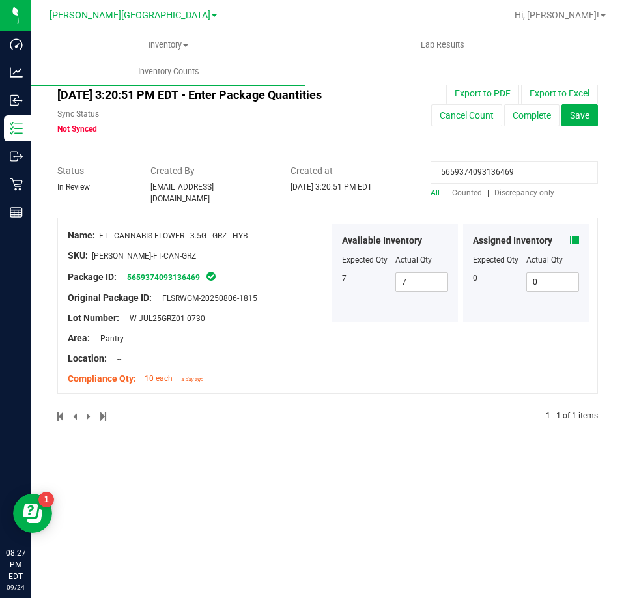
click at [529, 187] on div "All | Counted | Discrepancy only" at bounding box center [514, 193] width 167 height 12
click at [520, 180] on input "5659374093136469" at bounding box center [514, 172] width 167 height 23
click at [519, 180] on input "5659374093136469" at bounding box center [514, 172] width 167 height 23
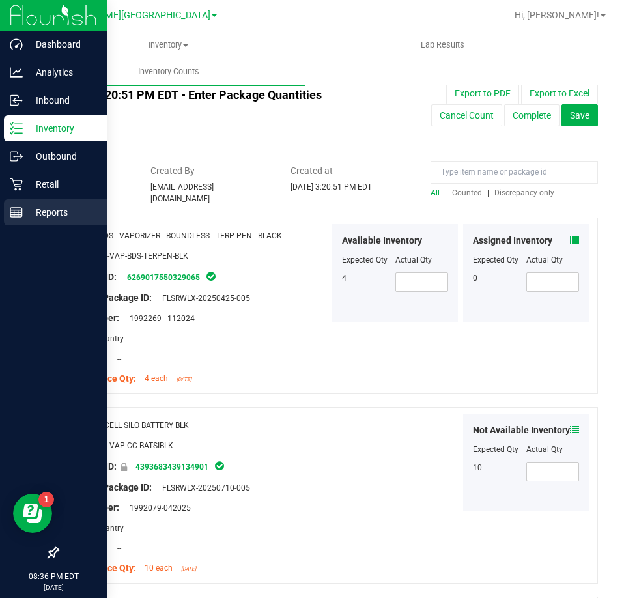
click at [33, 204] on div "Reports" at bounding box center [55, 212] width 103 height 26
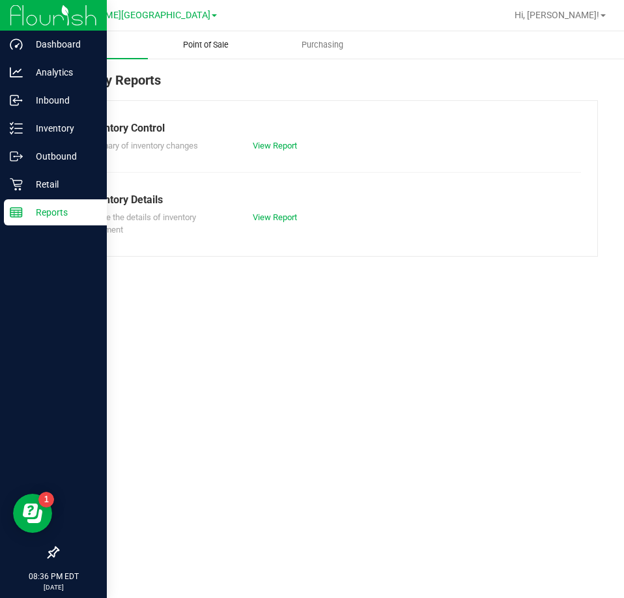
click at [221, 42] on span "Point of Sale" at bounding box center [205, 45] width 81 height 12
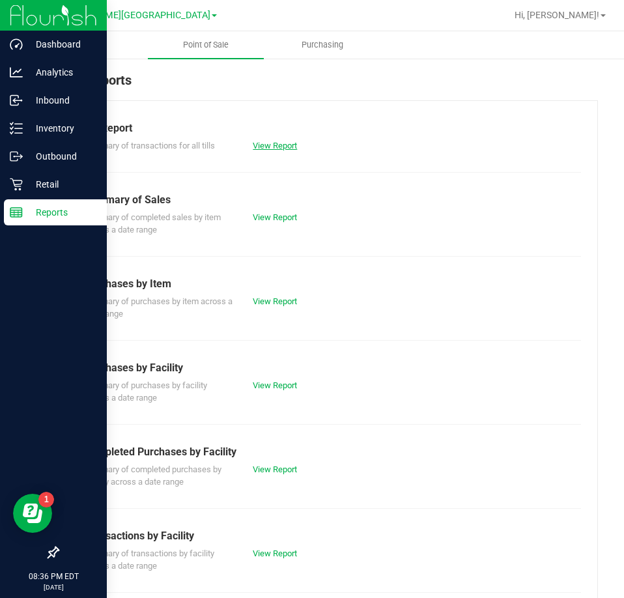
click at [287, 145] on link "View Report" at bounding box center [275, 146] width 44 height 10
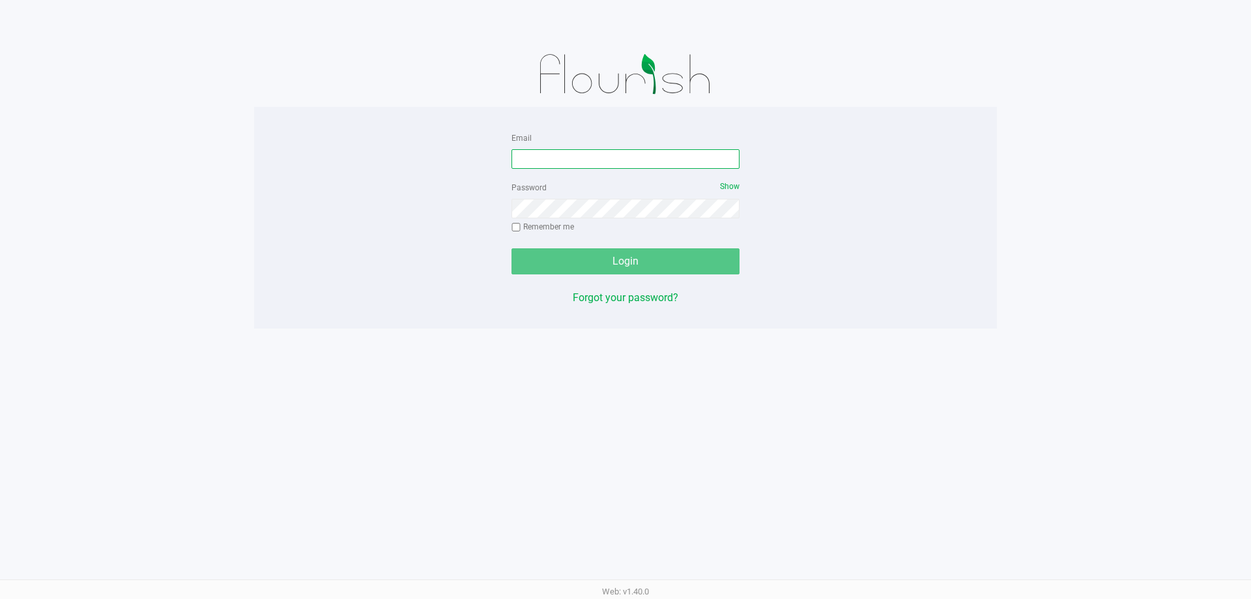
click at [616, 165] on input "Email" at bounding box center [625, 159] width 228 height 20
type input "[EMAIL_ADDRESS][DOMAIN_NAME]"
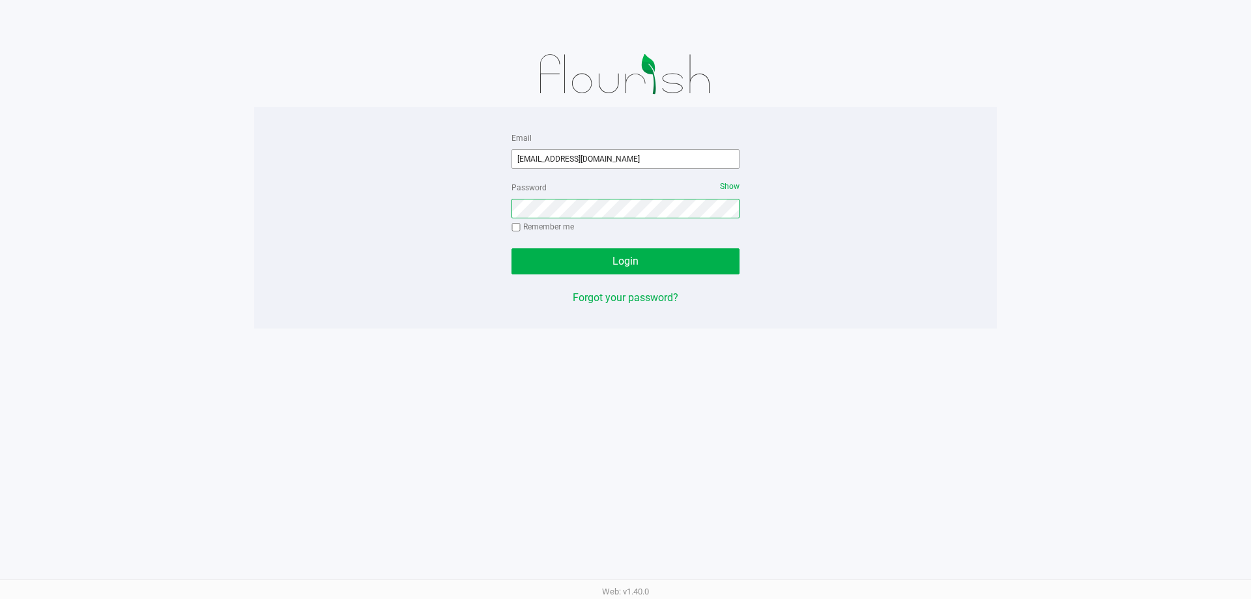
click at [511, 248] on button "Login" at bounding box center [625, 261] width 228 height 26
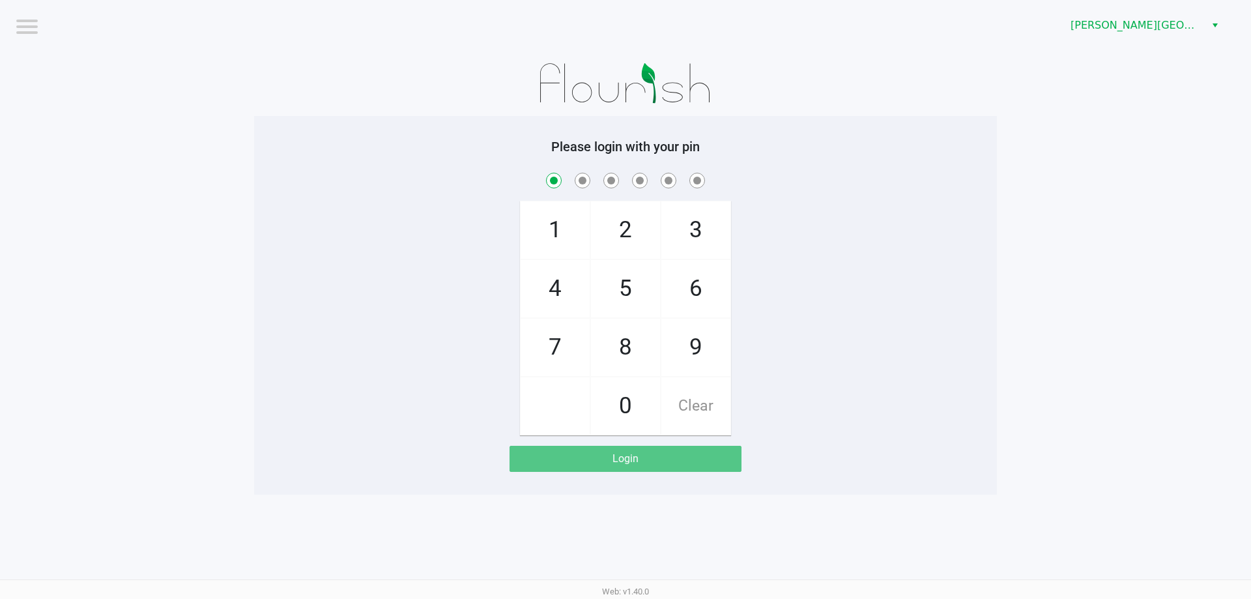
checkbox input "true"
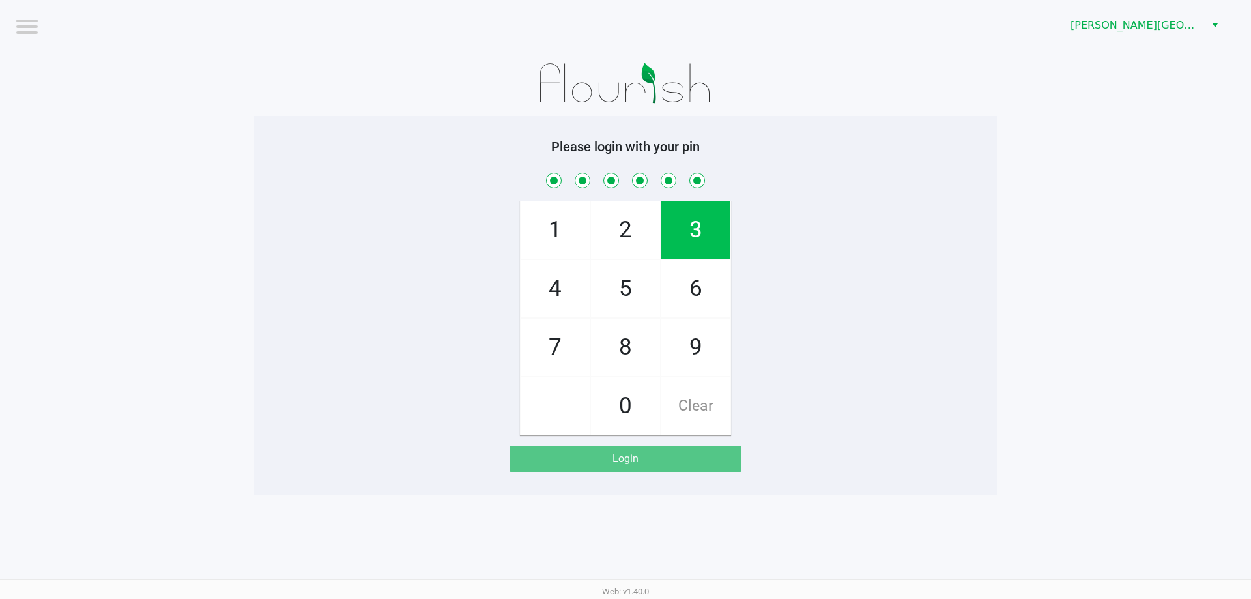
checkbox input "true"
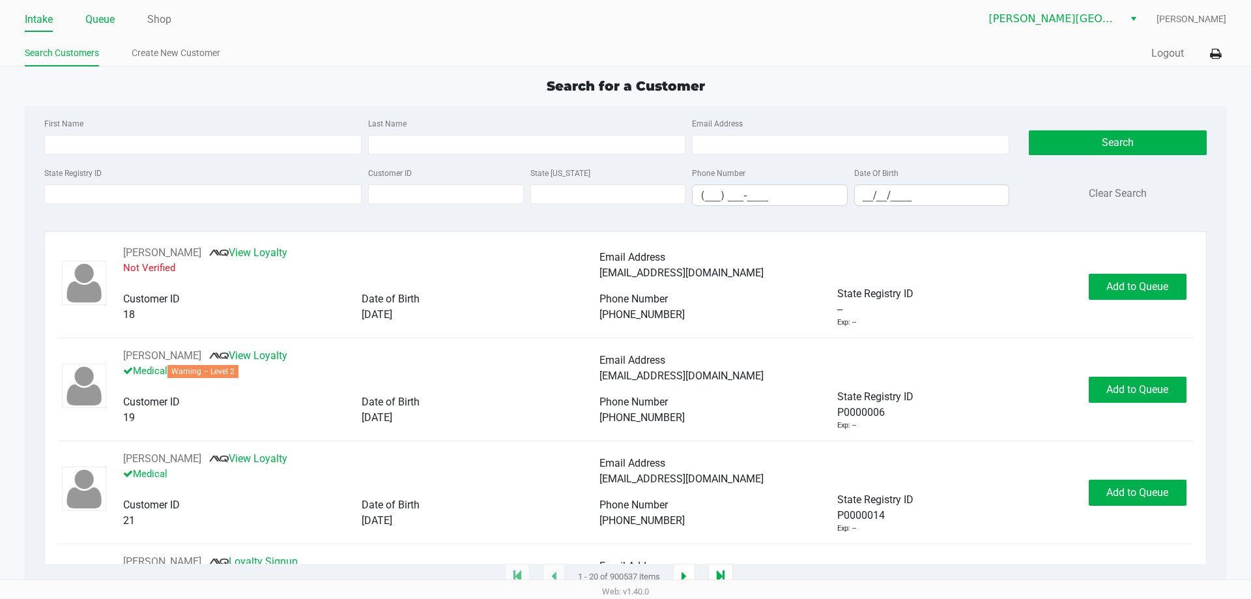
click at [105, 23] on link "Queue" at bounding box center [99, 19] width 29 height 18
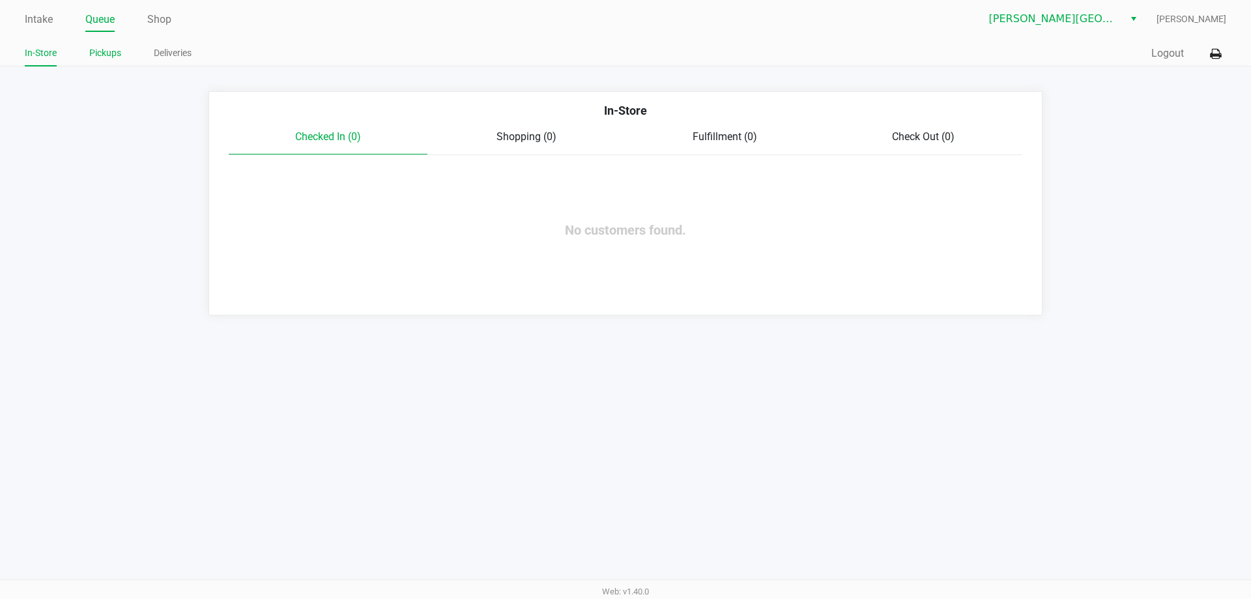
click at [110, 50] on link "Pickups" at bounding box center [105, 53] width 32 height 16
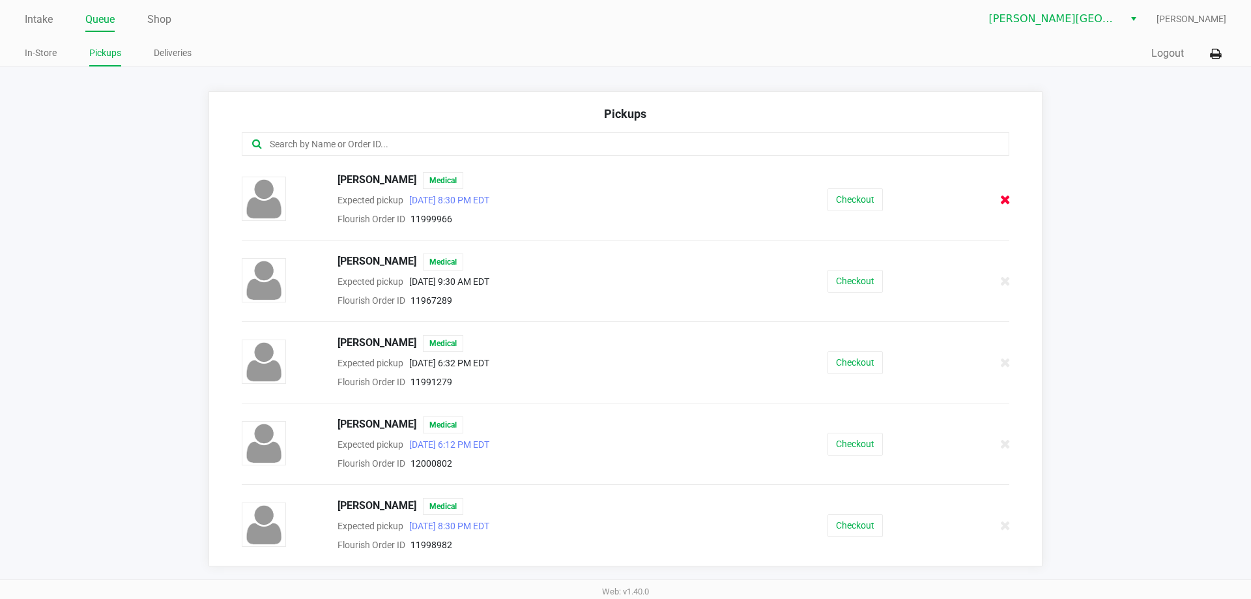
click at [1005, 203] on icon at bounding box center [1005, 200] width 10 height 10
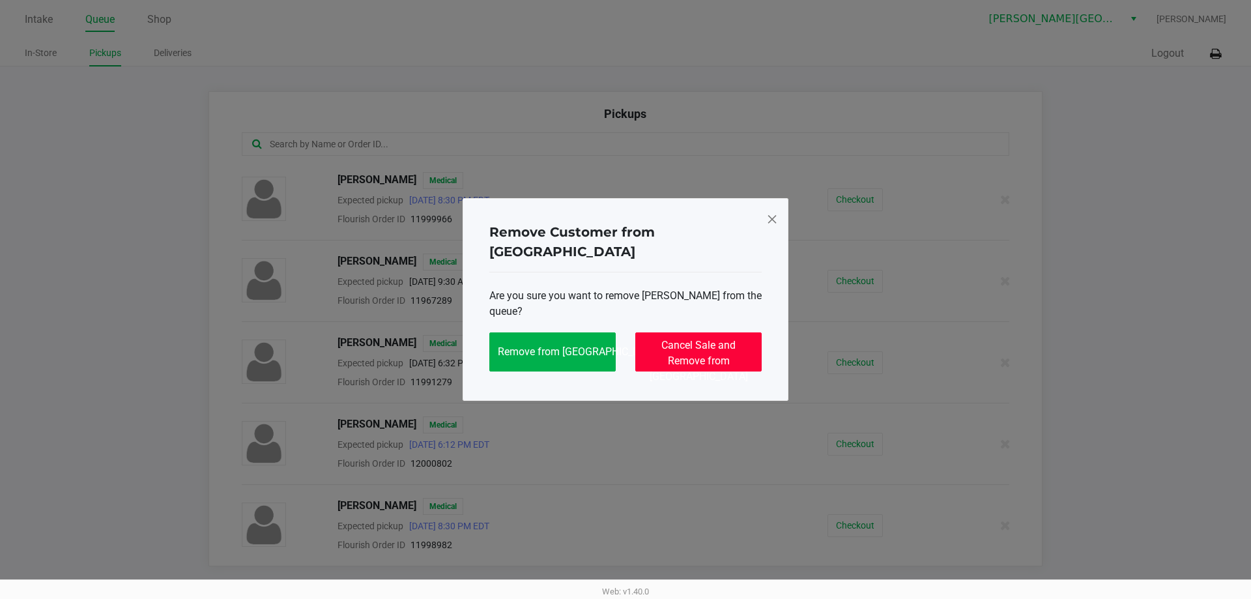
click at [728, 332] on button "Cancel Sale and Remove from Queue" at bounding box center [698, 351] width 126 height 39
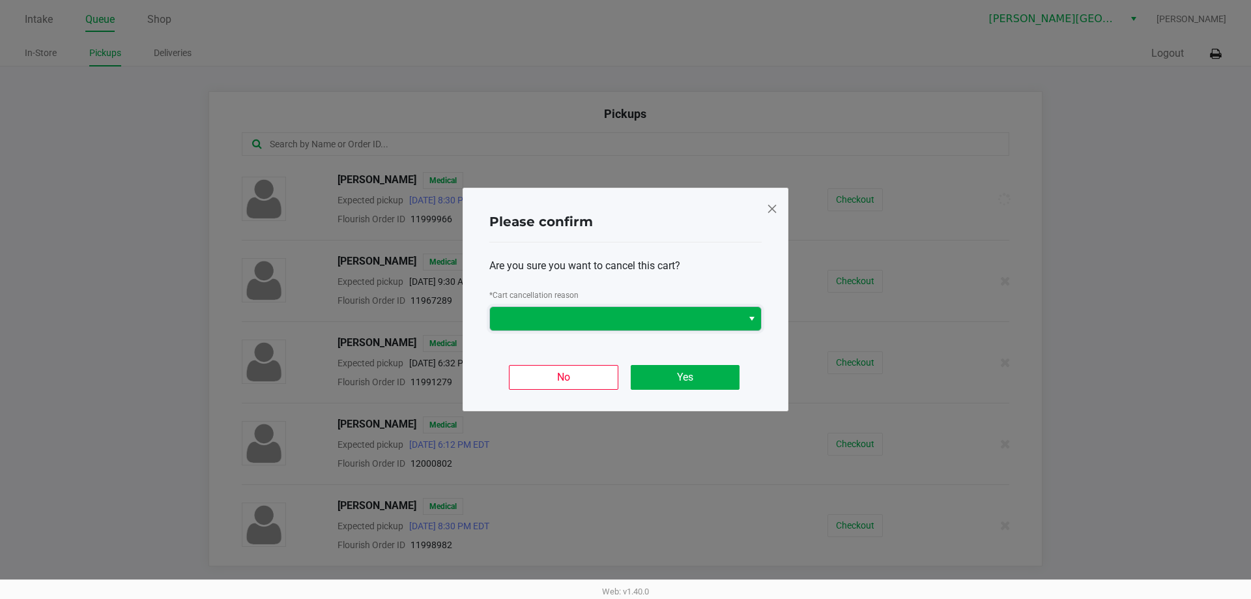
click at [663, 306] on kendo-dropdownlist at bounding box center [625, 318] width 272 height 25
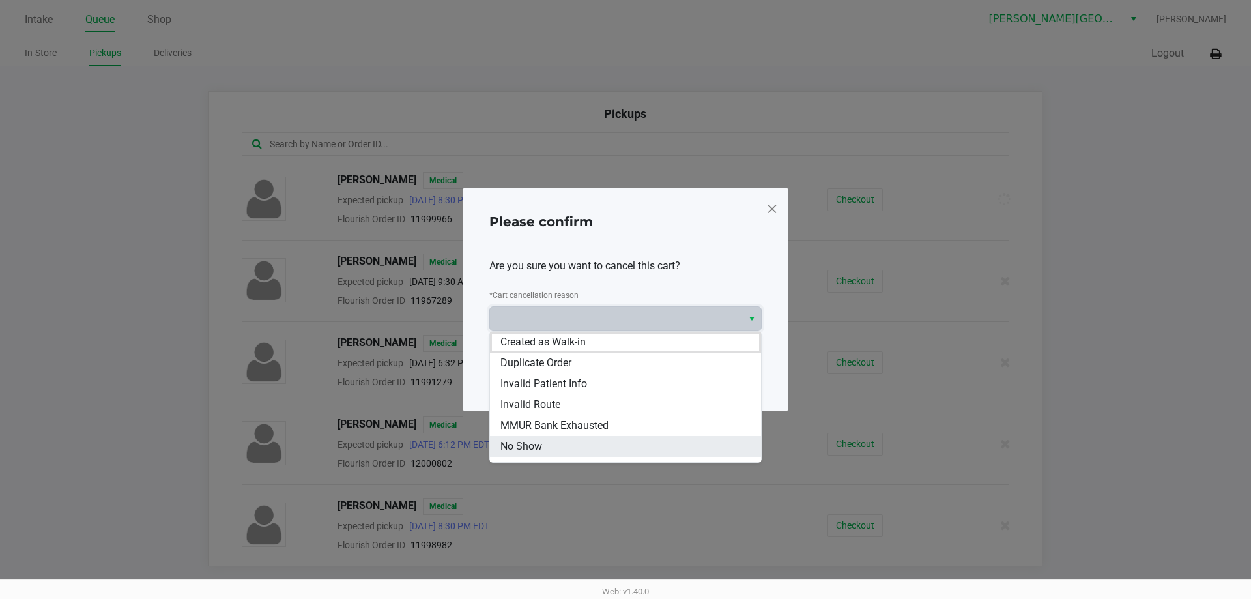
click at [548, 452] on li "No Show" at bounding box center [625, 446] width 271 height 21
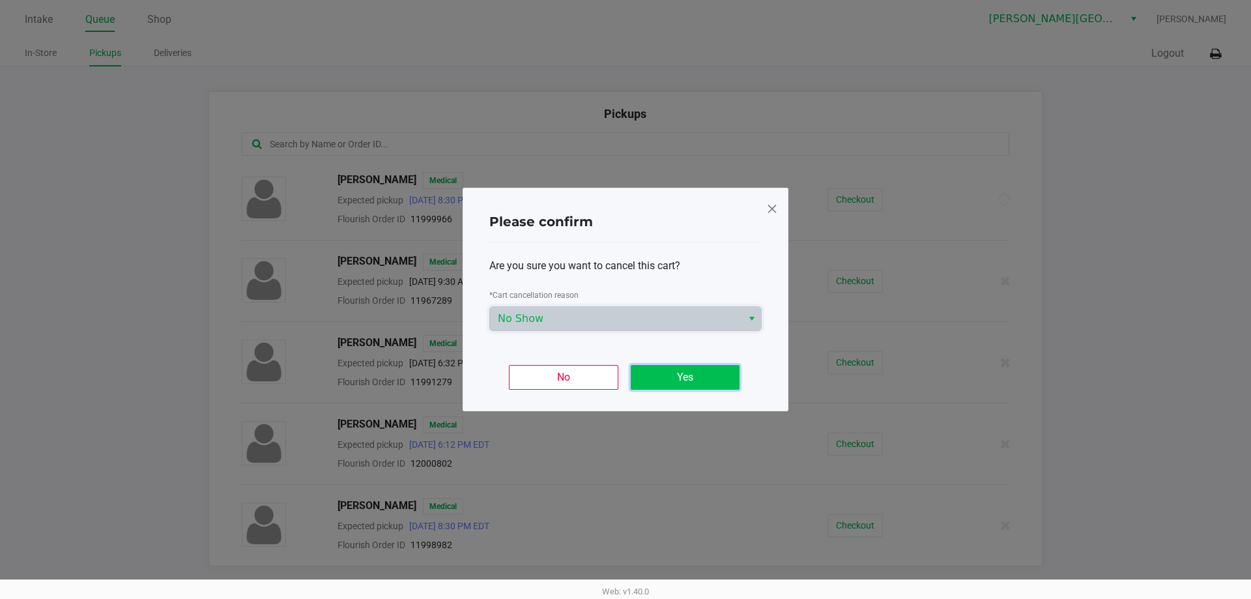
click at [664, 376] on button "Yes" at bounding box center [684, 377] width 109 height 25
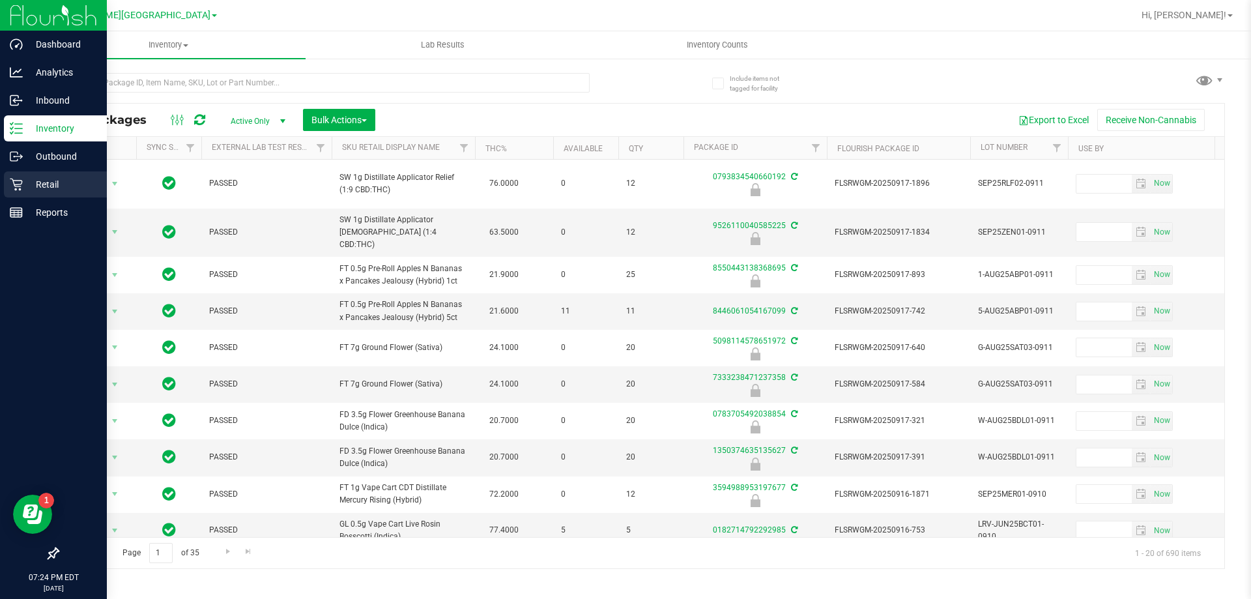
click at [25, 183] on p "Retail" at bounding box center [62, 185] width 78 height 16
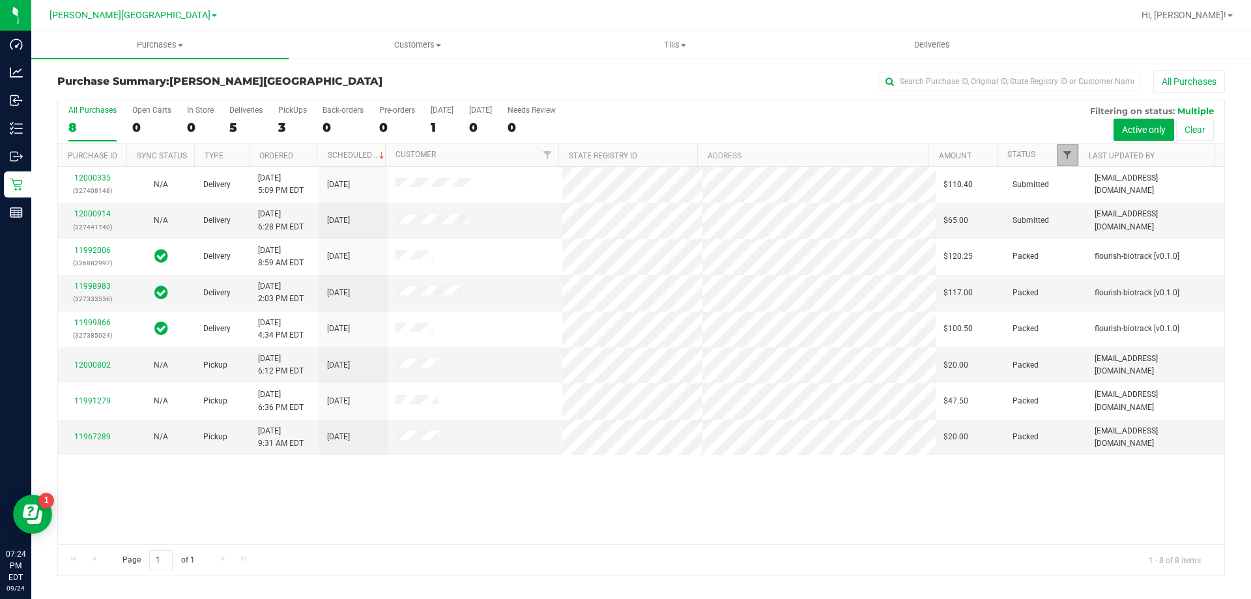
click at [1064, 157] on span "Filter" at bounding box center [1067, 155] width 10 height 10
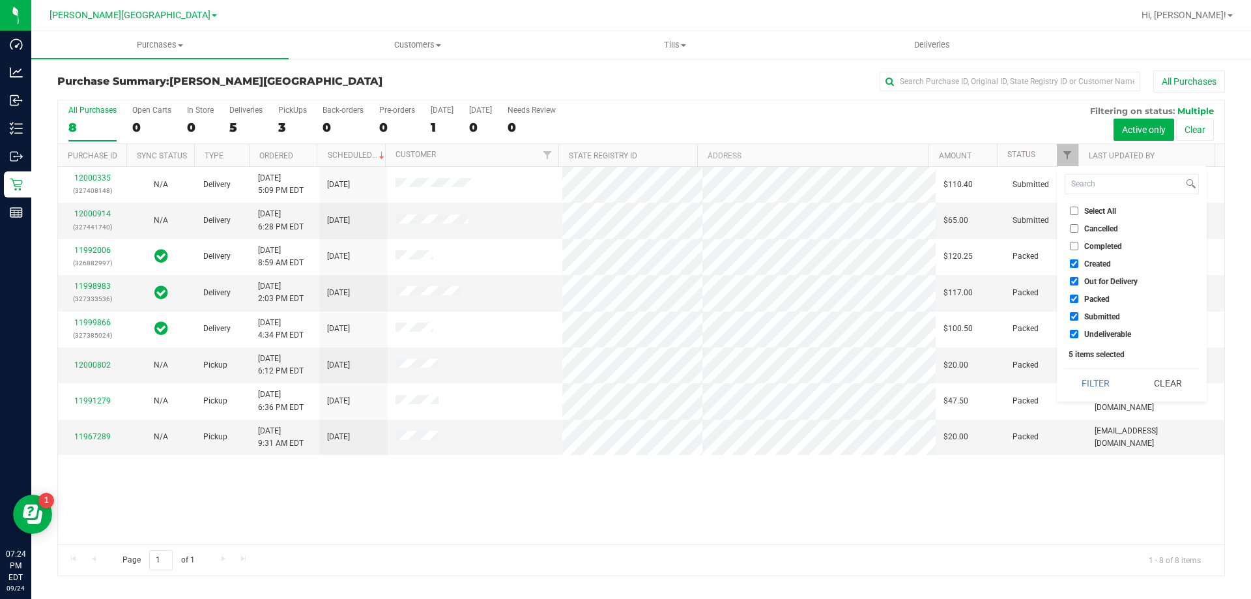
click at [1073, 263] on input "Created" at bounding box center [1073, 263] width 8 height 8
checkbox input "false"
click at [1073, 279] on input "Out for Delivery" at bounding box center [1073, 281] width 8 height 8
checkbox input "false"
click at [1073, 304] on li "Packed" at bounding box center [1131, 299] width 134 height 14
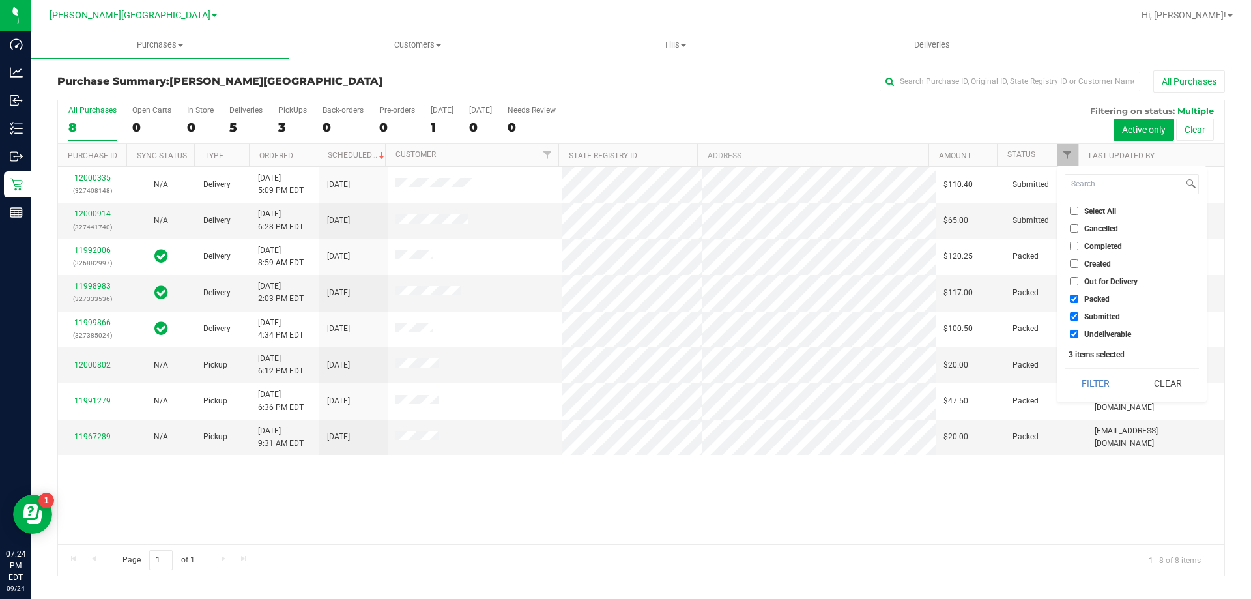
click at [1073, 302] on input "Packed" at bounding box center [1073, 298] width 8 height 8
checkbox input "false"
click at [770, 116] on div "All Purchases 8 Open Carts 0 In Store 0 Deliveries 5 PickUps 3 Back-orders 0 Pr…" at bounding box center [641, 122] width 1166 height 44
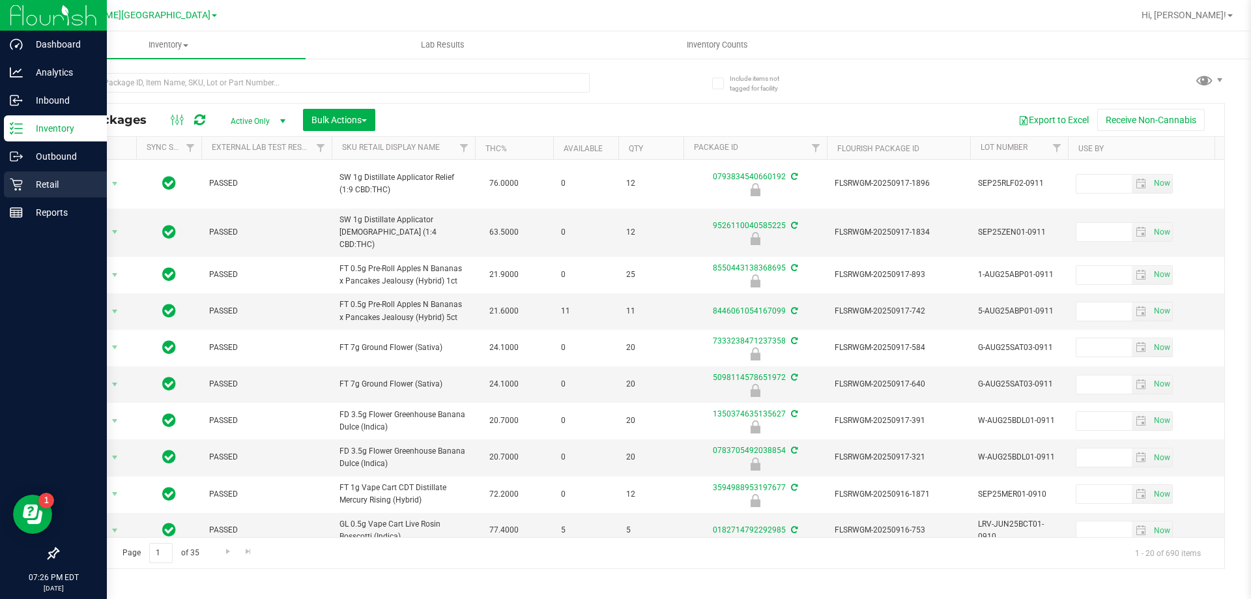
click at [33, 189] on p "Retail" at bounding box center [62, 185] width 78 height 16
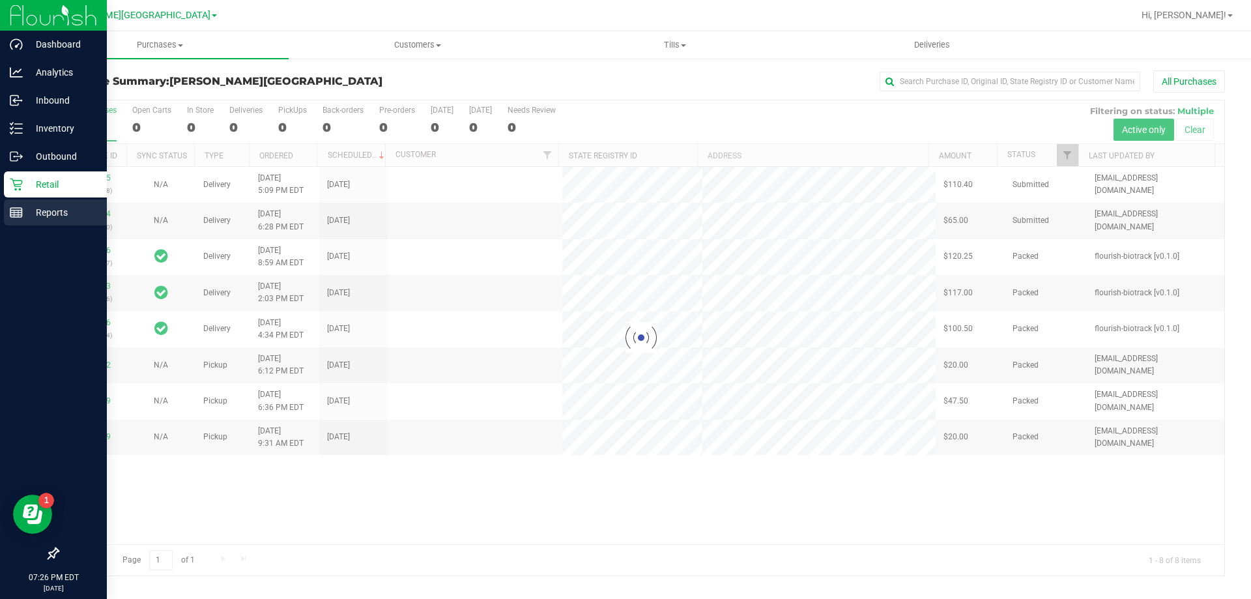
click at [69, 210] on p "Reports" at bounding box center [62, 213] width 78 height 16
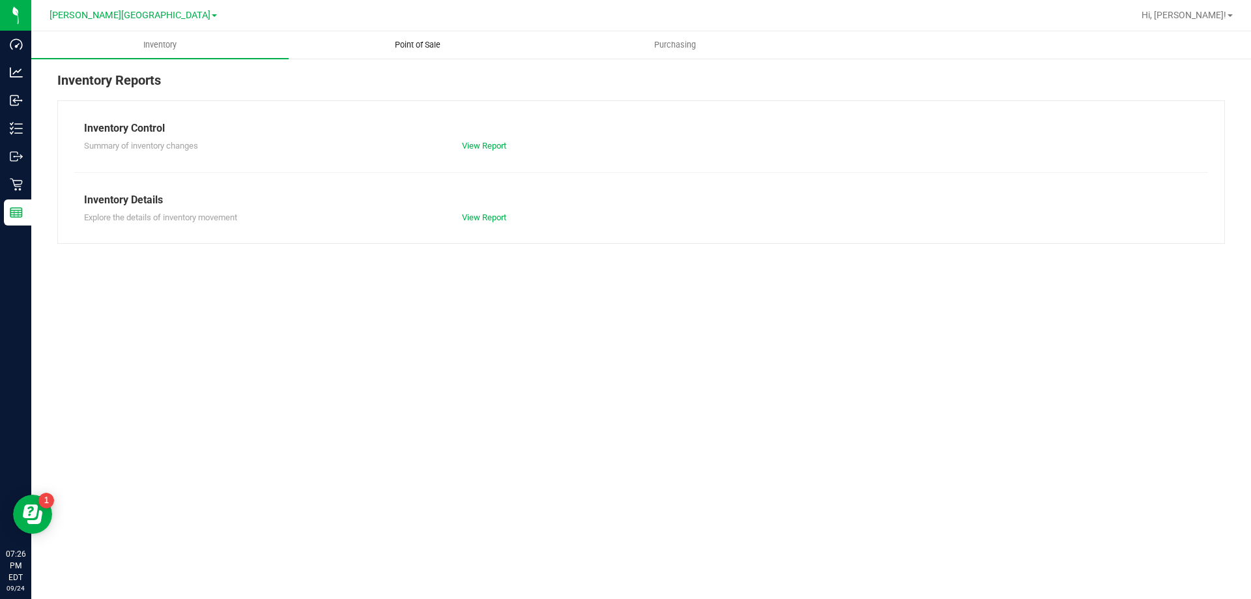
click at [444, 45] on span "Point of Sale" at bounding box center [417, 45] width 81 height 12
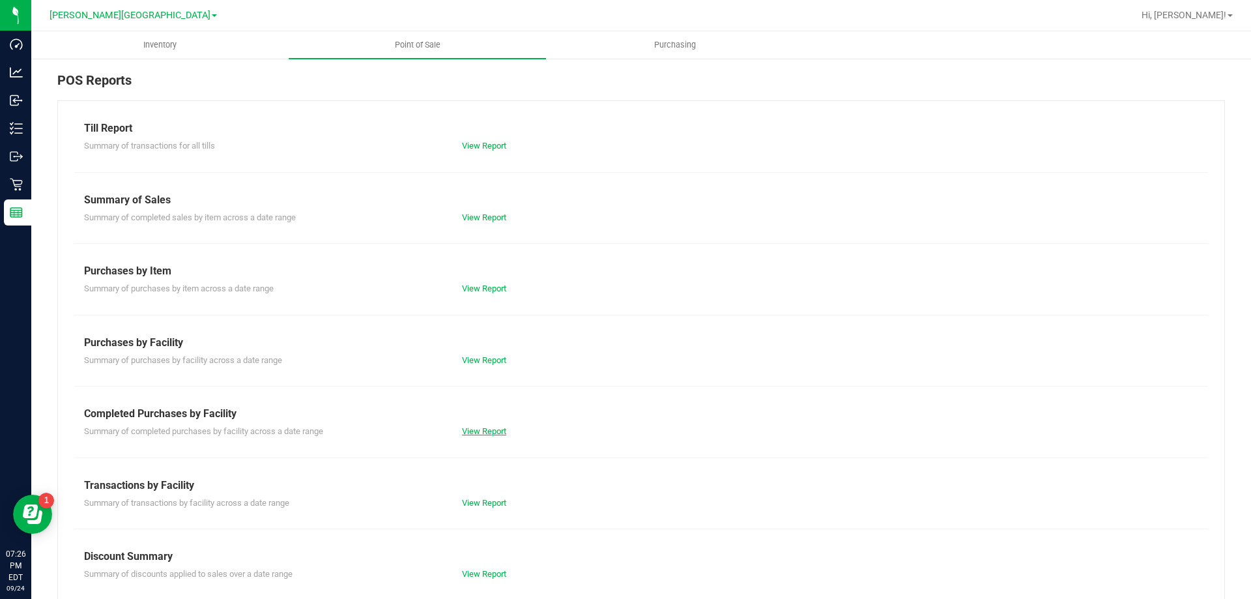
click at [479, 430] on link "View Report" at bounding box center [484, 431] width 44 height 10
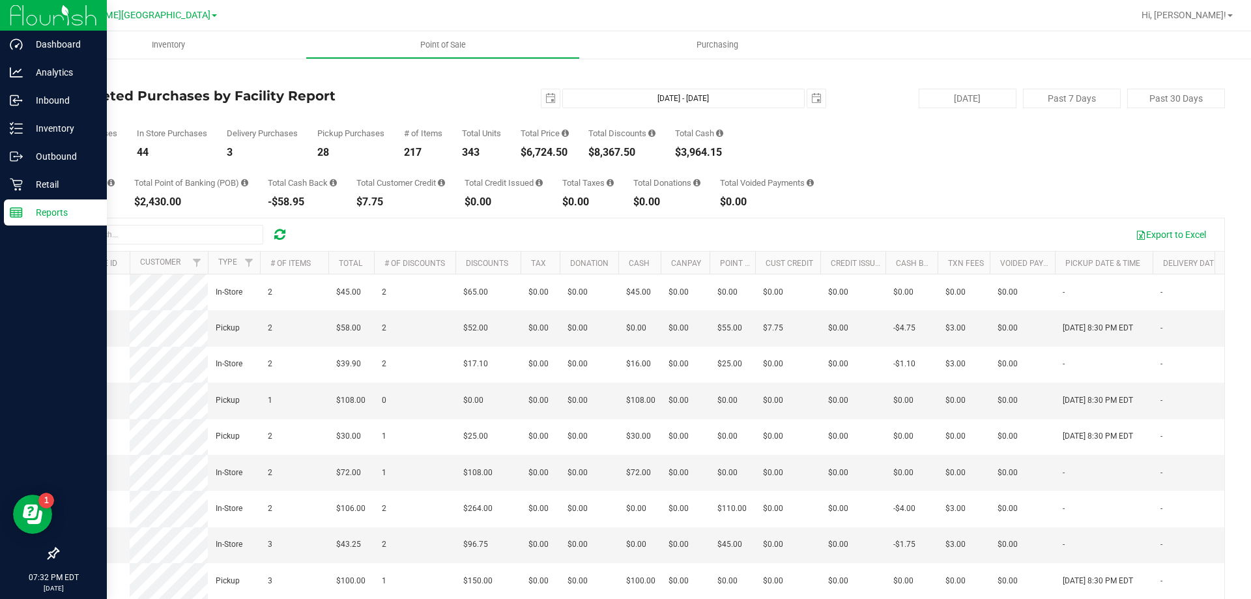
click at [28, 211] on p "Reports" at bounding box center [62, 213] width 78 height 16
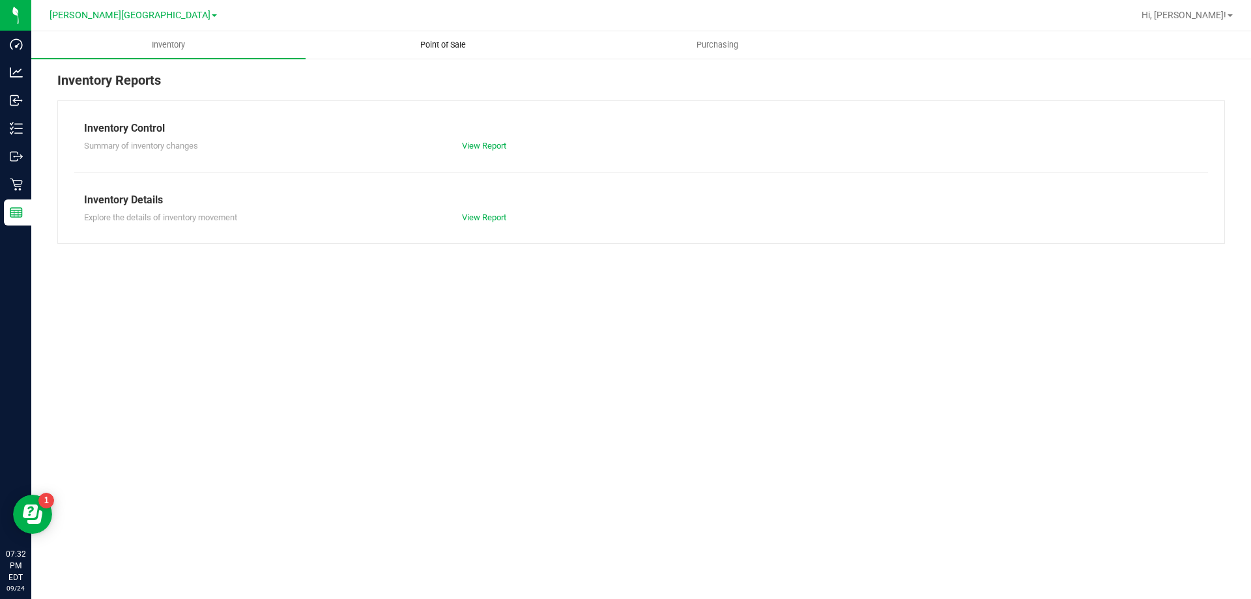
click at [444, 42] on span "Point of Sale" at bounding box center [443, 45] width 81 height 12
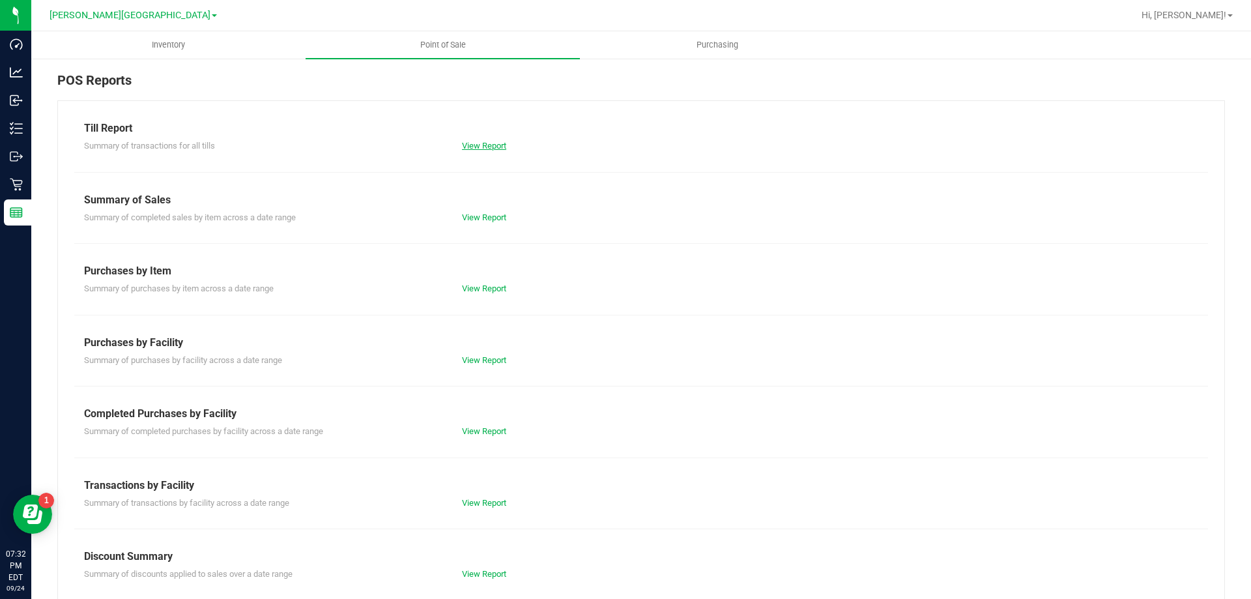
click at [488, 144] on link "View Report" at bounding box center [484, 146] width 44 height 10
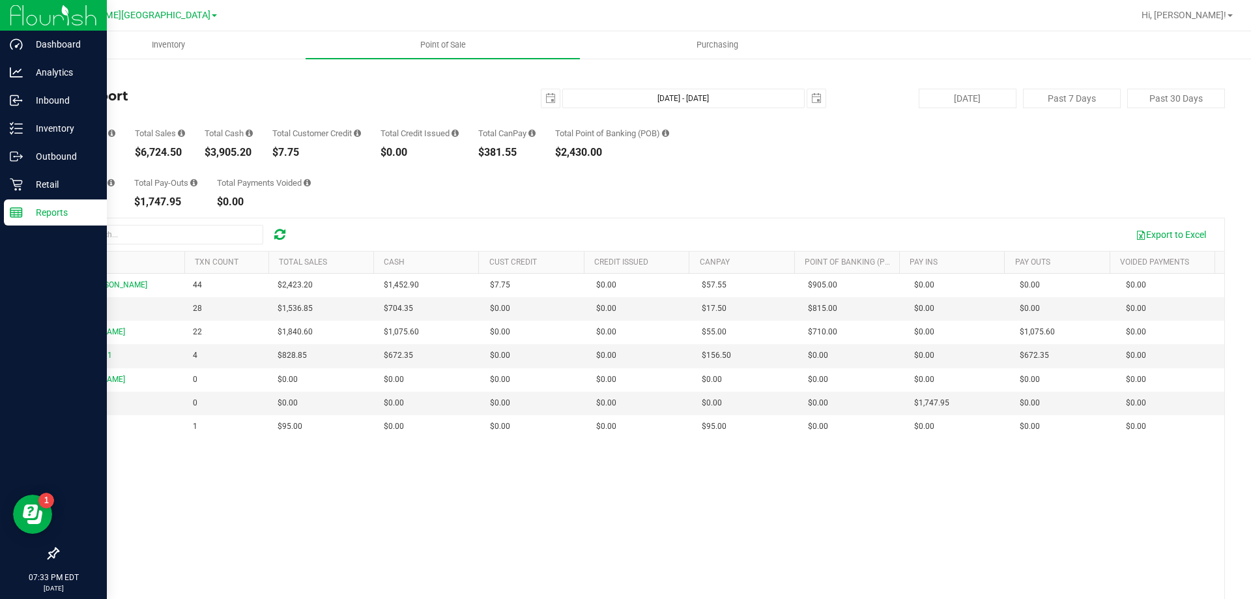
click at [16, 215] on line at bounding box center [16, 215] width 12 height 0
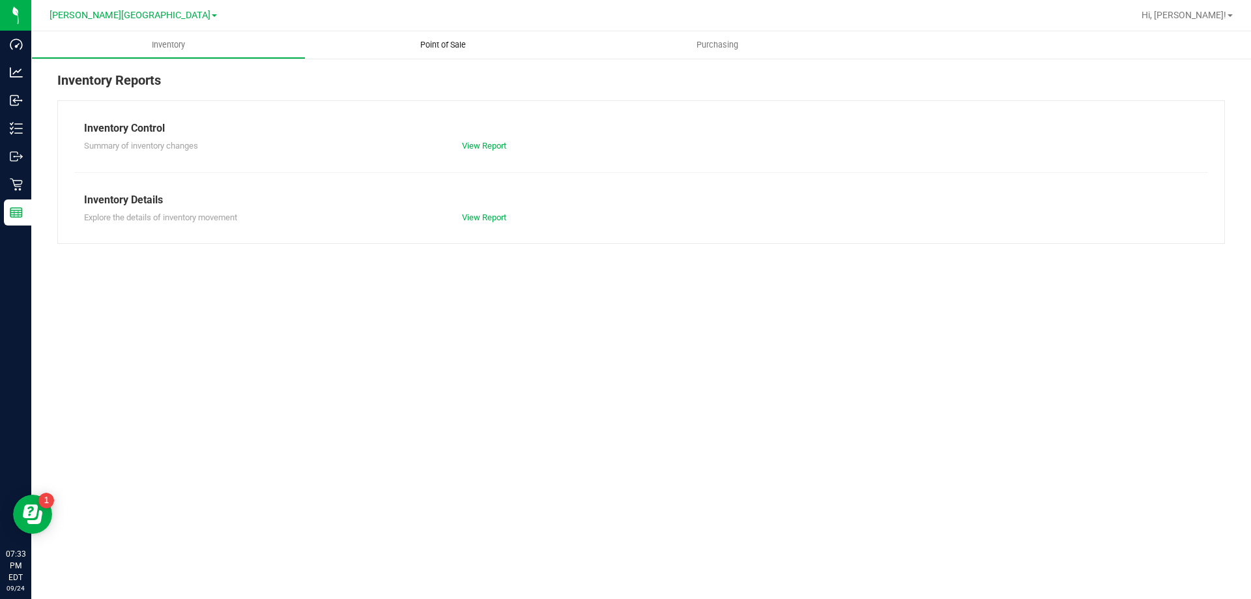
click at [438, 53] on uib-tab-heading "Point of Sale" at bounding box center [442, 44] width 274 height 27
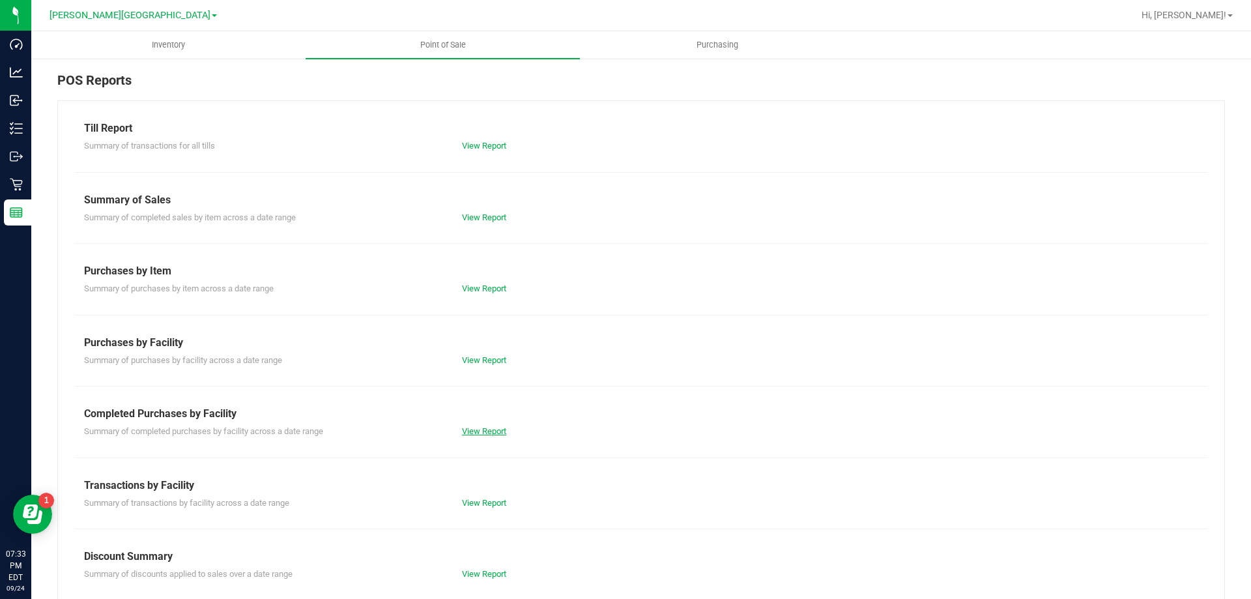
click at [491, 431] on link "View Report" at bounding box center [484, 431] width 44 height 10
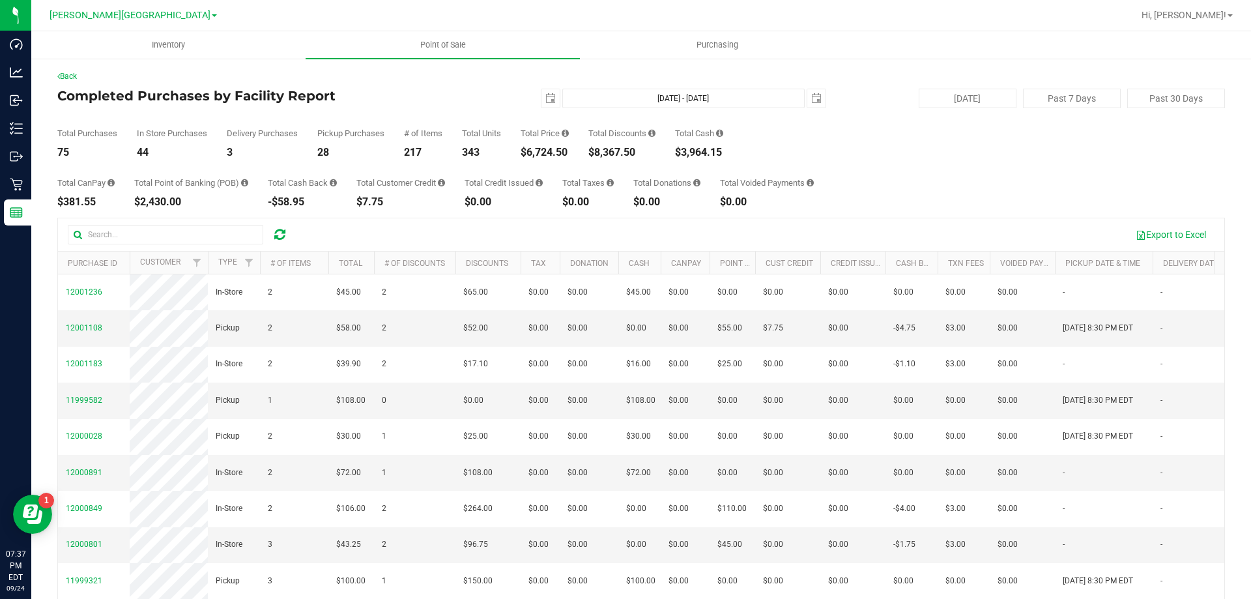
click at [277, 231] on icon at bounding box center [279, 234] width 11 height 13
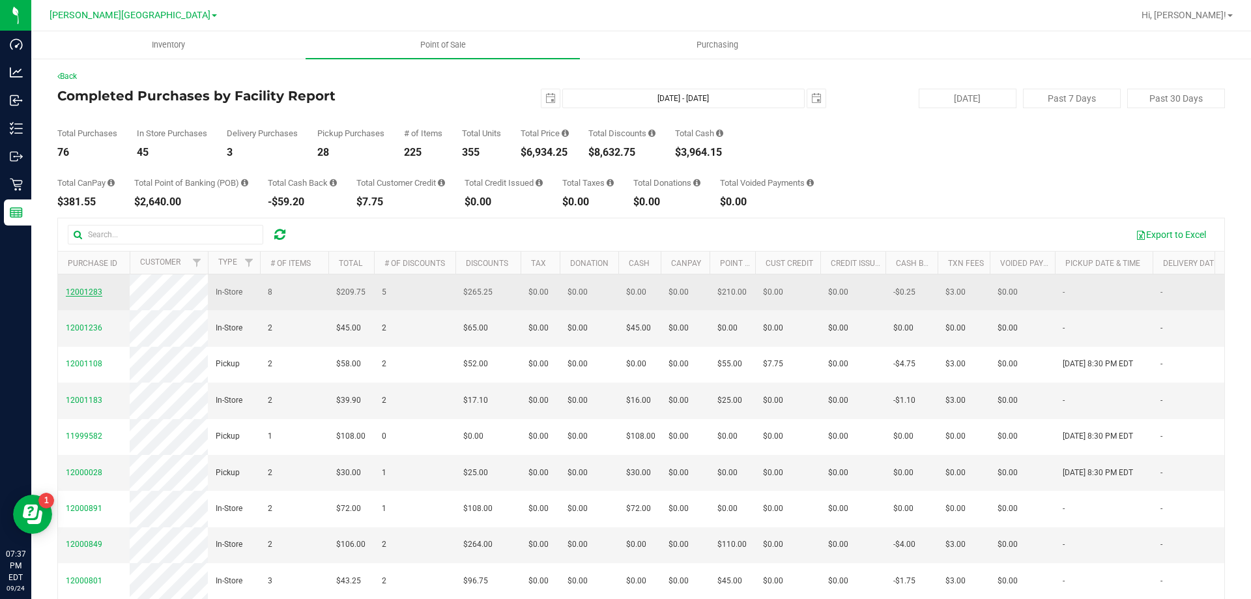
click at [81, 294] on span "12001283" at bounding box center [84, 291] width 36 height 9
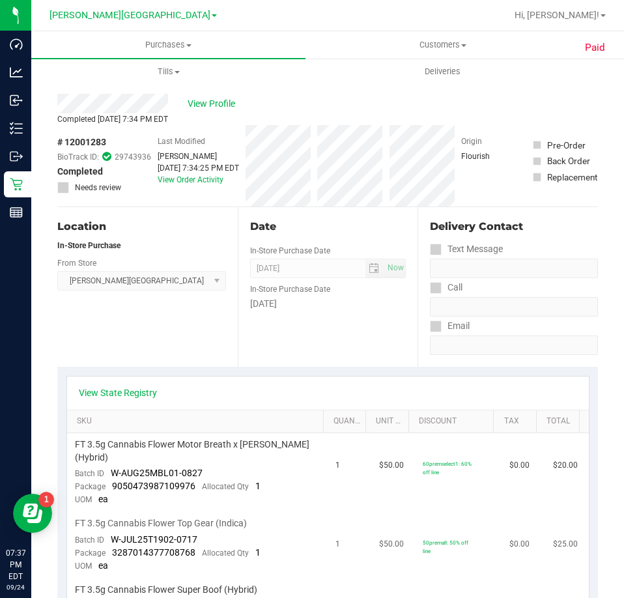
scroll to position [261, 0]
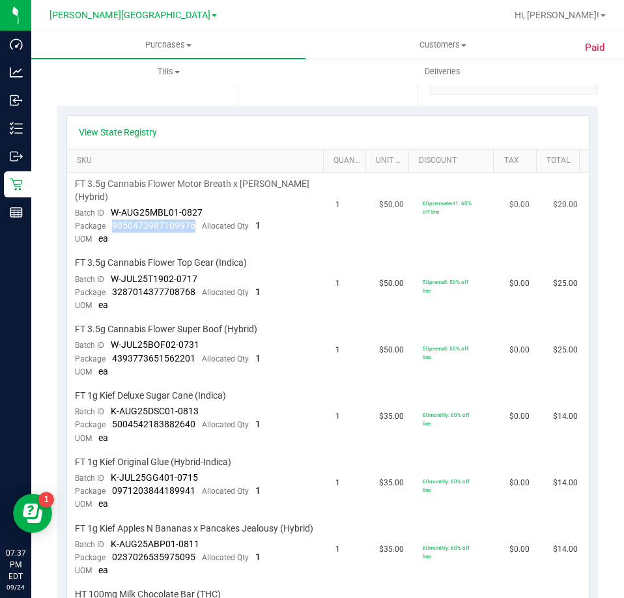
drag, startPoint x: 192, startPoint y: 223, endPoint x: 113, endPoint y: 221, distance: 79.5
click at [113, 221] on span "9050473987109976" at bounding box center [153, 225] width 83 height 10
copy span "9050473987109976"
drag, startPoint x: 192, startPoint y: 295, endPoint x: 110, endPoint y: 296, distance: 82.1
click at [110, 296] on div "Package 3287014377708768 Allocated Qty 1" at bounding box center [168, 292] width 186 height 13
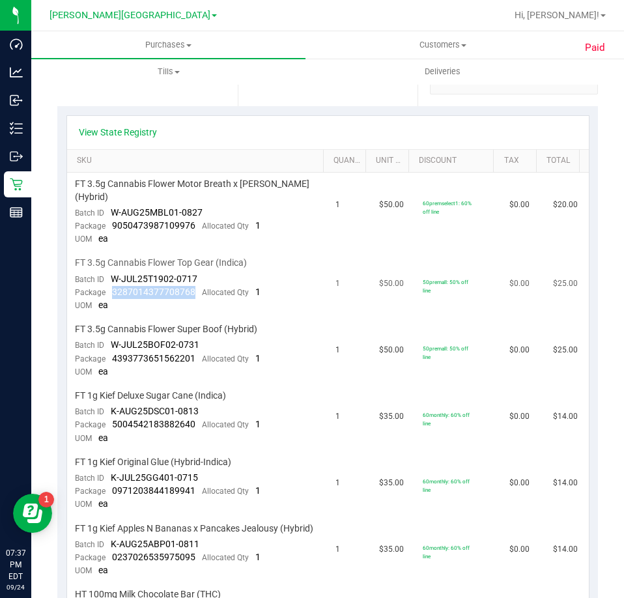
copy span "3287014377708768"
drag, startPoint x: 193, startPoint y: 360, endPoint x: 104, endPoint y: 363, distance: 89.3
click at [104, 363] on div "Package 4393773651562201 Allocated Qty 1" at bounding box center [168, 358] width 186 height 13
copy span "4393773651562201"
drag, startPoint x: 199, startPoint y: 421, endPoint x: 113, endPoint y: 423, distance: 85.3
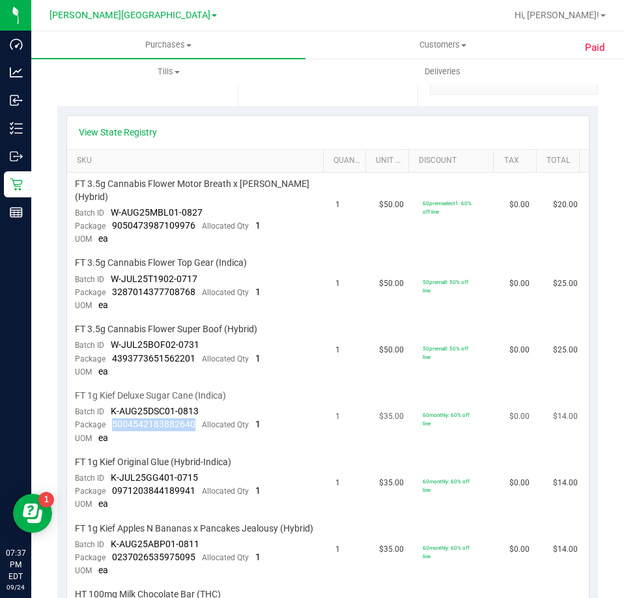
click at [113, 423] on div "Package 5004542183882640 Allocated Qty 1" at bounding box center [168, 424] width 186 height 13
copy span "5004542183882640"
drag, startPoint x: 195, startPoint y: 491, endPoint x: 113, endPoint y: 490, distance: 81.4
click at [113, 490] on div "Package 0971203844189941 Allocated Qty 1" at bounding box center [168, 491] width 186 height 13
copy span "0971203844189941"
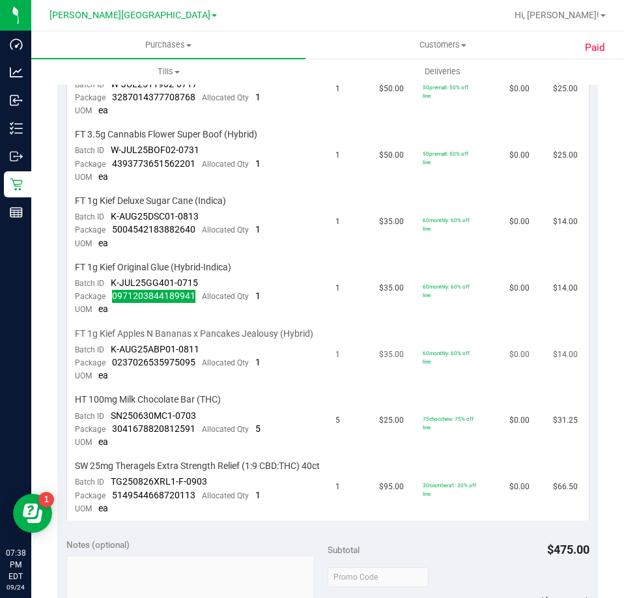
scroll to position [456, 0]
drag, startPoint x: 193, startPoint y: 373, endPoint x: 113, endPoint y: 376, distance: 80.8
click at [113, 369] on div "Package 0237026535975095 Allocated Qty 1" at bounding box center [168, 362] width 186 height 13
copy span "0237026535975095"
drag, startPoint x: 192, startPoint y: 442, endPoint x: 112, endPoint y: 444, distance: 80.1
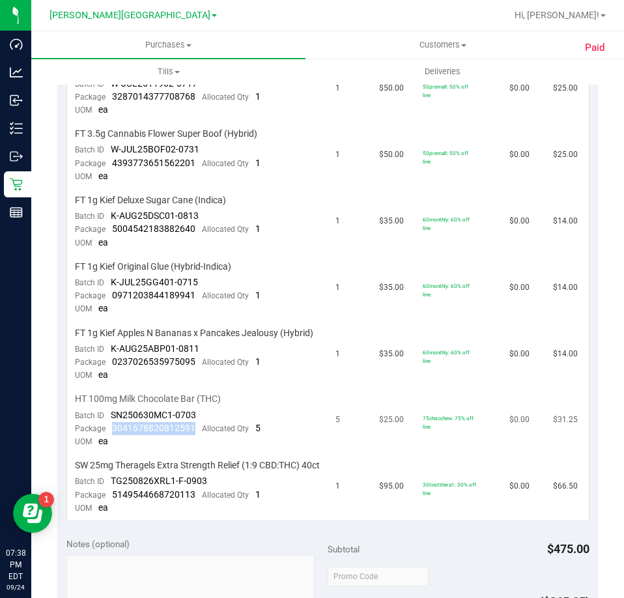
click at [112, 435] on div "Package 3041678820812591 Allocated Qty 5" at bounding box center [168, 428] width 186 height 13
copy span "3041678820812591"
drag, startPoint x: 193, startPoint y: 522, endPoint x: 112, endPoint y: 521, distance: 81.4
click at [112, 502] on div "Package 5149544668720113 Allocated Qty 1" at bounding box center [168, 494] width 186 height 13
copy span "5149544668720113"
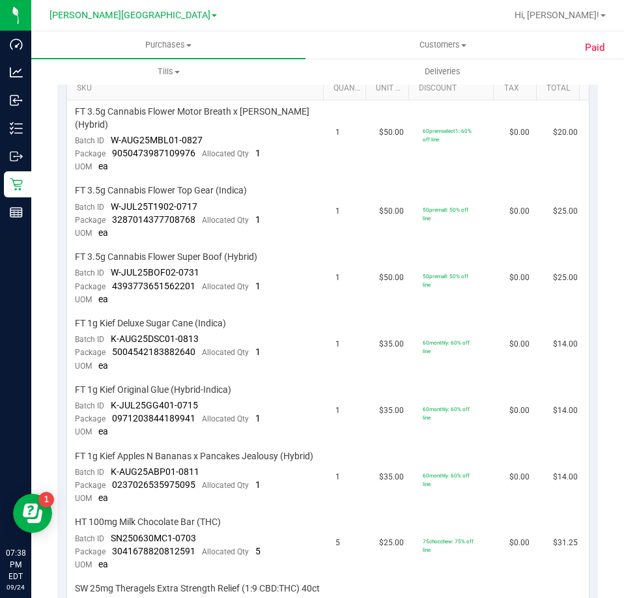
scroll to position [0, 0]
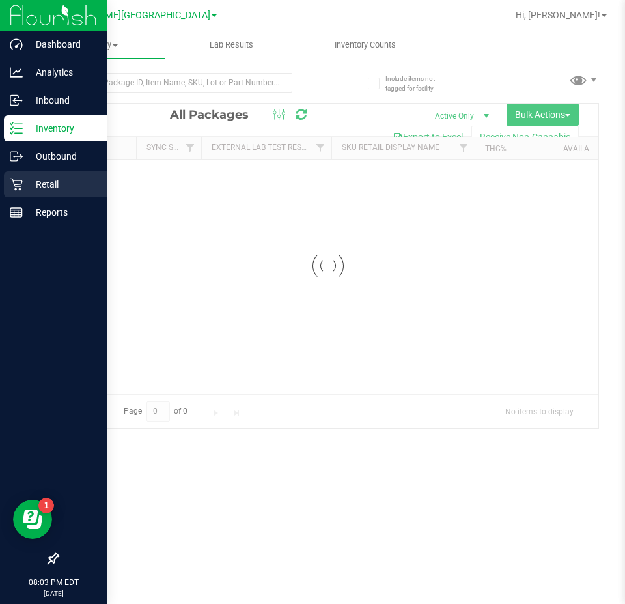
click at [38, 188] on p "Retail" at bounding box center [62, 185] width 78 height 16
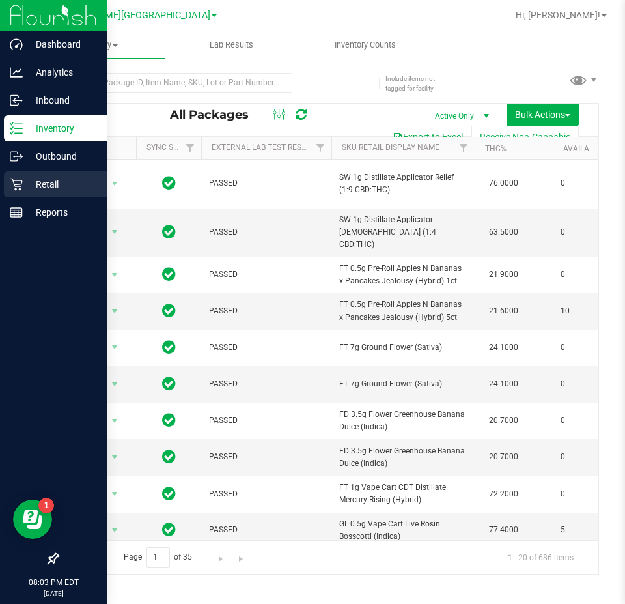
click at [36, 183] on p "Retail" at bounding box center [62, 185] width 78 height 16
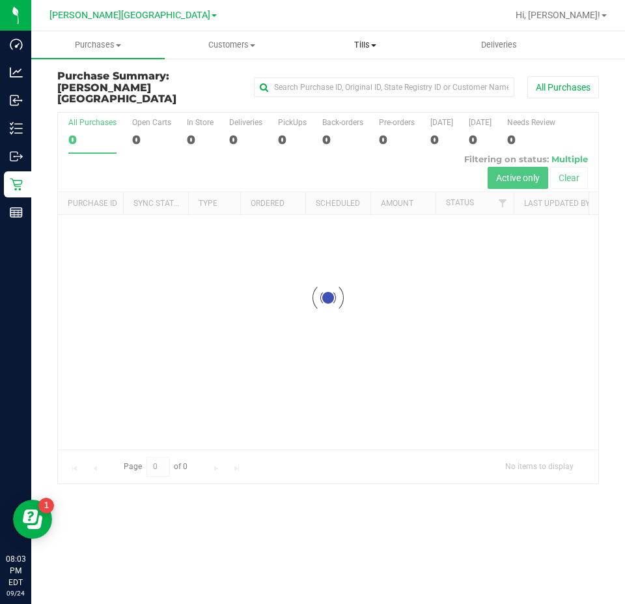
click at [354, 46] on span "Tills" at bounding box center [365, 45] width 132 height 12
click at [354, 75] on span "Manage tills" at bounding box center [342, 78] width 88 height 11
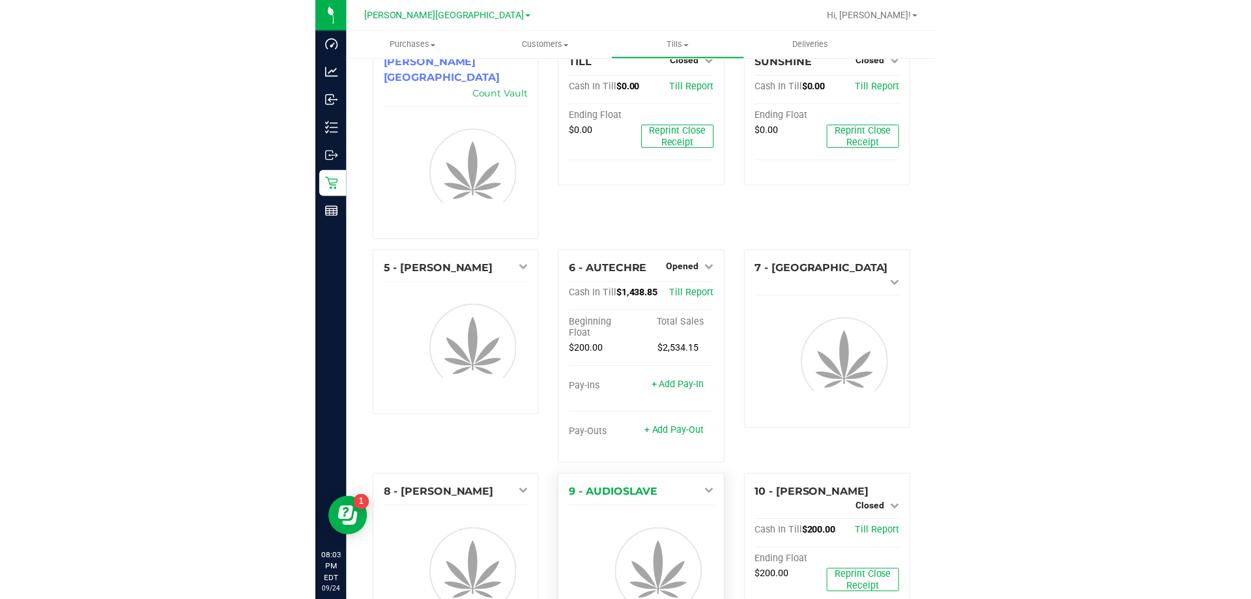
scroll to position [65, 0]
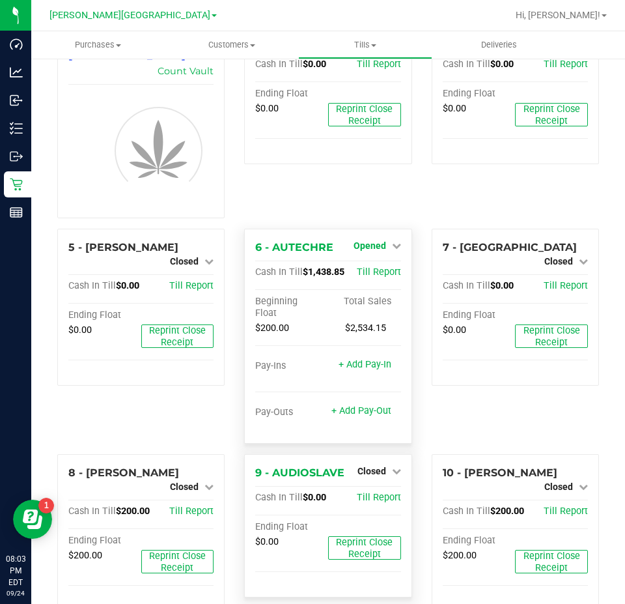
click at [376, 240] on span "Opened" at bounding box center [370, 245] width 33 height 10
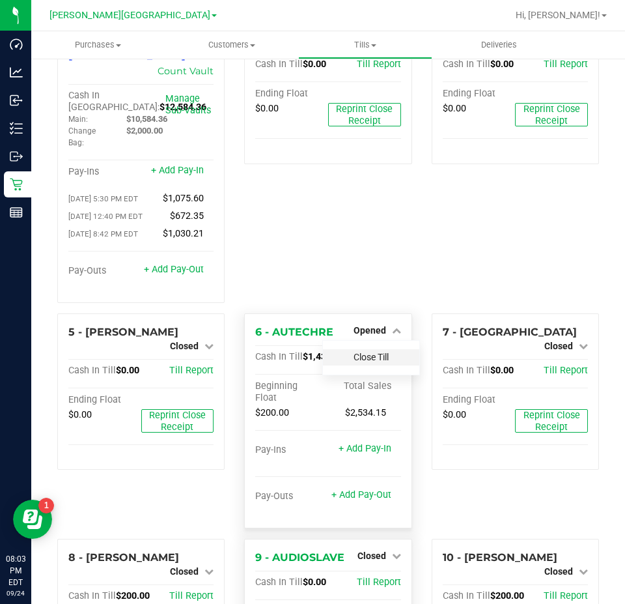
click at [364, 352] on link "Close Till" at bounding box center [371, 357] width 35 height 10
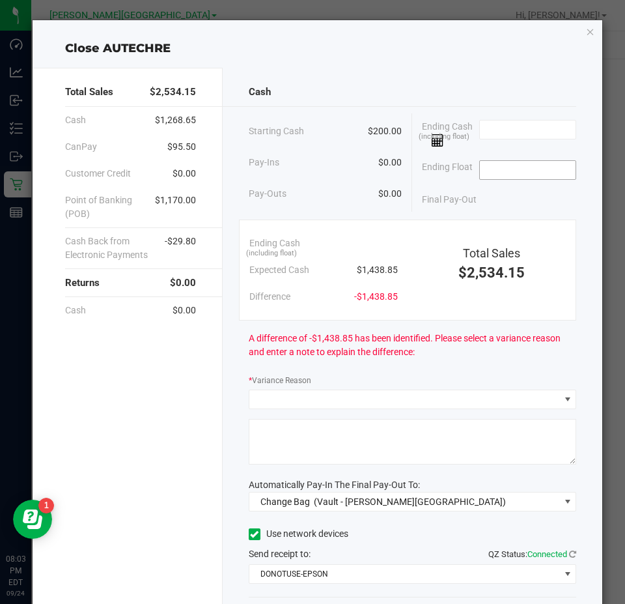
click at [519, 178] on input at bounding box center [528, 170] width 96 height 18
type input "$200.00"
click at [498, 128] on input at bounding box center [528, 129] width 96 height 18
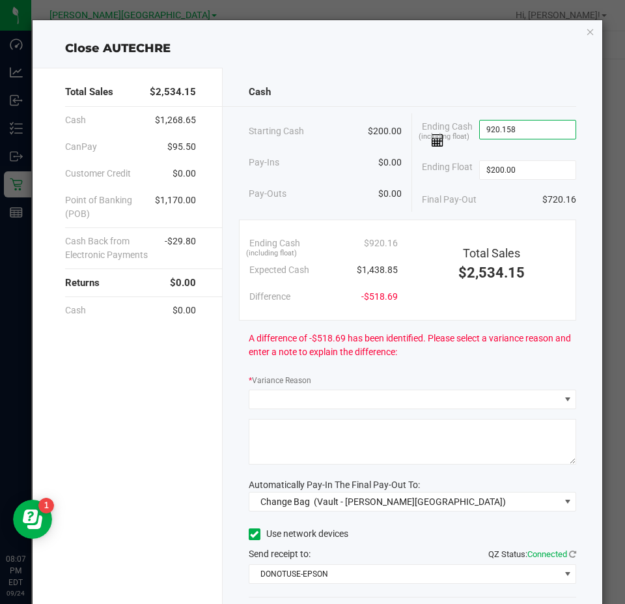
type input "$920.16"
click at [525, 147] on span "$920.16" at bounding box center [527, 133] width 97 height 27
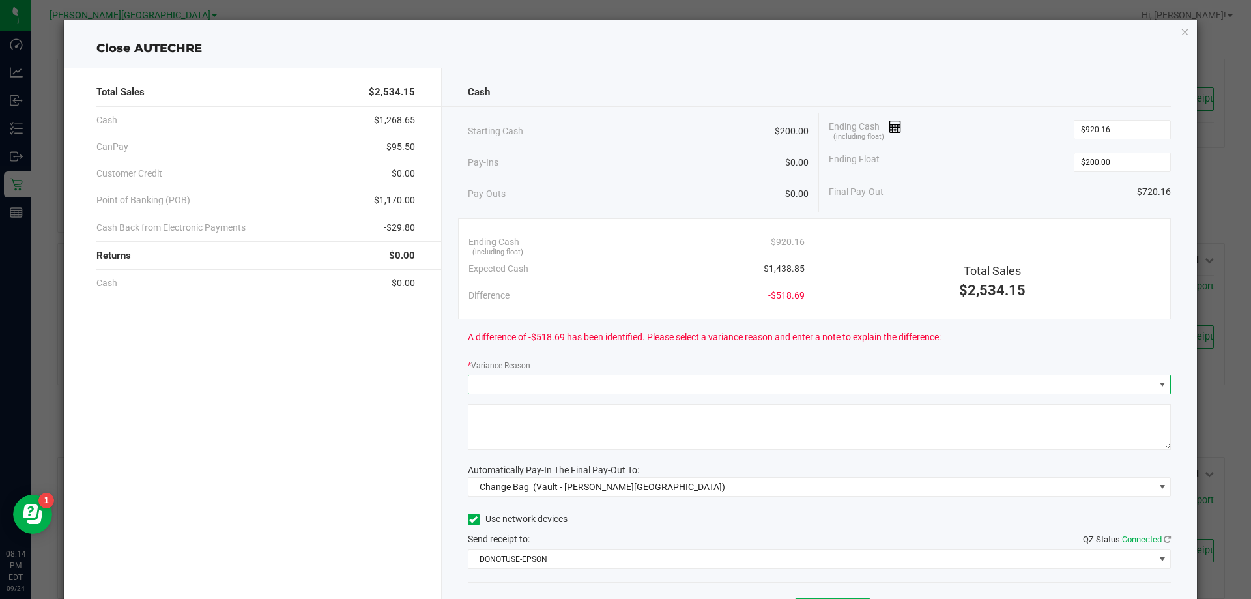
click at [625, 380] on span at bounding box center [1162, 384] width 10 height 10
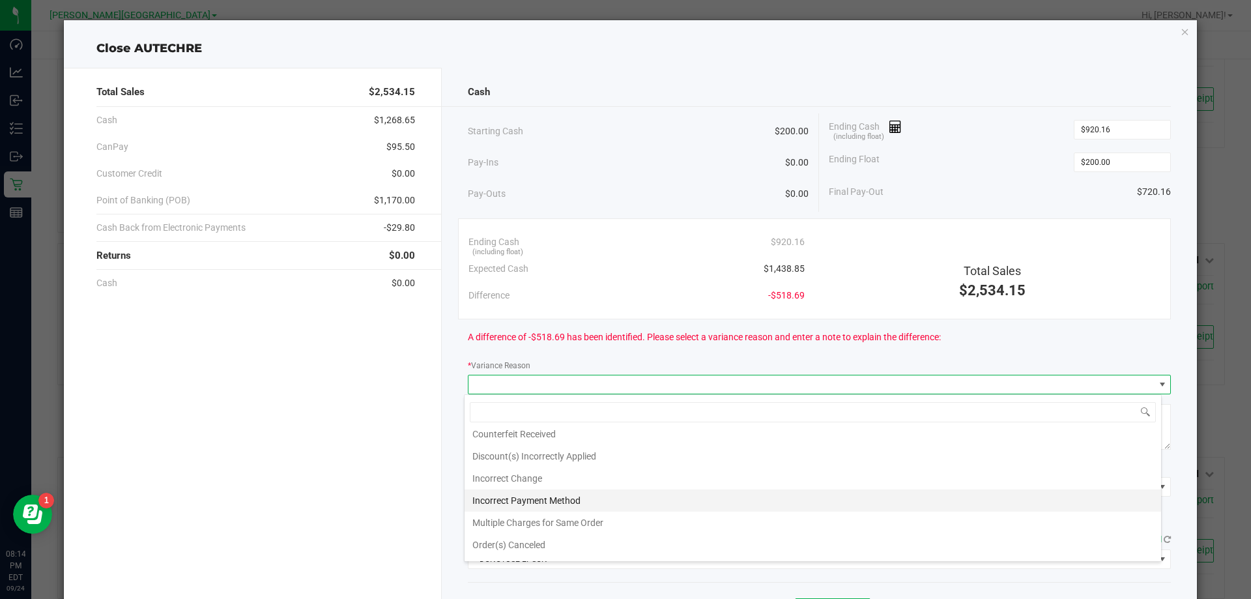
scroll to position [0, 0]
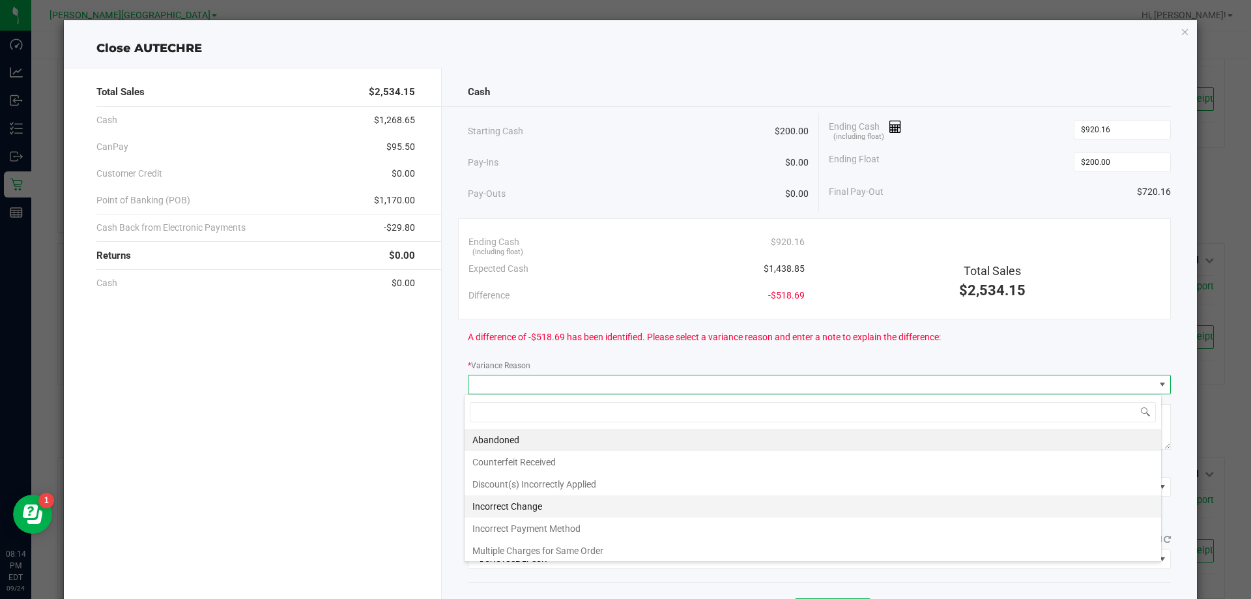
click at [564, 505] on li "Incorrect Change" at bounding box center [812, 506] width 696 height 22
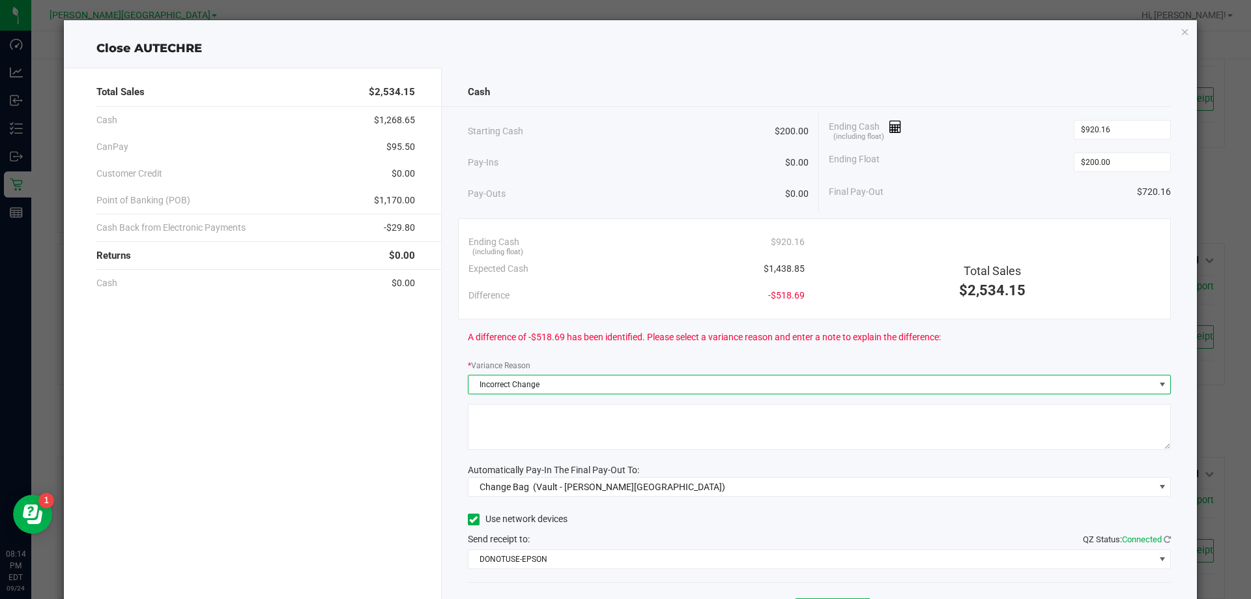
click at [558, 399] on div "Cash Starting Cash $200.00 Pay-Ins $0.00 Pay-Outs $0.00 Ending Cash (including …" at bounding box center [820, 361] width 756 height 587
click at [559, 381] on span "Incorrect Change" at bounding box center [811, 384] width 686 height 18
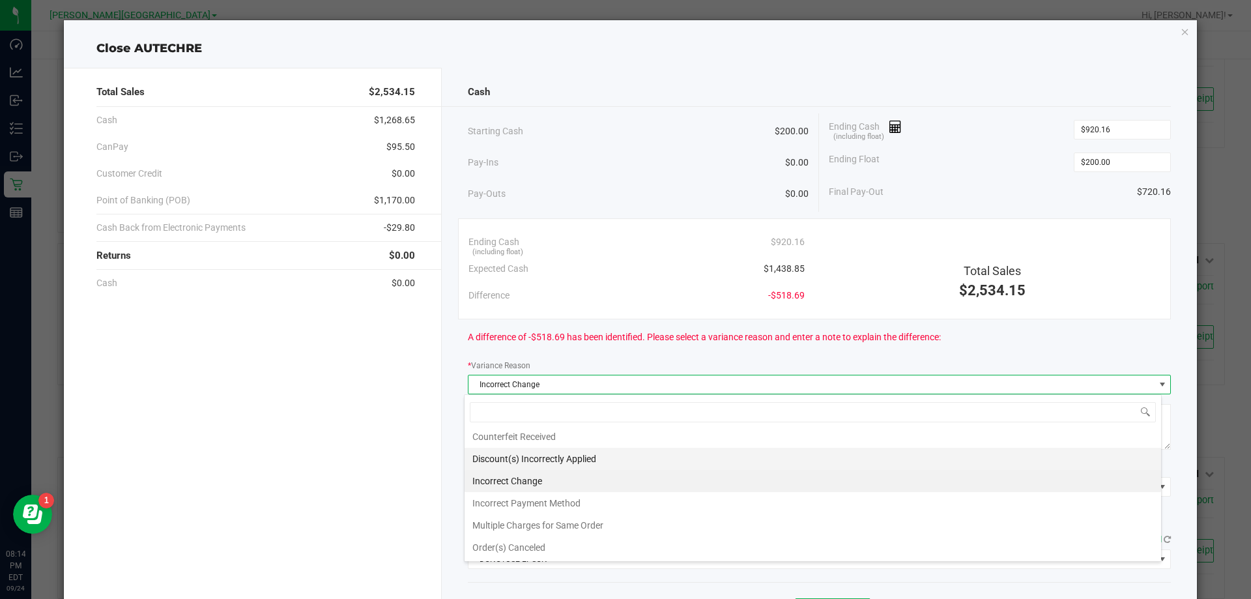
scroll to position [47, 0]
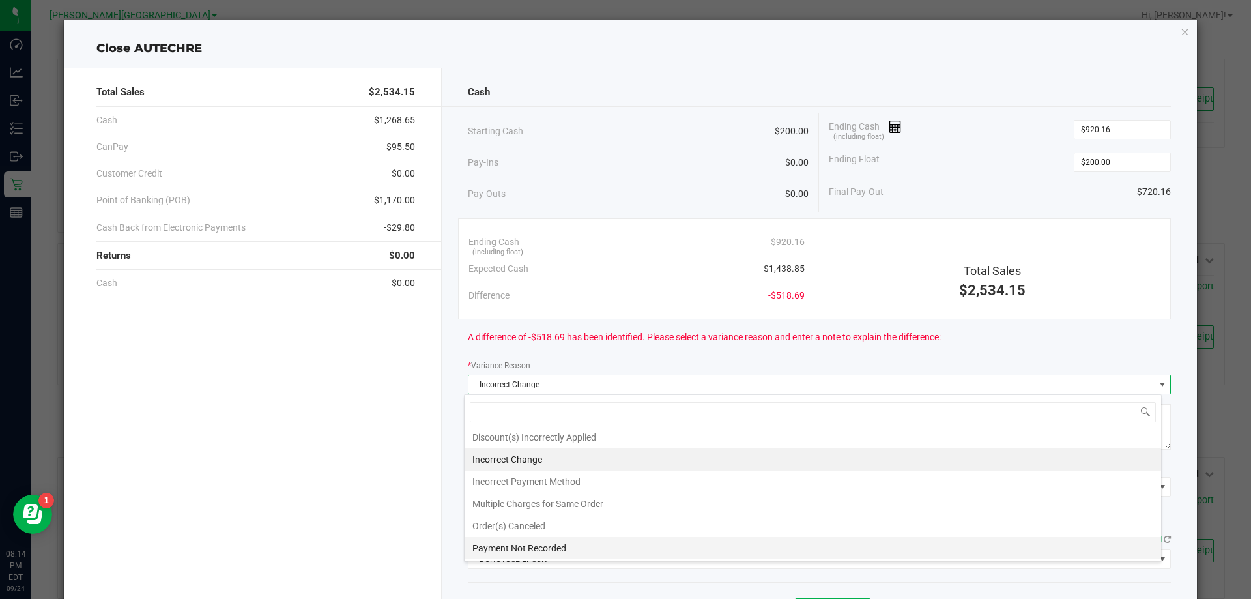
click at [576, 548] on li "Payment Not Recorded" at bounding box center [812, 548] width 696 height 22
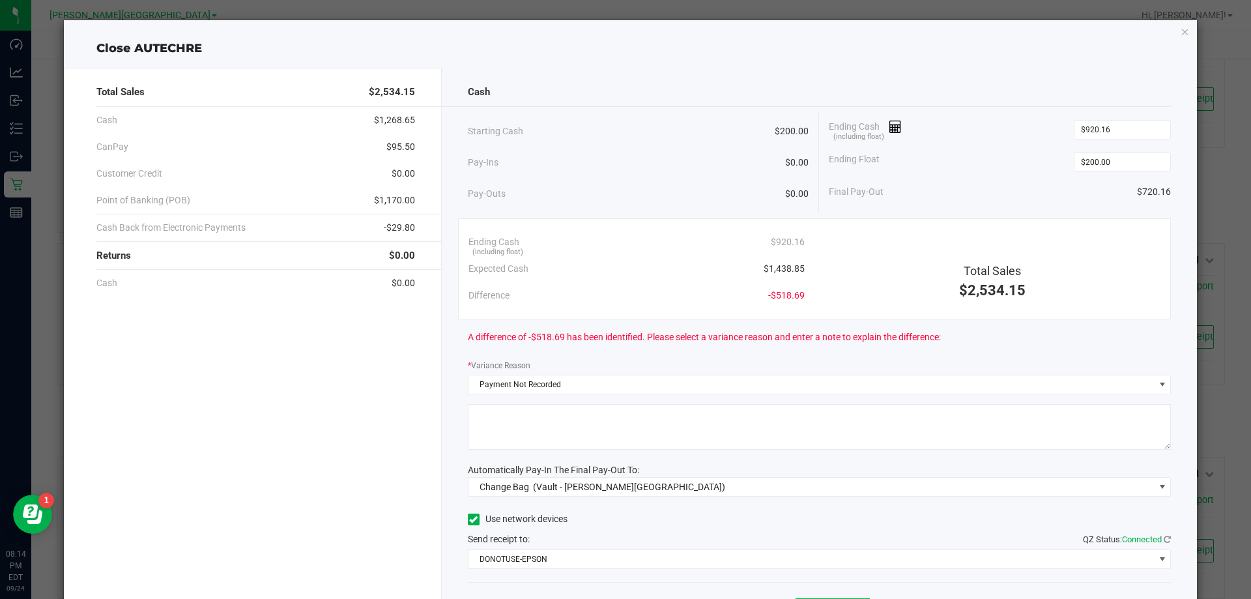
drag, startPoint x: 543, startPoint y: 411, endPoint x: 546, endPoint y: 436, distance: 24.9
click at [546, 436] on textarea at bounding box center [819, 427] width 703 height 46
click at [545, 436] on textarea at bounding box center [819, 427] width 703 height 46
paste textarea "-518.69 on Autechre CASH and -355 DEBIT (POB) on Autechre as [DOMAIN_NAME] MW a…"
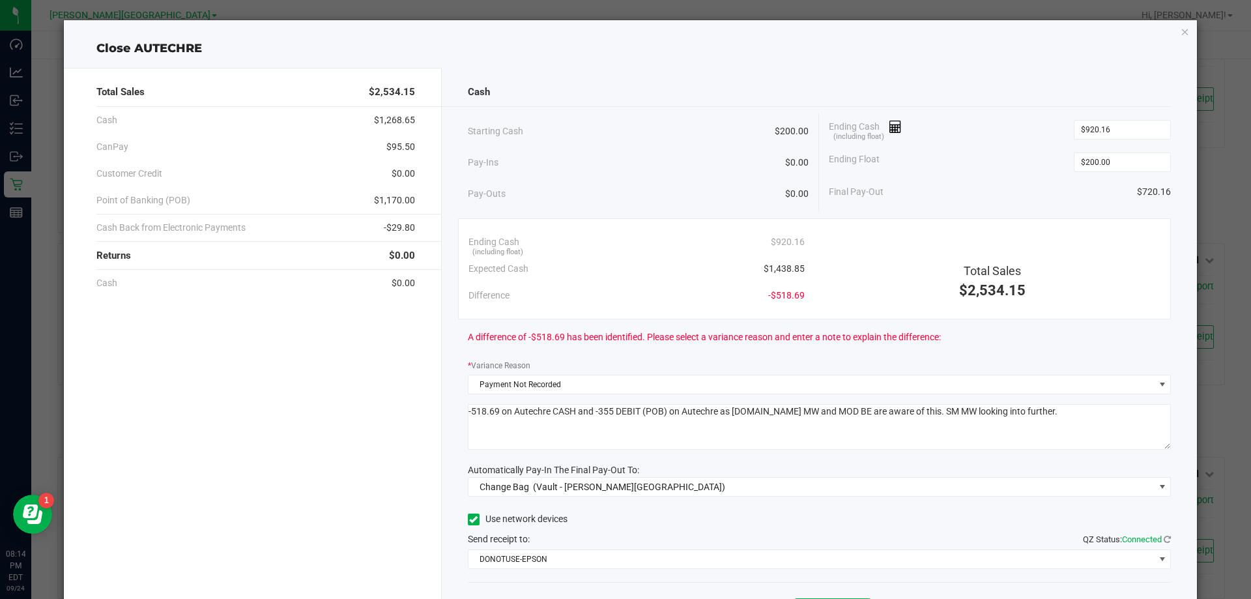
click at [513, 416] on textarea at bounding box center [819, 427] width 703 height 46
paste textarea "-518.69 on Autechre CASH and -355 DEBIT (POB) on Autechre as well.SM MW and MOD…"
type textarea "-518.69 on Autechre CASH and -355 DEBIT (POB) on Autechre as well.SM MW and MOD…"
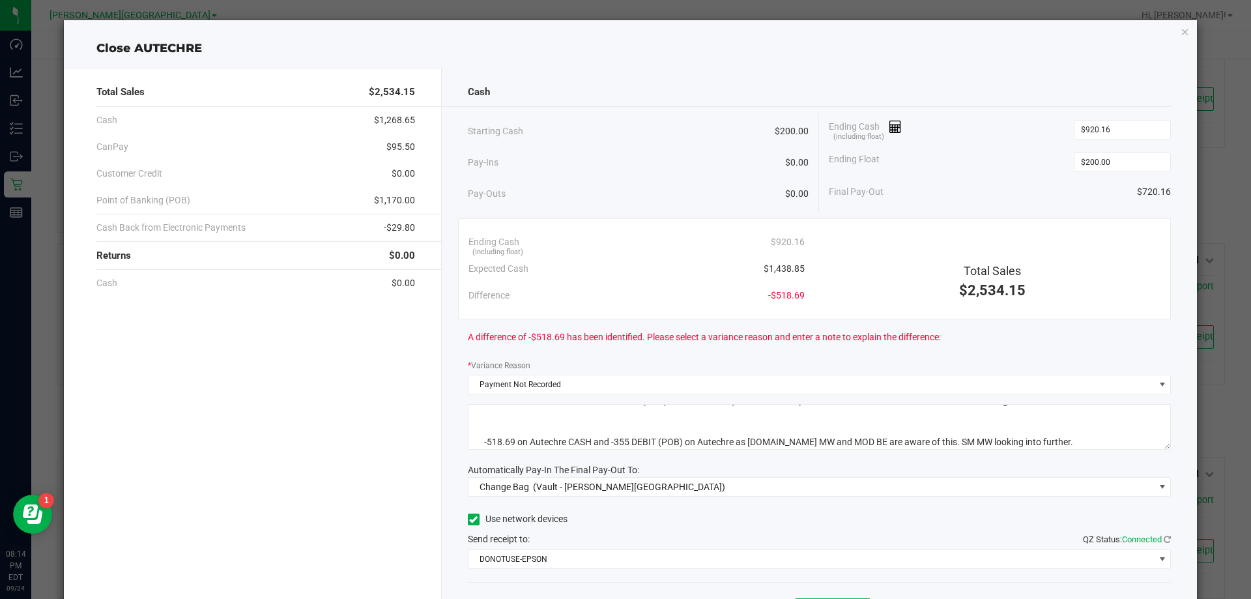
scroll to position [78, 0]
click at [507, 437] on textarea at bounding box center [819, 427] width 703 height 46
click at [505, 437] on textarea at bounding box center [819, 427] width 703 height 46
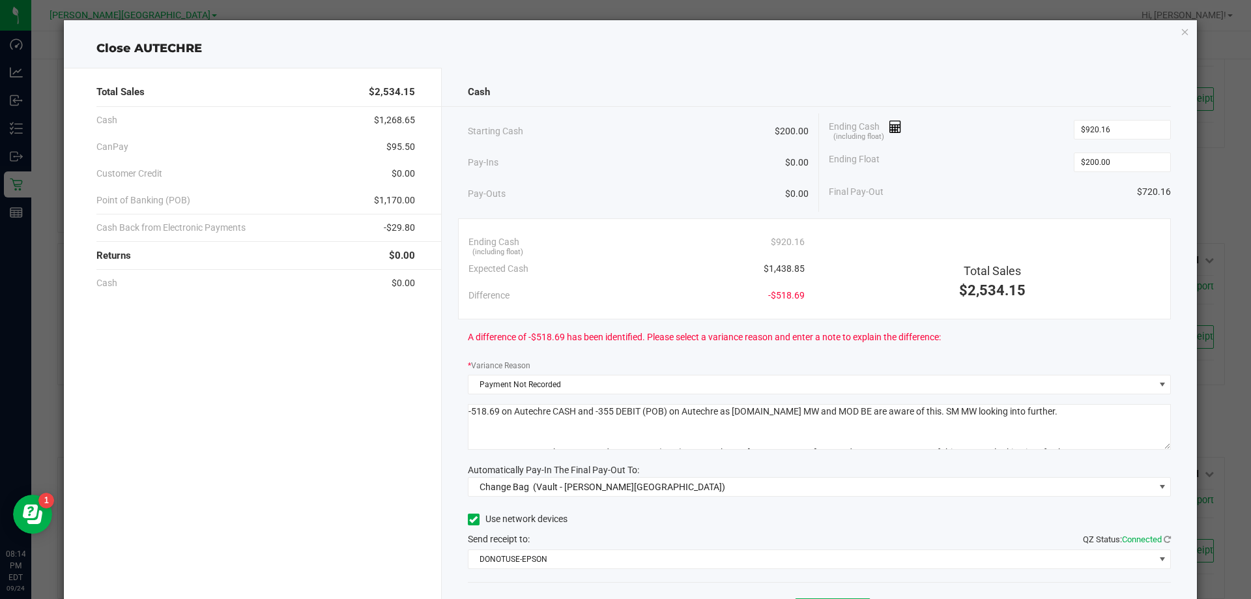
drag, startPoint x: 505, startPoint y: 437, endPoint x: 435, endPoint y: 313, distance: 142.3
click at [435, 313] on div "Total Sales $2,534.15 Cash $1,268.65 CanPay $95.50 Customer Credit $0.00 Point …" at bounding box center [630, 361] width 1133 height 587
paste textarea "-518.69 on Autechre CASH and -355 DEBIT (POB) on Autechre as well.SM MW and MOD…"
type textarea "-518.69 on Autechre CASH and -355 DEBIT (POB) on Autechre as well.SM MW and MOD…"
click at [568, 565] on span "DONOTUSE-EPSON" at bounding box center [811, 559] width 686 height 18
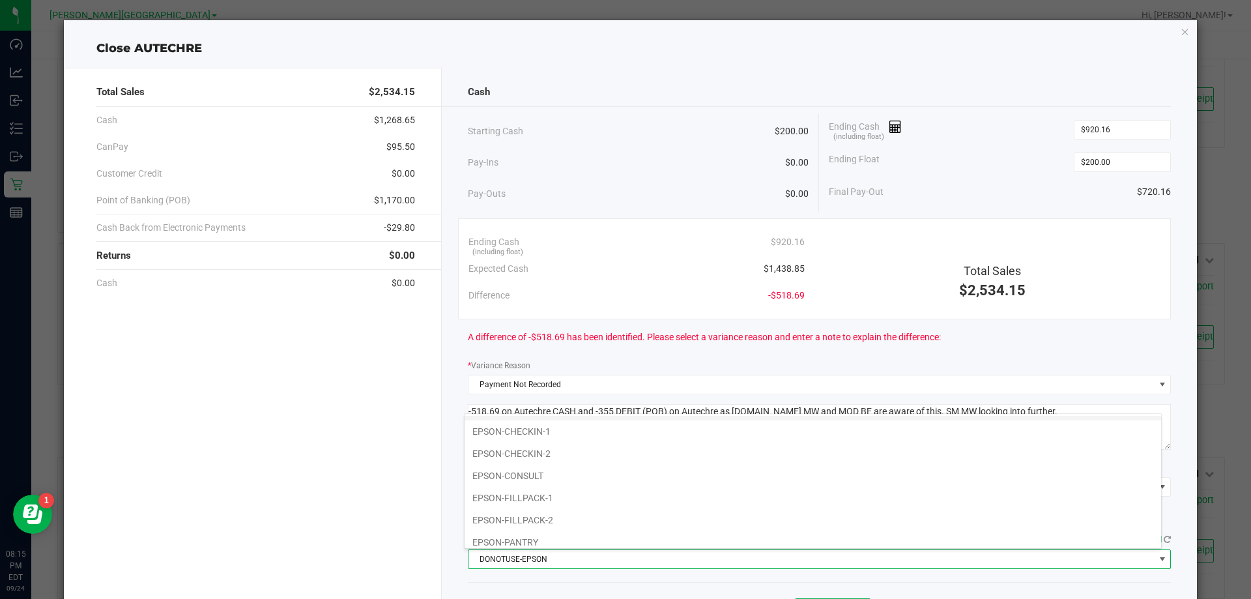
scroll to position [135, 0]
click at [537, 420] on li "EPSON-FILLPACK-1" at bounding box center [812, 424] width 696 height 22
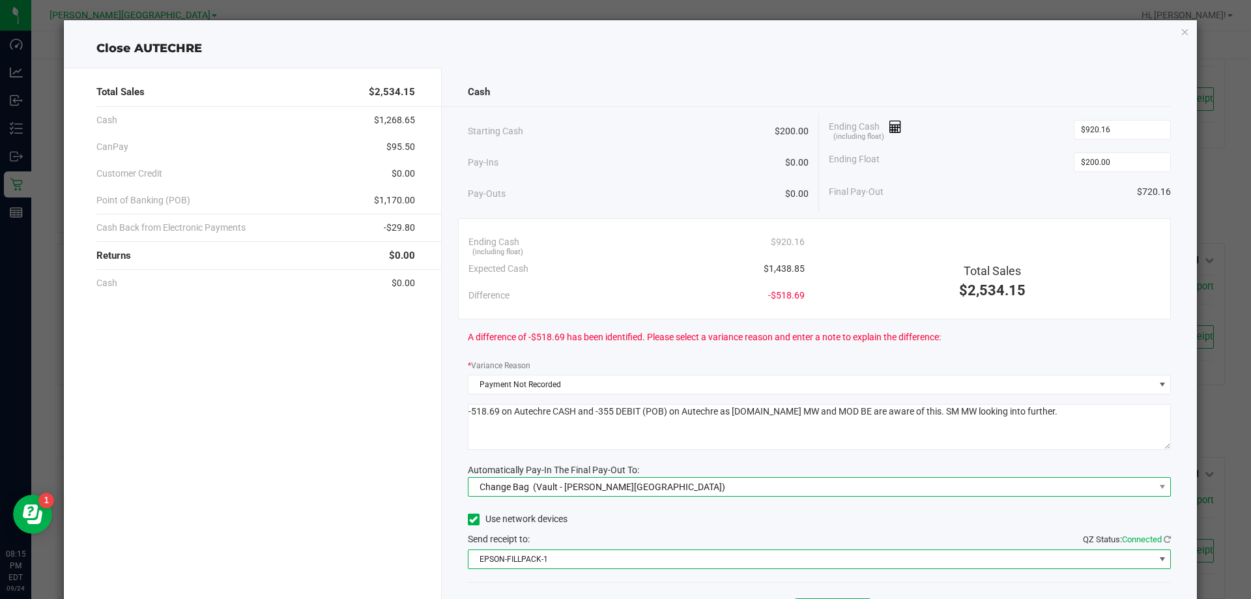
click at [524, 478] on div "Change Bag (Vault - Bonita Springs)" at bounding box center [600, 486] width 252 height 23
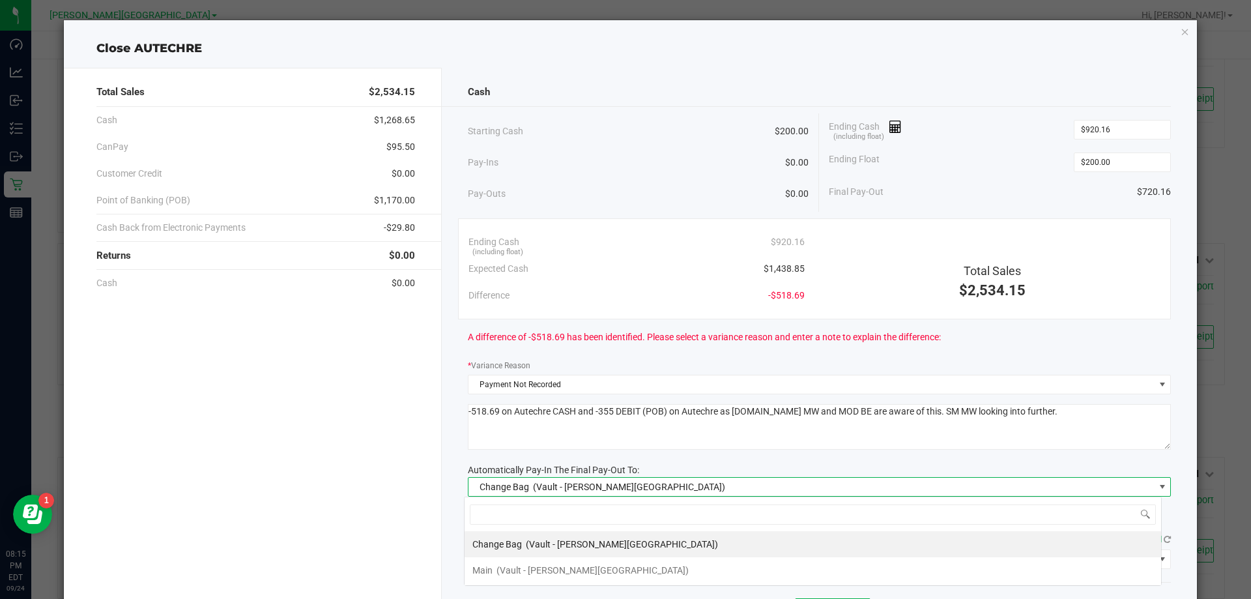
scroll to position [20, 697]
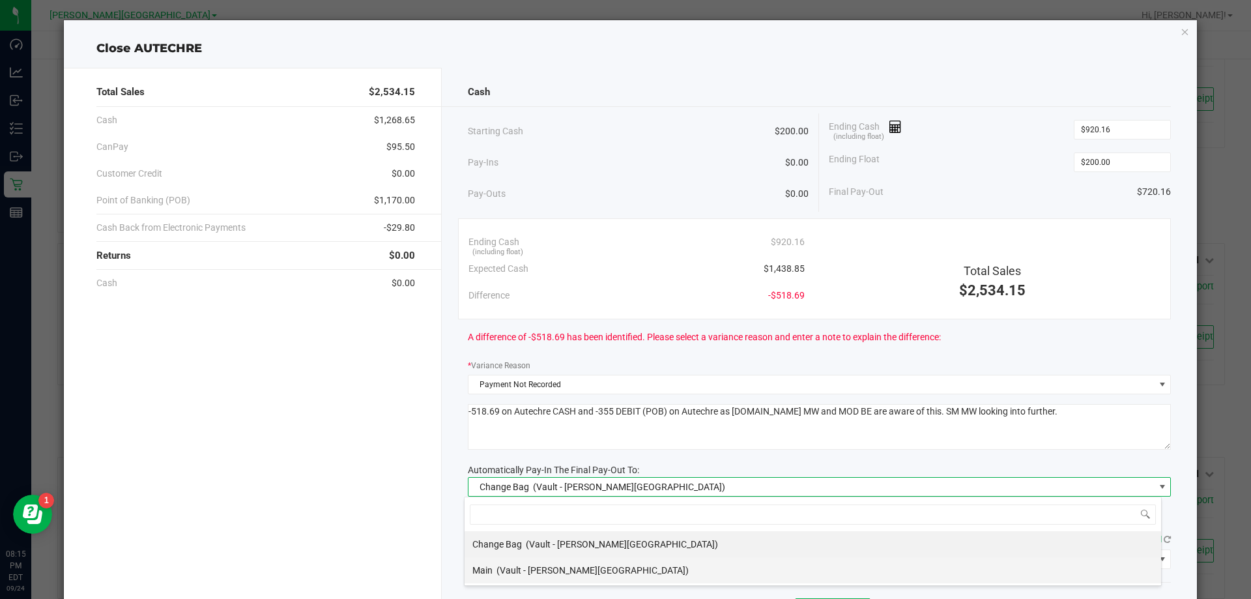
click at [507, 561] on div "Main (Vault - Bonita Springs)" at bounding box center [580, 569] width 216 height 23
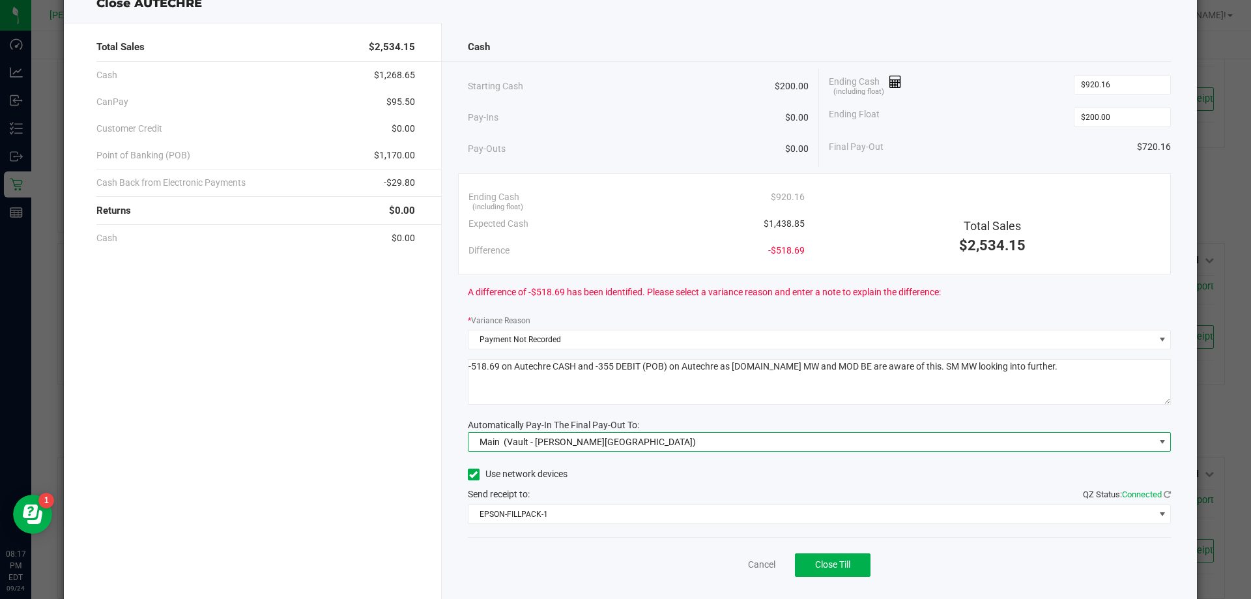
scroll to position [76, 0]
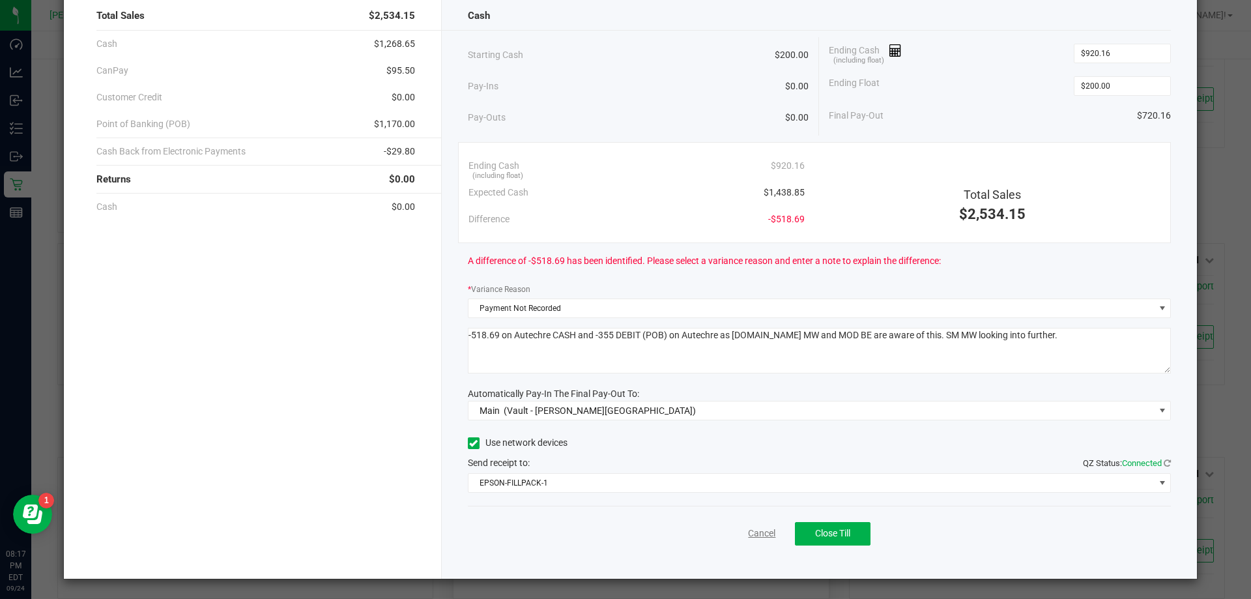
click at [625, 533] on link "Cancel" at bounding box center [761, 533] width 27 height 14
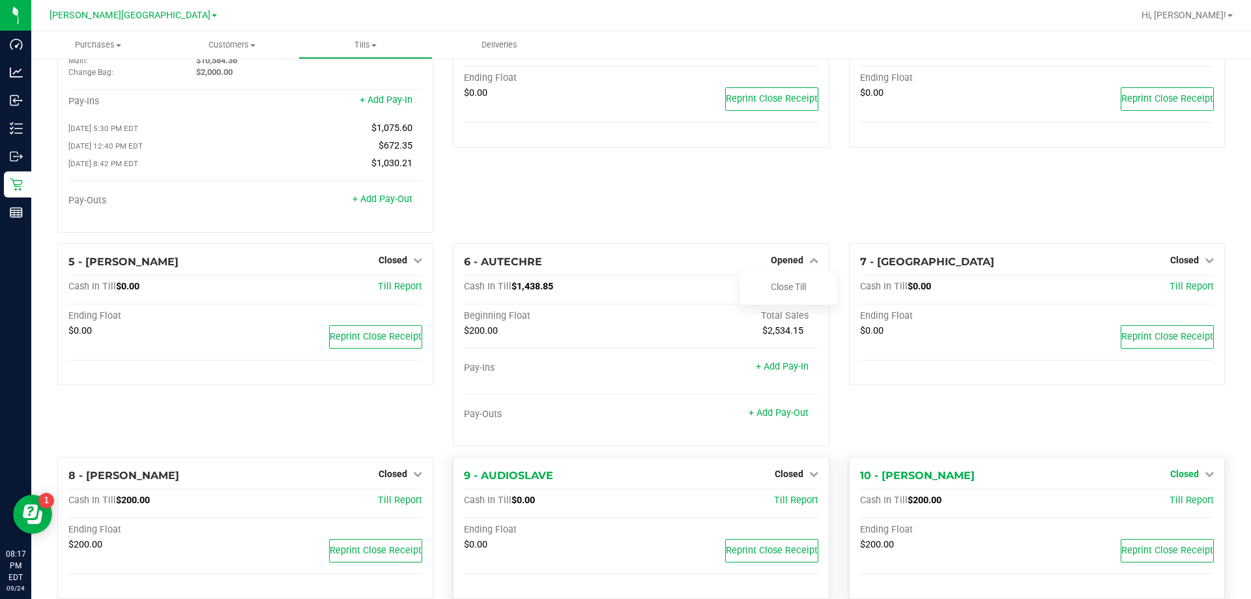
click at [625, 478] on span "Closed" at bounding box center [1184, 473] width 29 height 10
click at [625, 502] on link "Open Till" at bounding box center [1184, 500] width 35 height 10
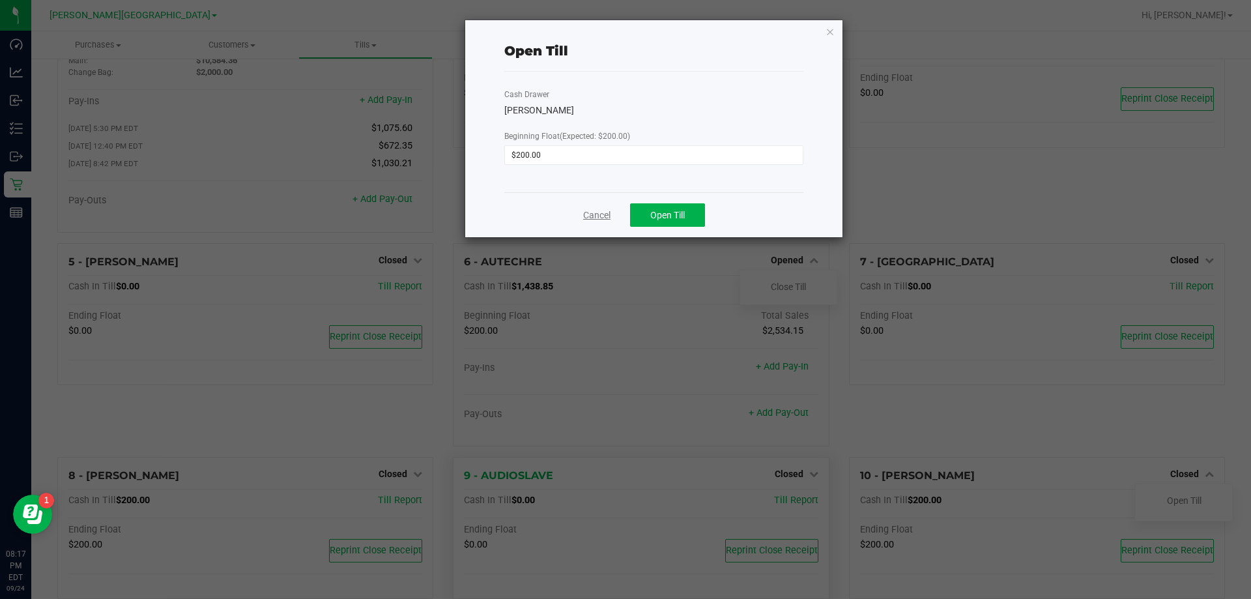
click at [583, 212] on link "Cancel" at bounding box center [596, 215] width 27 height 14
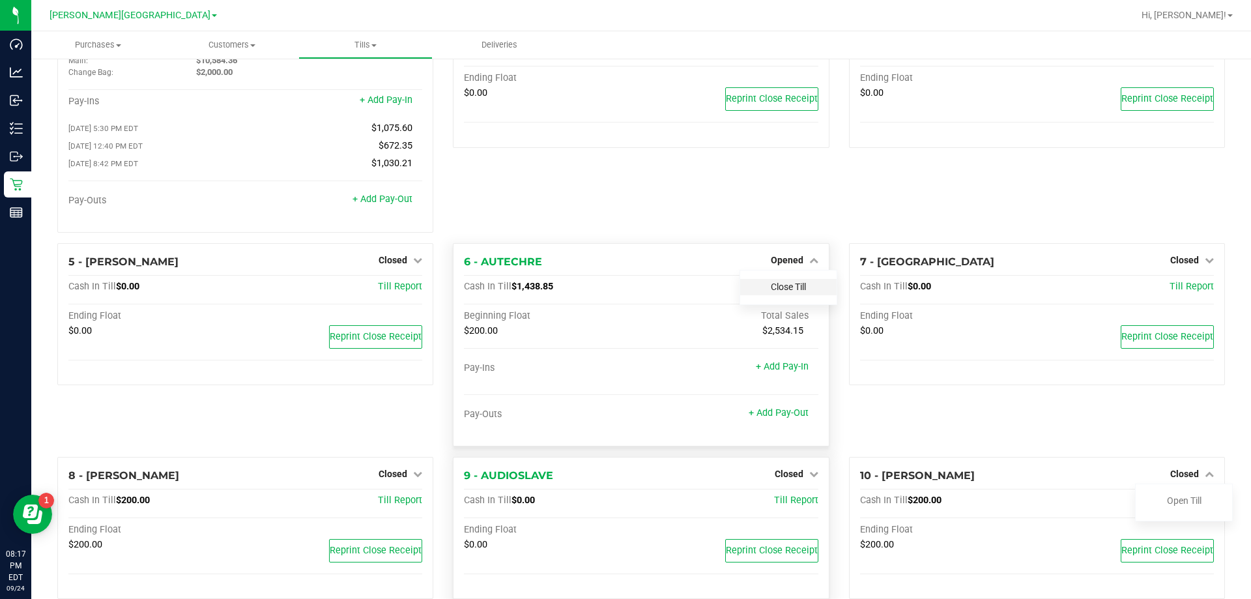
click at [625, 292] on link "Close Till" at bounding box center [788, 286] width 35 height 10
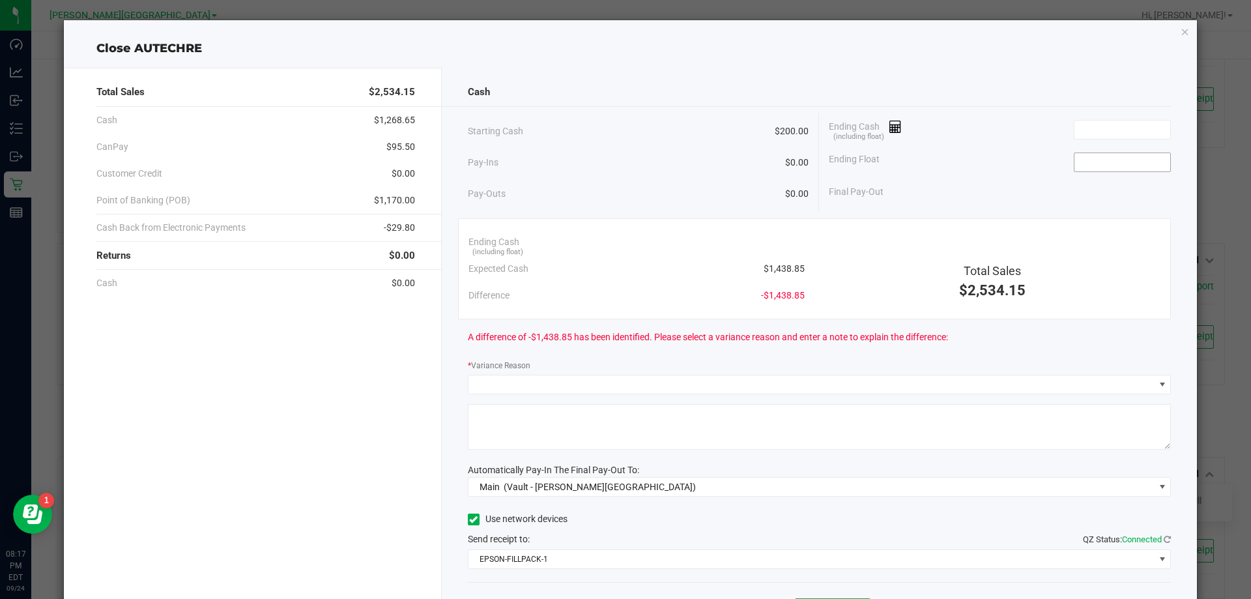
click at [625, 164] on input at bounding box center [1122, 162] width 96 height 18
type input "$200.00"
click at [625, 127] on input at bounding box center [1122, 129] width 96 height 18
type input "$920.15"
click at [625, 347] on div "A difference of -$518.70 has been identified. Please select a variance reason a…" at bounding box center [819, 337] width 703 height 36
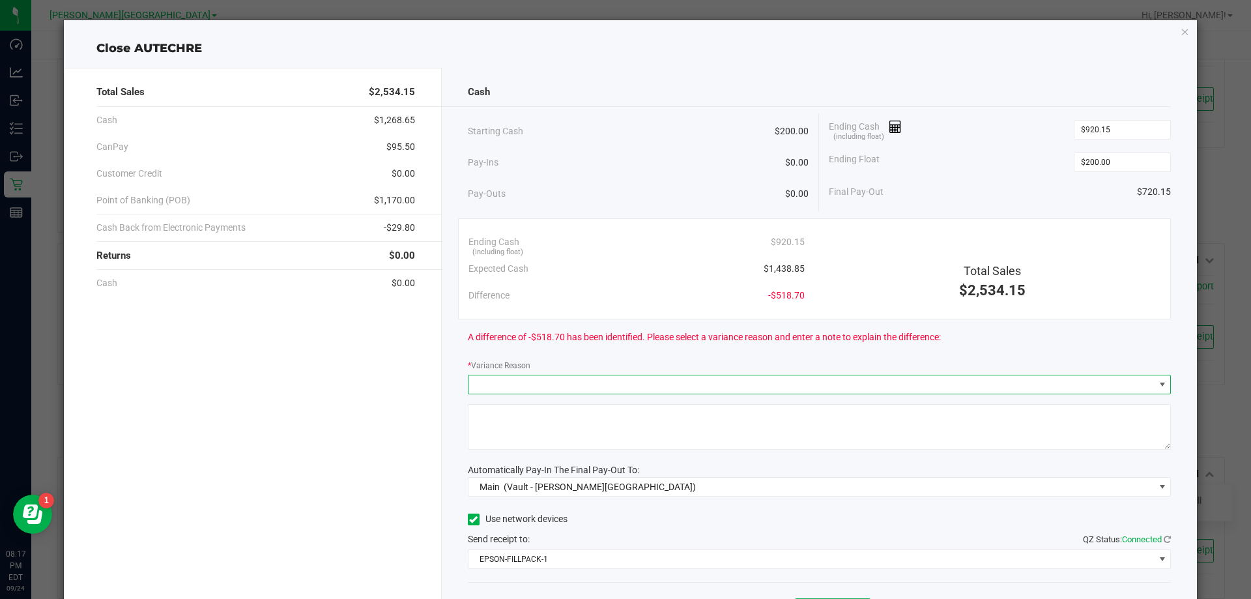
click at [584, 382] on span at bounding box center [811, 384] width 686 height 18
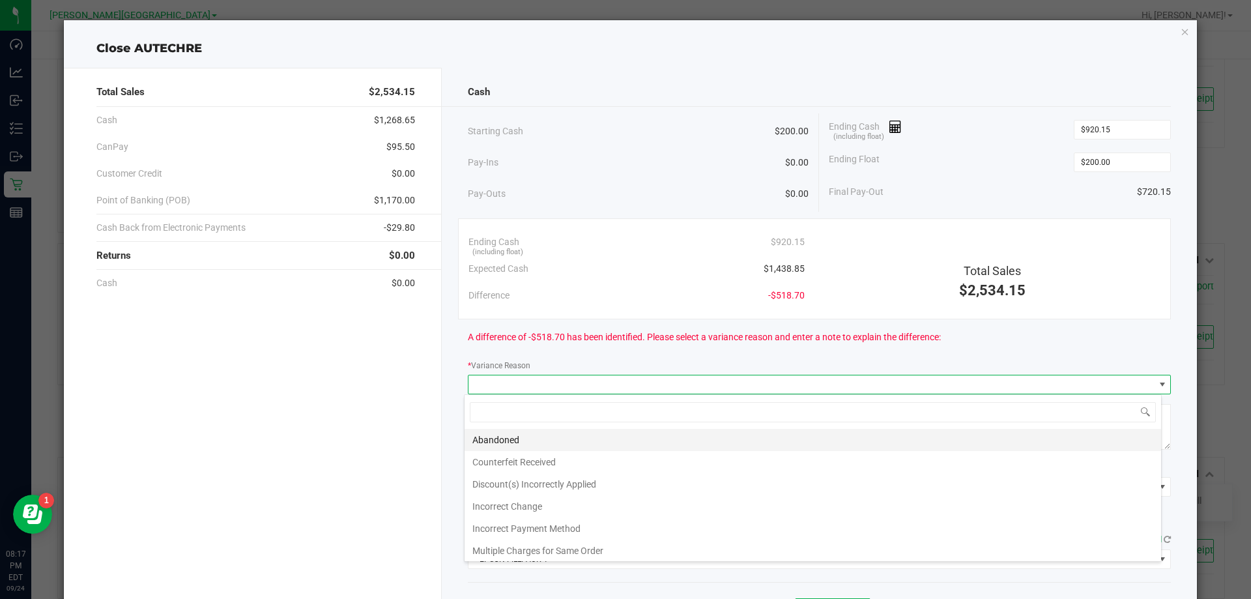
scroll to position [20, 697]
click at [522, 499] on li "Incorrect Change" at bounding box center [812, 506] width 696 height 22
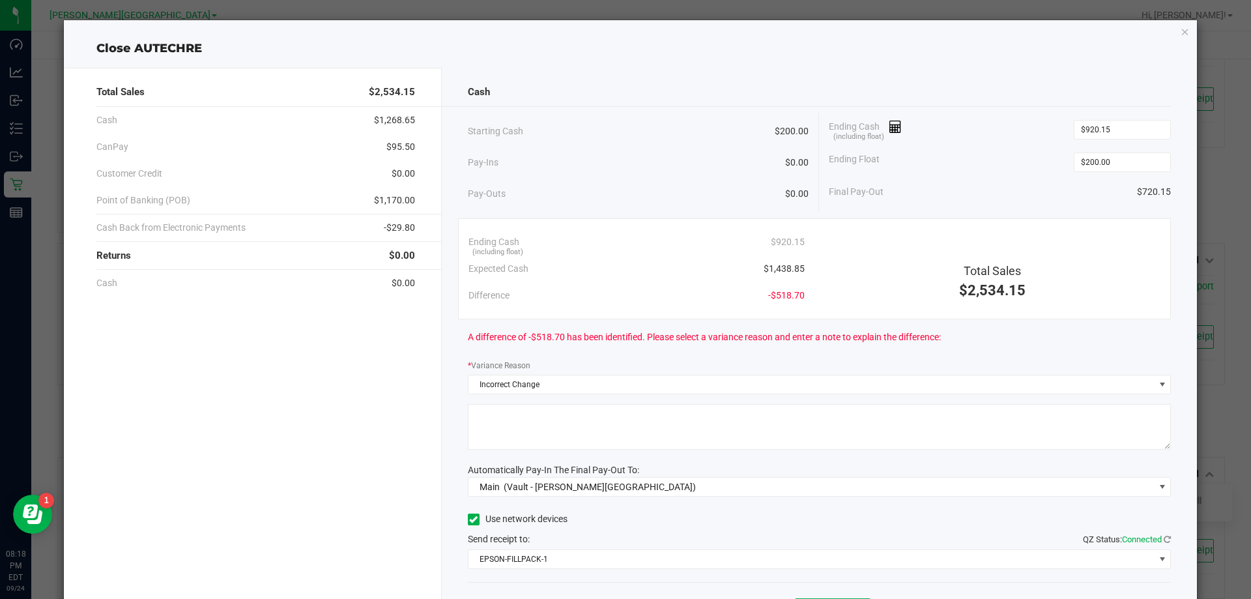
click at [625, 440] on textarea at bounding box center [819, 427] width 703 height 46
click at [625, 423] on textarea at bounding box center [819, 427] width 703 height 46
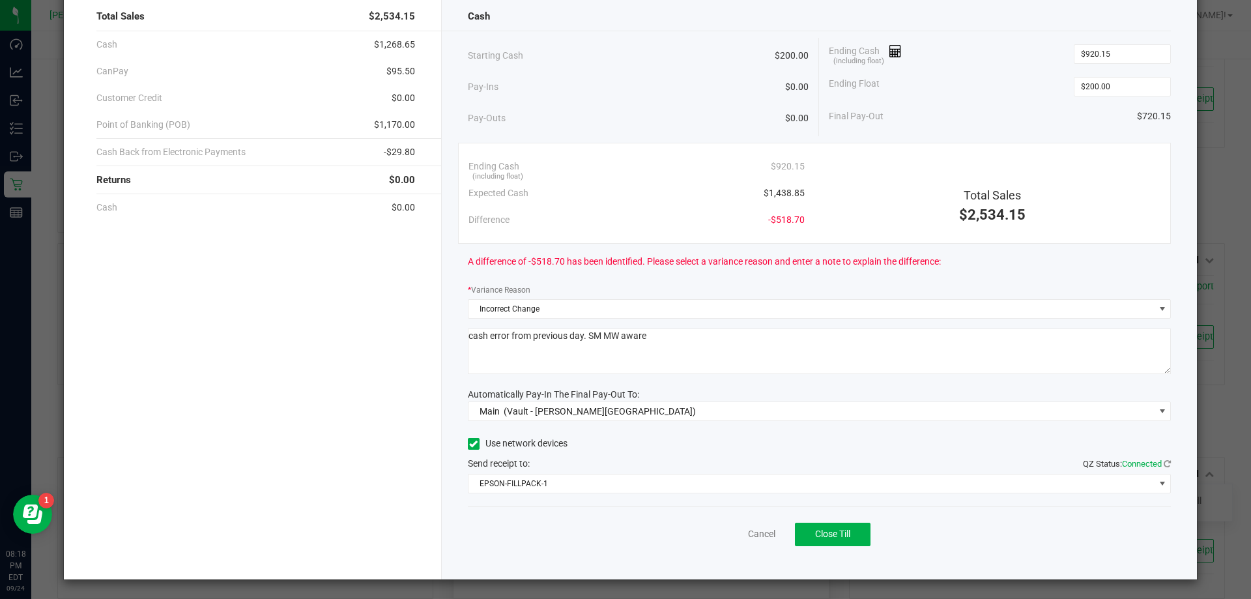
scroll to position [76, 0]
type textarea "cash error from previous day. SM MW aware"
click at [625, 533] on span "Close Till" at bounding box center [832, 533] width 35 height 10
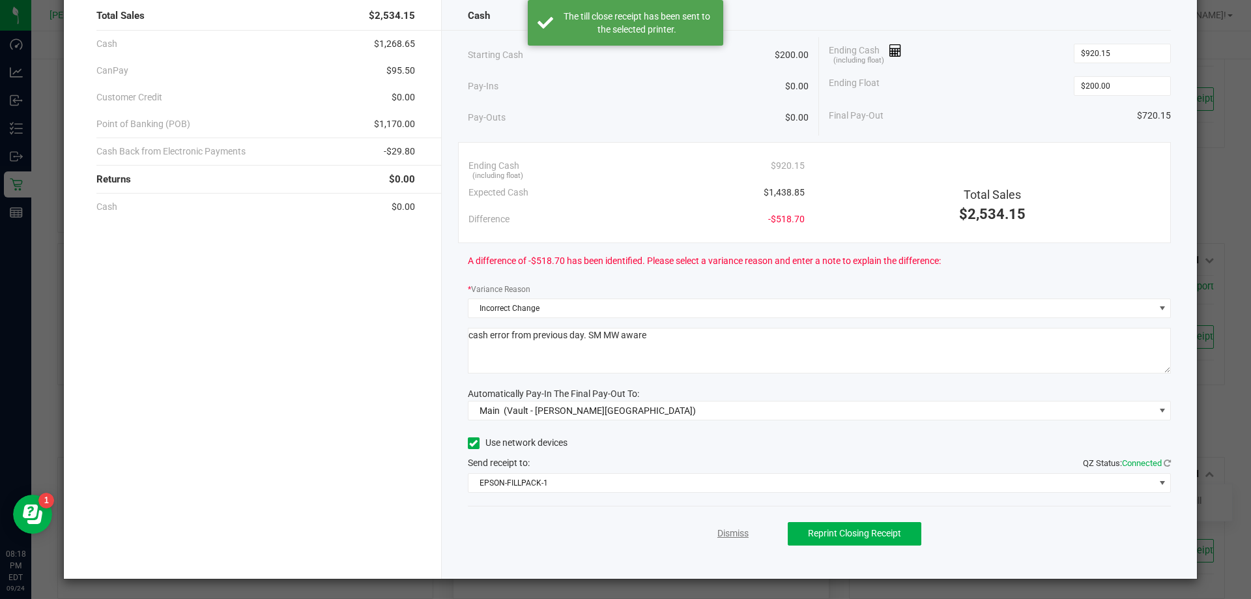
click at [625, 534] on link "Dismiss" at bounding box center [732, 533] width 31 height 14
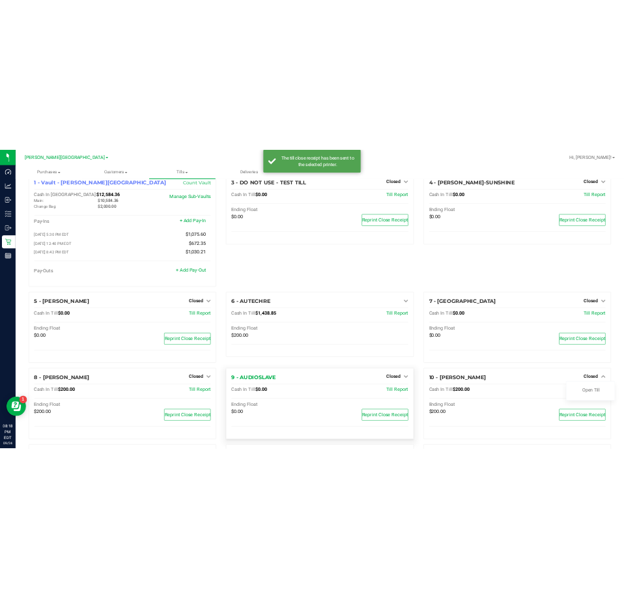
scroll to position [0, 0]
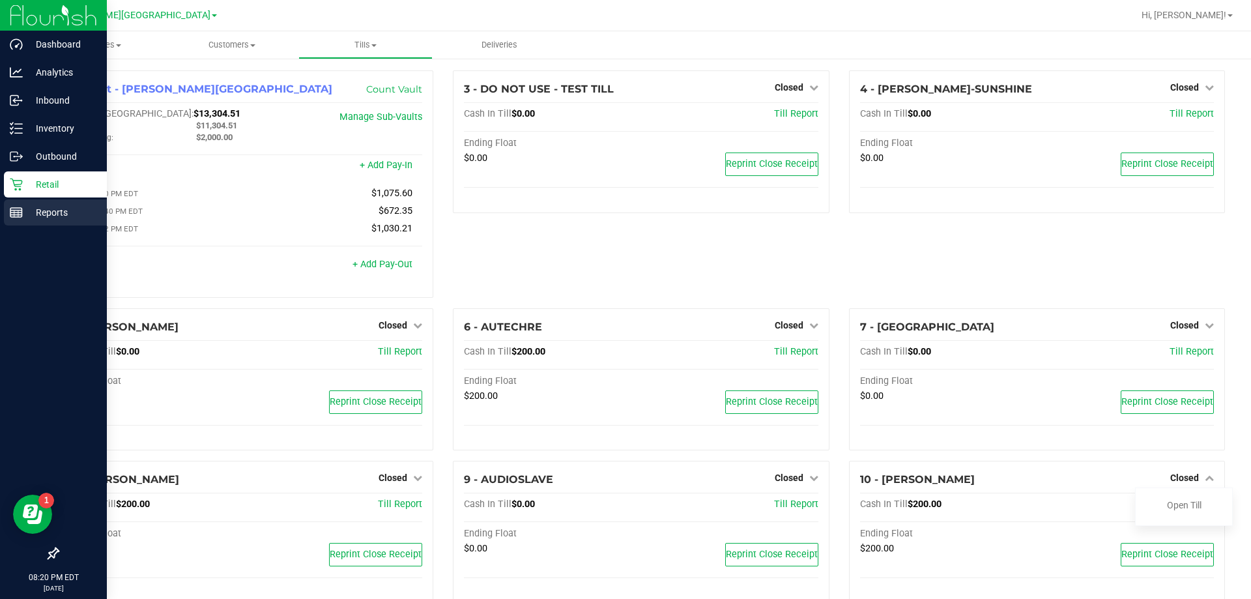
click at [10, 206] on icon at bounding box center [16, 212] width 13 height 13
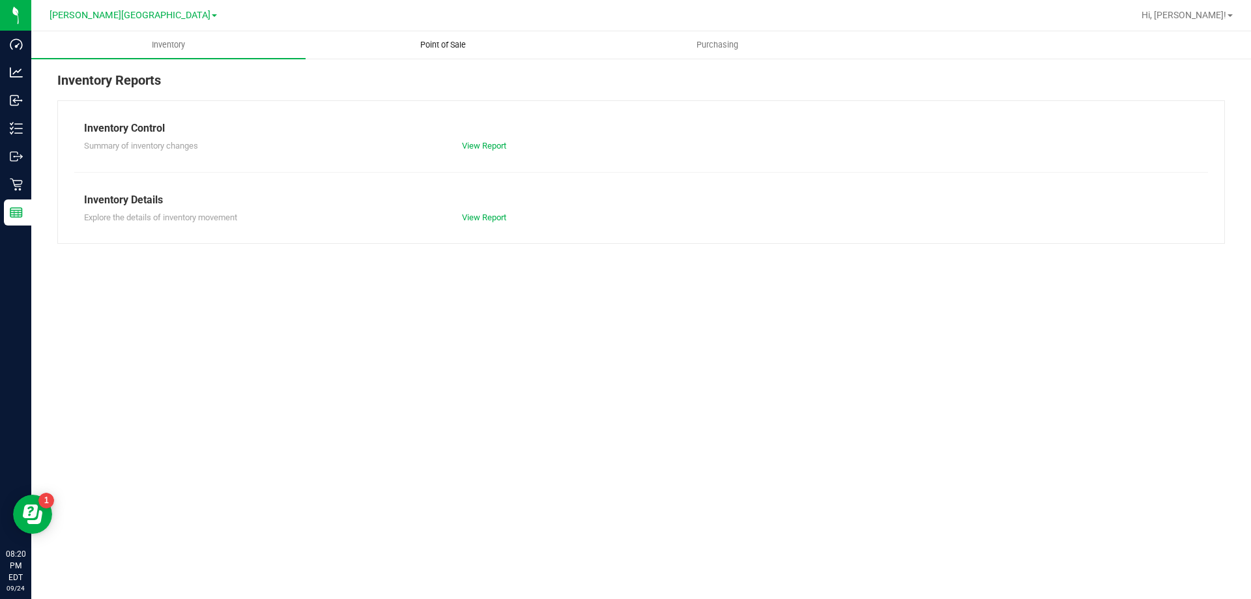
click at [433, 49] on span "Point of Sale" at bounding box center [443, 45] width 81 height 12
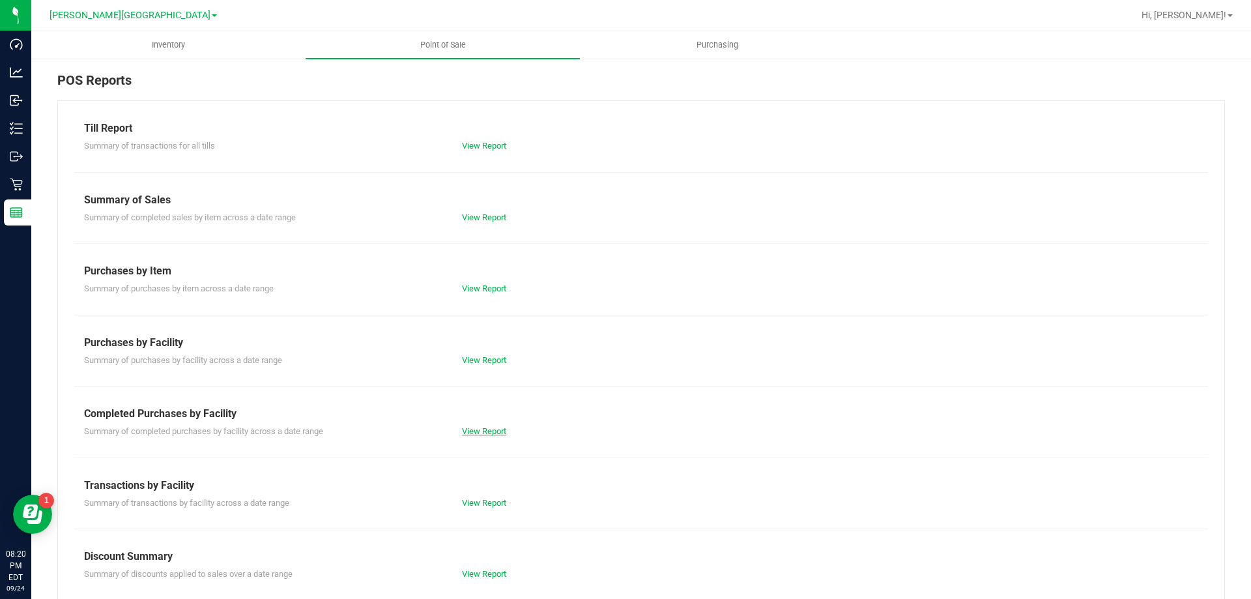
click at [491, 431] on link "View Report" at bounding box center [484, 431] width 44 height 10
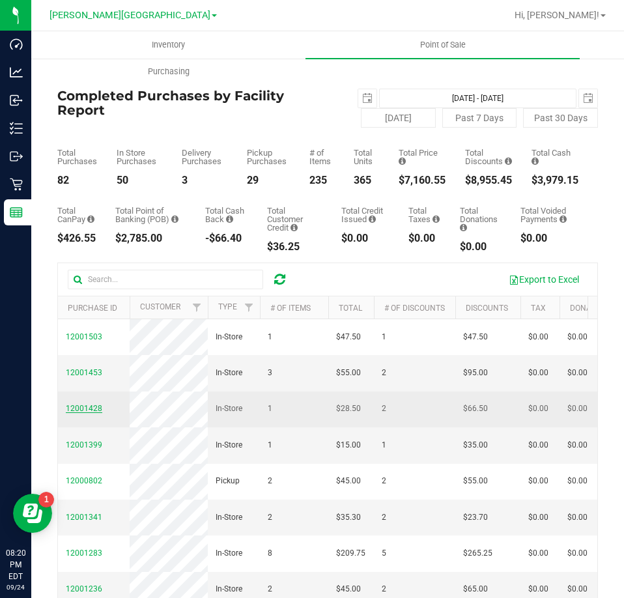
click at [80, 413] on span "12001428" at bounding box center [84, 408] width 36 height 9
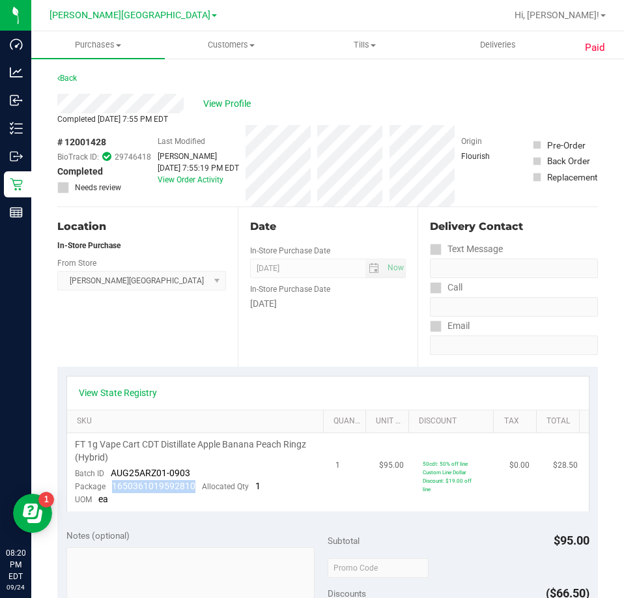
drag, startPoint x: 191, startPoint y: 482, endPoint x: 113, endPoint y: 486, distance: 78.9
click at [113, 486] on span "1650361019592810" at bounding box center [153, 486] width 83 height 10
copy span "1650361019592810"
click at [74, 78] on link "Back" at bounding box center [67, 78] width 20 height 9
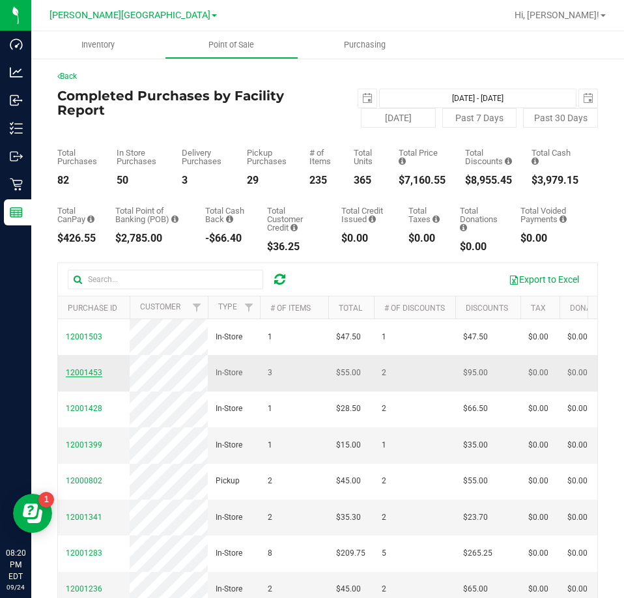
click at [80, 377] on span "12001453" at bounding box center [84, 372] width 36 height 9
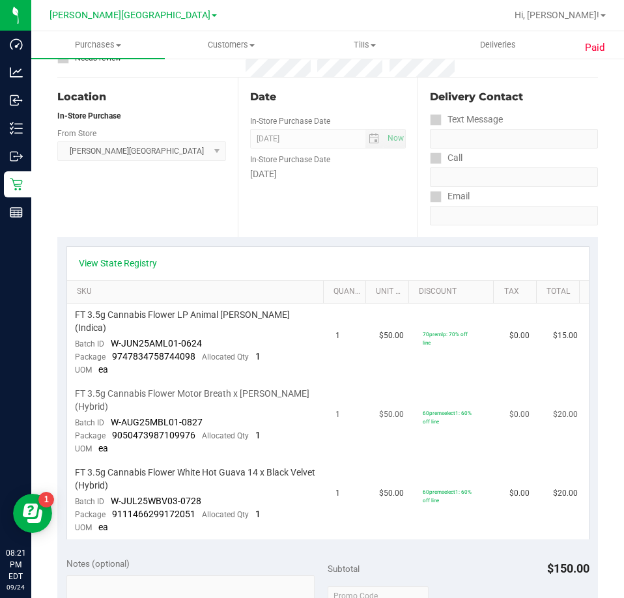
scroll to position [130, 0]
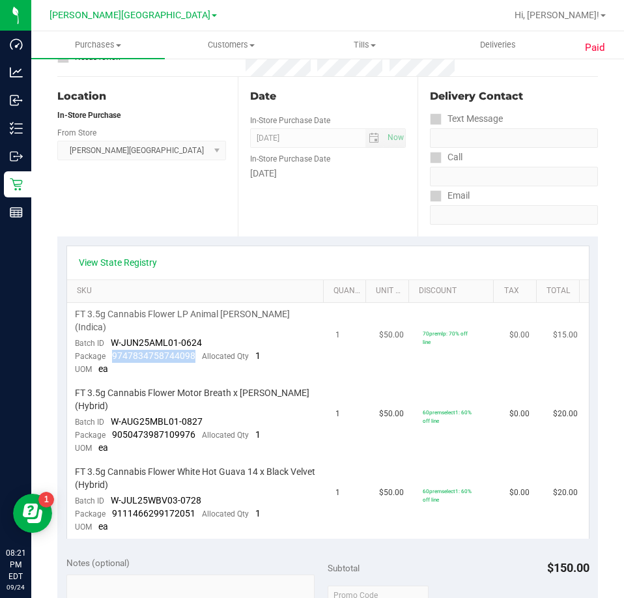
drag, startPoint x: 197, startPoint y: 341, endPoint x: 111, endPoint y: 341, distance: 86.0
click at [111, 350] on div "Package 9747834758744098 Allocated Qty 1" at bounding box center [168, 356] width 186 height 13
copy span "9747834758744098"
drag, startPoint x: 193, startPoint y: 423, endPoint x: 113, endPoint y: 419, distance: 80.2
click at [113, 429] on div "Package 9050473987109976 Allocated Qty 1" at bounding box center [168, 435] width 186 height 13
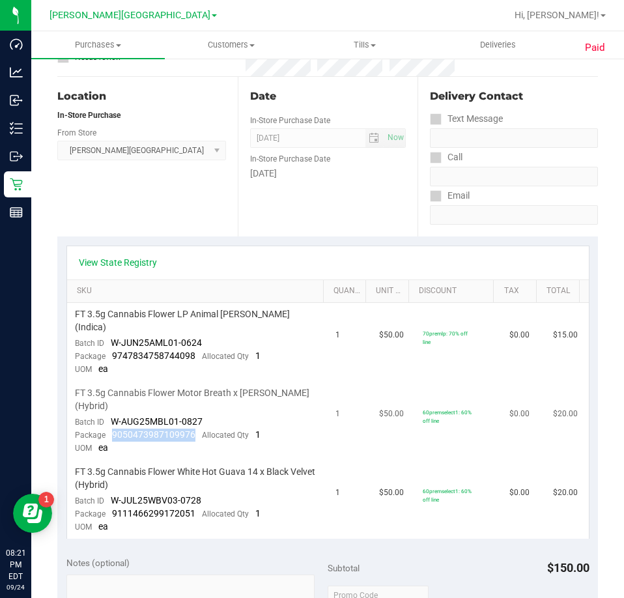
copy span "9050473987109976"
drag, startPoint x: 200, startPoint y: 503, endPoint x: 113, endPoint y: 505, distance: 86.6
click at [113, 507] on div "Package 9111466299172051 Allocated Qty 1" at bounding box center [168, 513] width 186 height 13
copy span "9111466299172051"
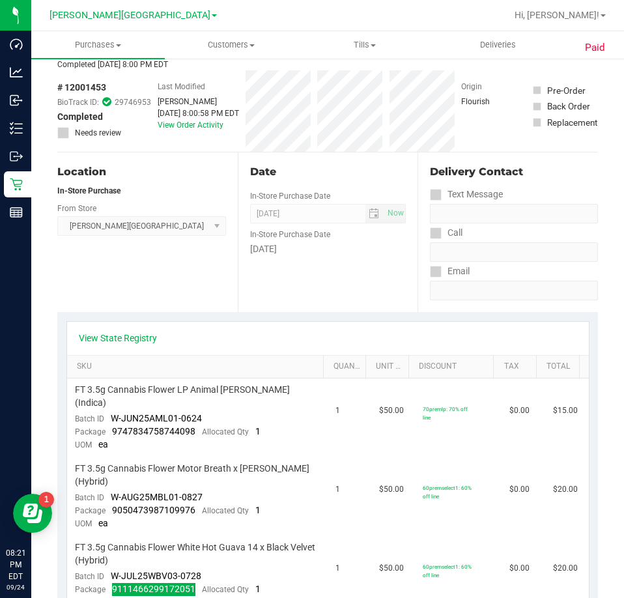
scroll to position [0, 0]
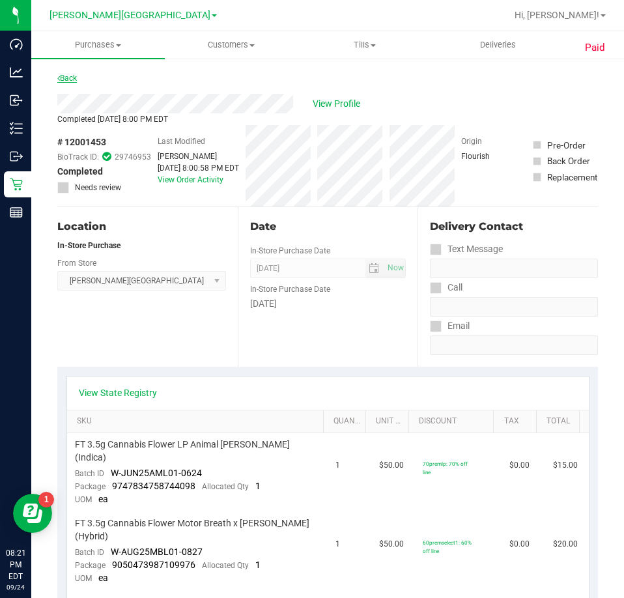
click at [76, 79] on link "Back" at bounding box center [67, 78] width 20 height 9
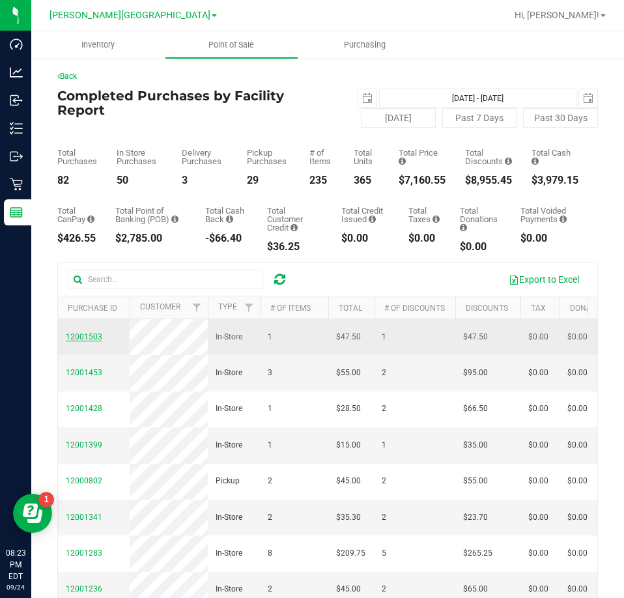
click at [87, 340] on span "12001503" at bounding box center [84, 336] width 36 height 9
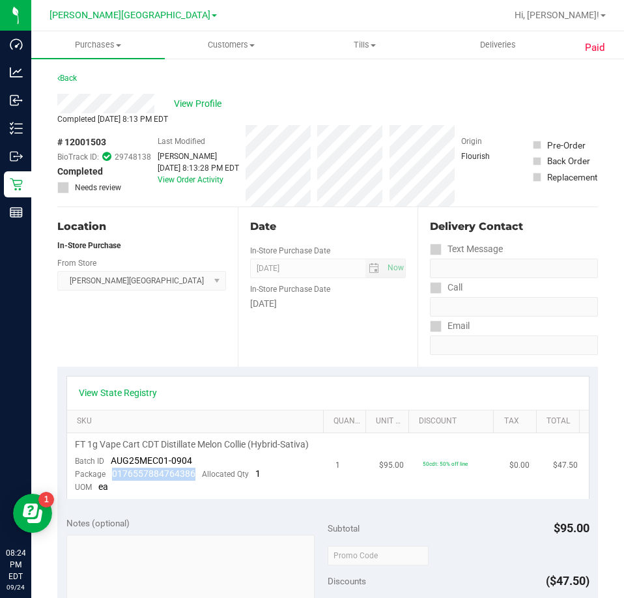
drag, startPoint x: 193, startPoint y: 483, endPoint x: 112, endPoint y: 488, distance: 81.6
click at [112, 481] on div "Package 0176557884764386 Allocated Qty 1" at bounding box center [168, 474] width 186 height 13
copy span "0176557884764386"
click at [72, 79] on link "Back" at bounding box center [67, 78] width 20 height 9
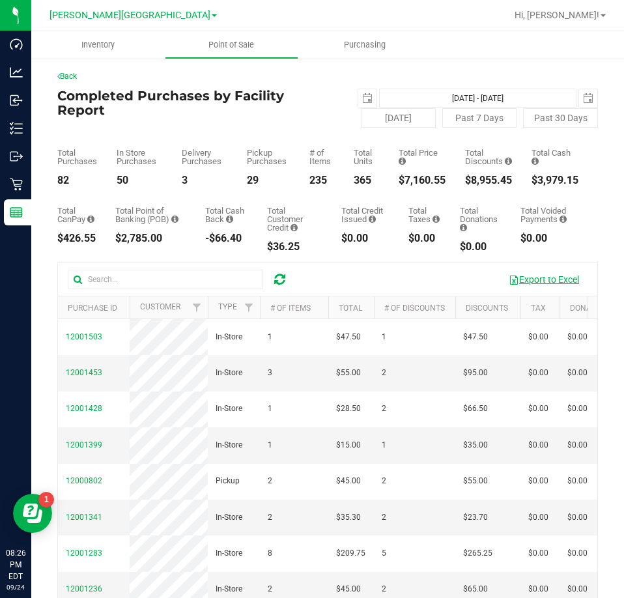
click at [538, 279] on button "Export to Excel" at bounding box center [543, 279] width 87 height 22
click at [272, 280] on div at bounding box center [280, 280] width 20 height 16
click at [277, 275] on icon at bounding box center [279, 279] width 11 height 13
click at [278, 279] on icon at bounding box center [279, 279] width 11 height 13
click at [280, 280] on icon at bounding box center [279, 279] width 11 height 13
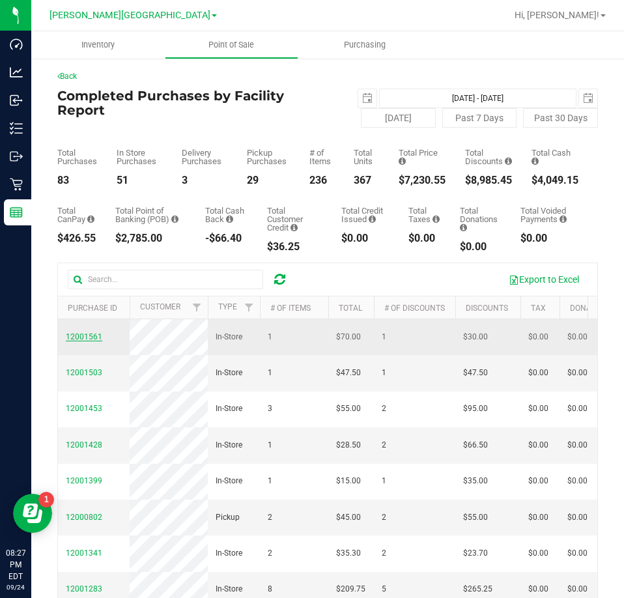
click at [78, 338] on span "12001561" at bounding box center [84, 336] width 36 height 9
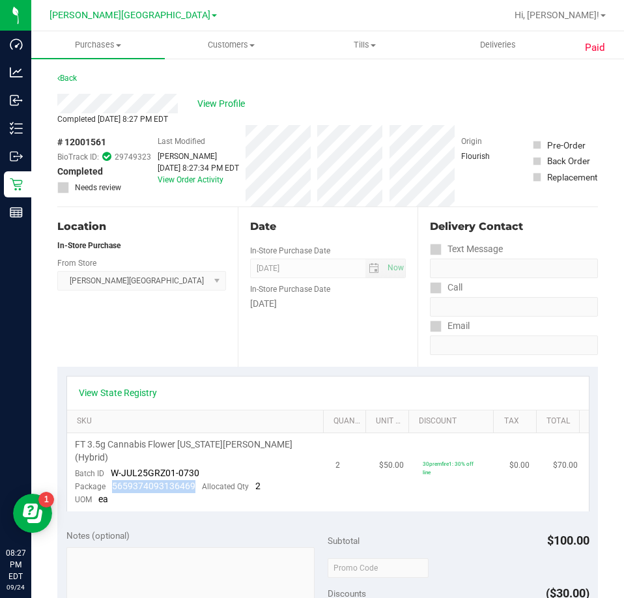
drag, startPoint x: 195, startPoint y: 476, endPoint x: 111, endPoint y: 477, distance: 84.0
click at [111, 480] on div "Package 5659374093136469 Allocated Qty 2" at bounding box center [168, 486] width 186 height 13
copy span "5659374093136469"
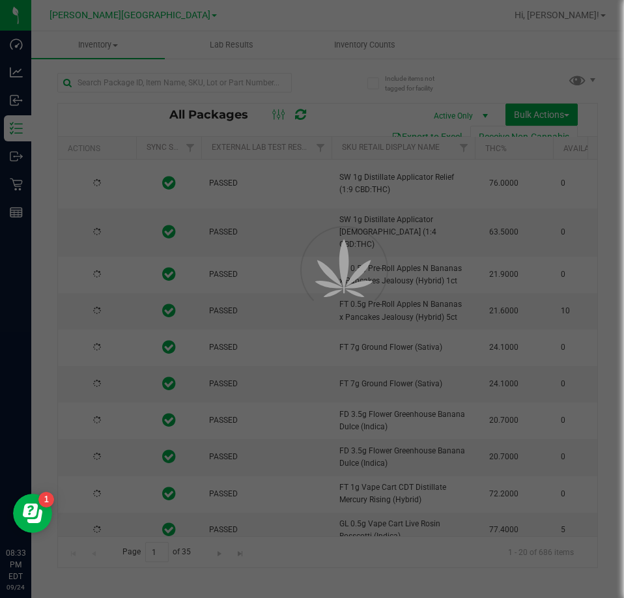
type input "[DATE]"
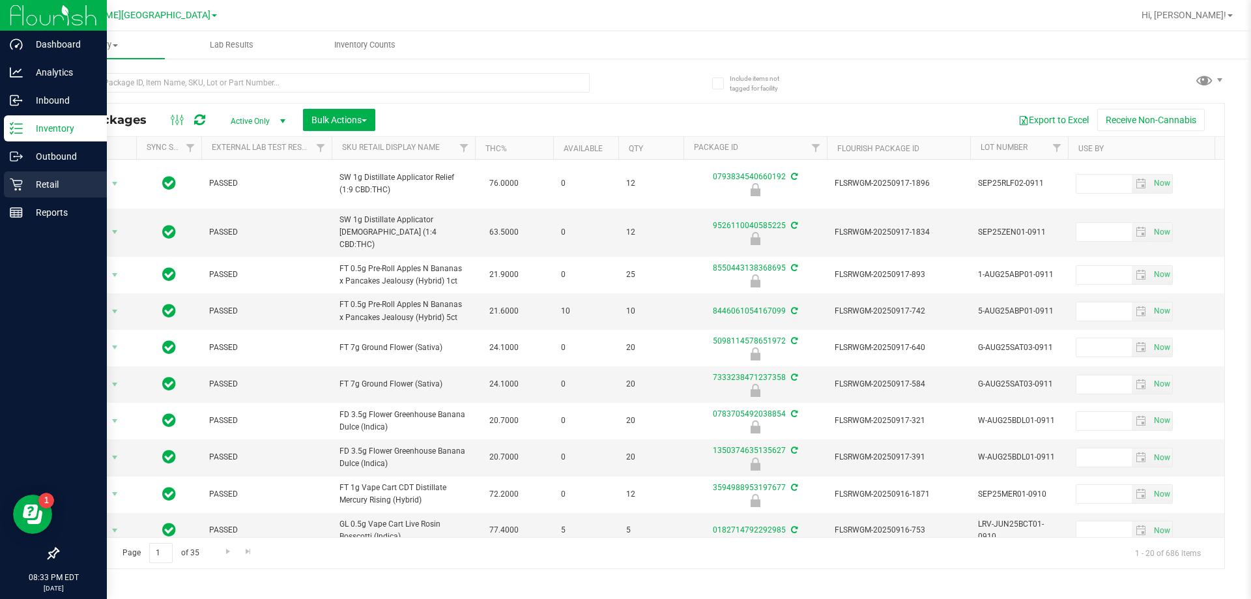
click at [20, 186] on icon at bounding box center [16, 184] width 13 height 13
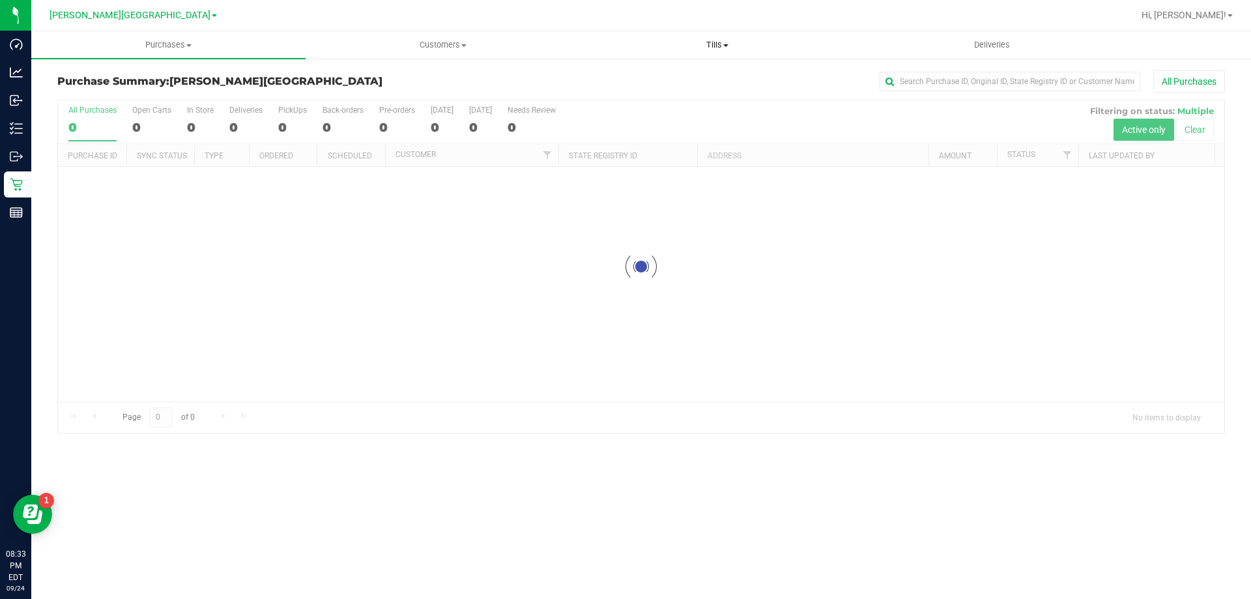
click at [623, 44] on span "Tills" at bounding box center [716, 45] width 273 height 12
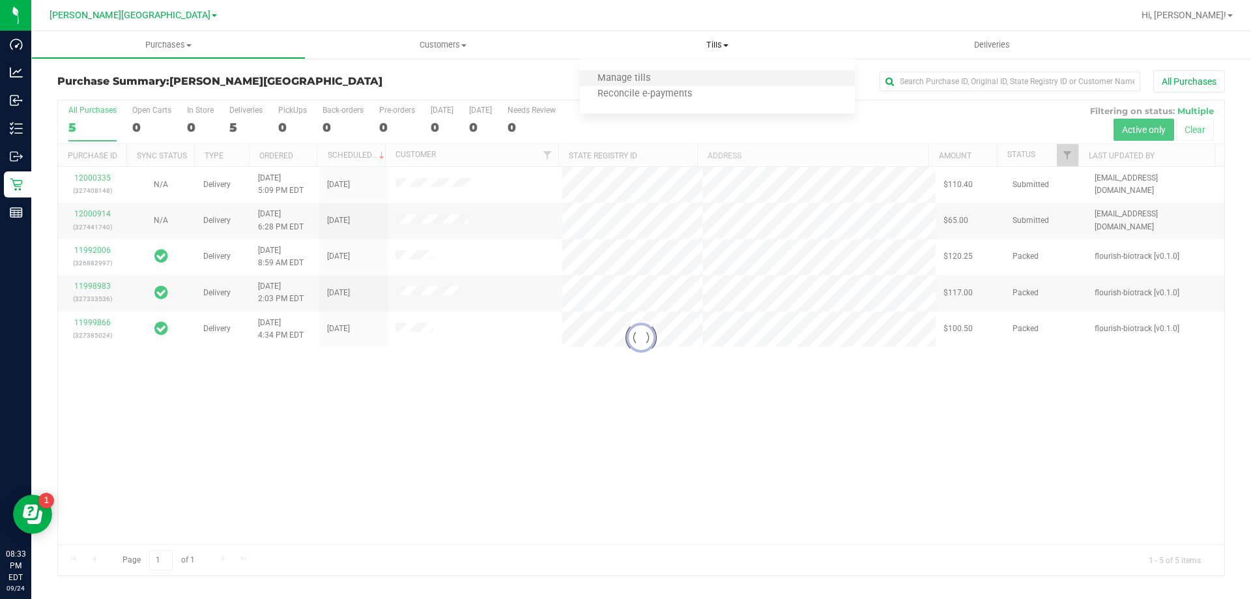
click at [623, 76] on li "Manage tills" at bounding box center [717, 79] width 274 height 16
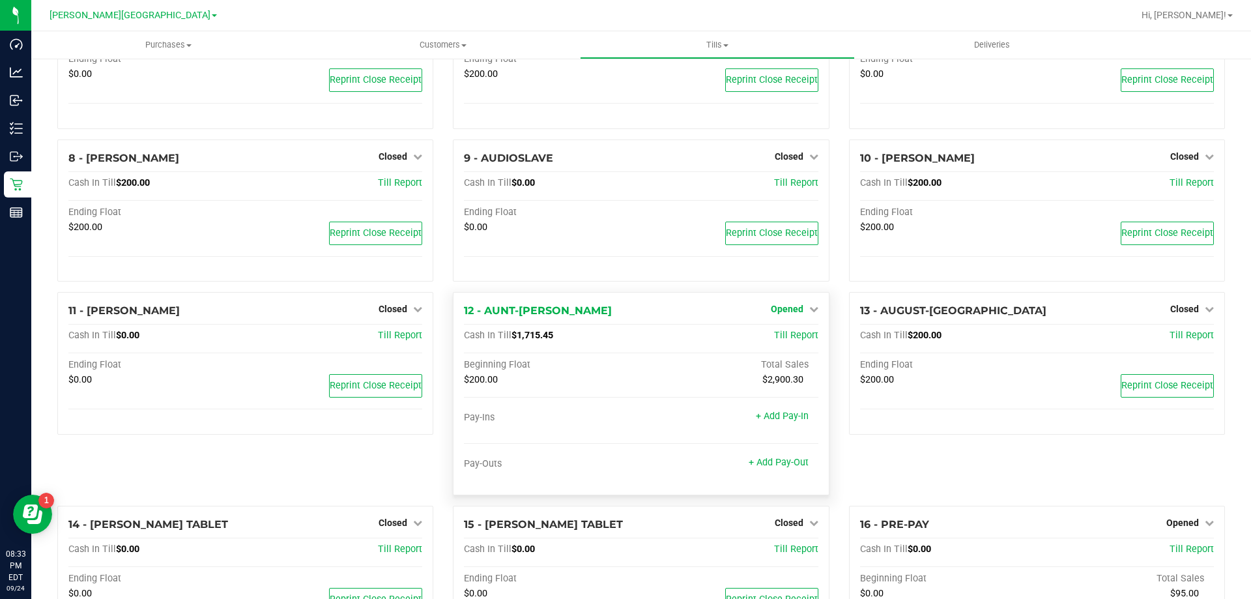
scroll to position [325, 0]
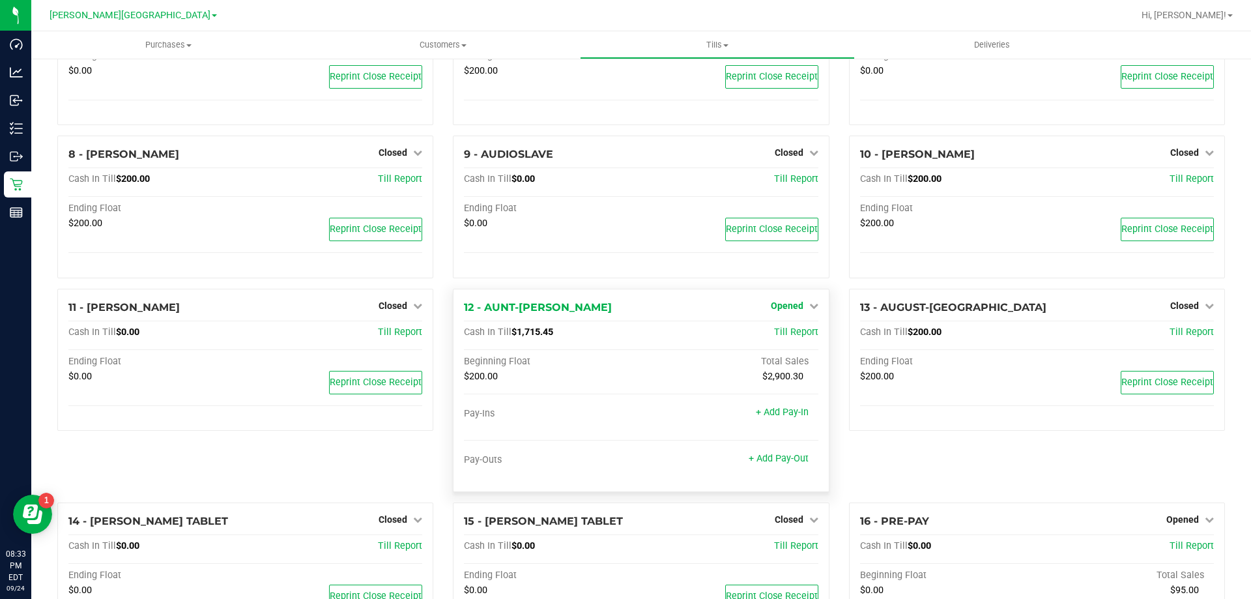
click at [623, 305] on span "Opened" at bounding box center [787, 305] width 33 height 10
click at [623, 326] on div "Close Till" at bounding box center [788, 332] width 98 height 35
click at [623, 332] on link "Close Till" at bounding box center [788, 332] width 35 height 10
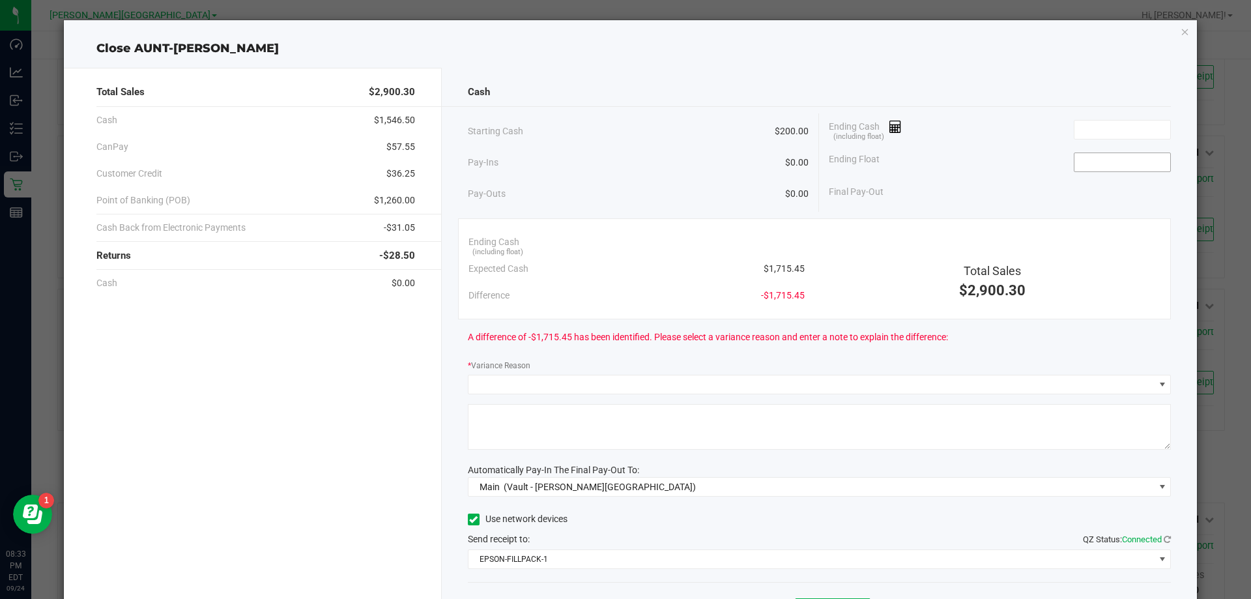
click at [623, 162] on input at bounding box center [1122, 162] width 96 height 18
type input "$200.00"
click at [623, 130] on input at bounding box center [1122, 129] width 96 height 18
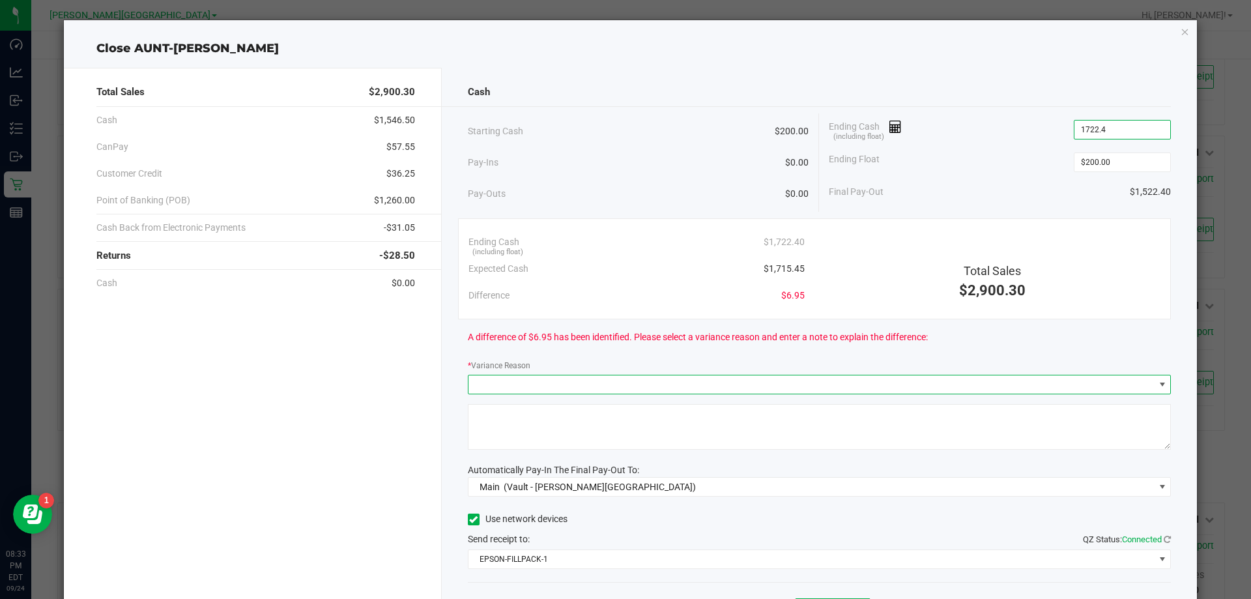
type input "$1,722.40"
click at [623, 384] on span at bounding box center [1162, 384] width 10 height 10
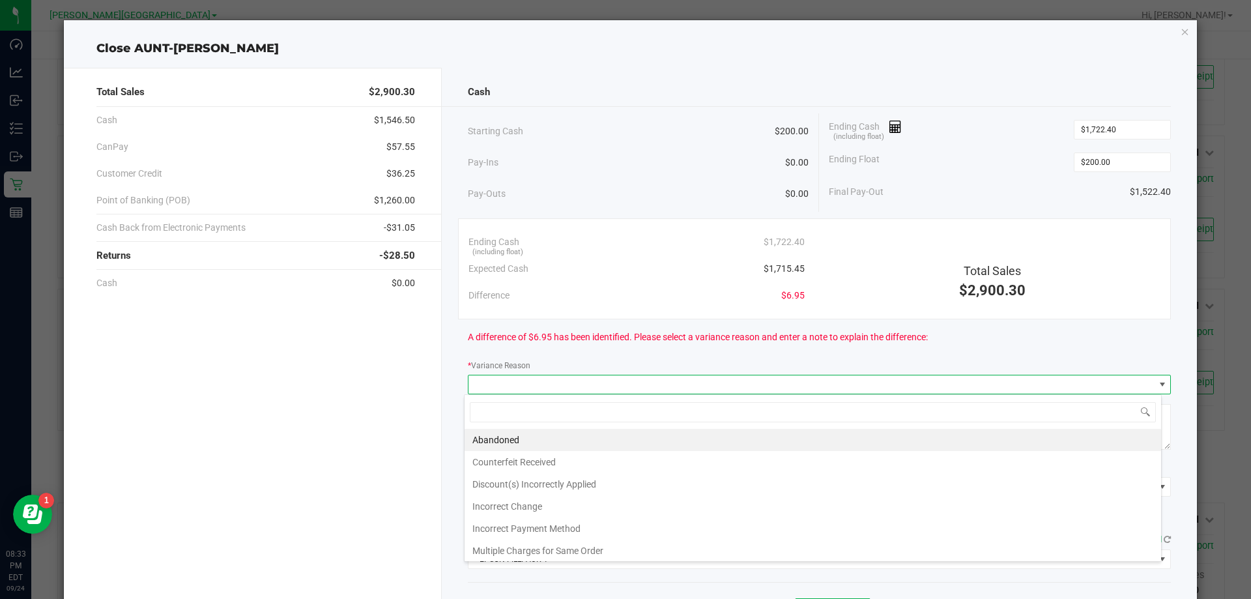
scroll to position [20, 697]
click at [614, 437] on li "Abandoned" at bounding box center [812, 440] width 696 height 22
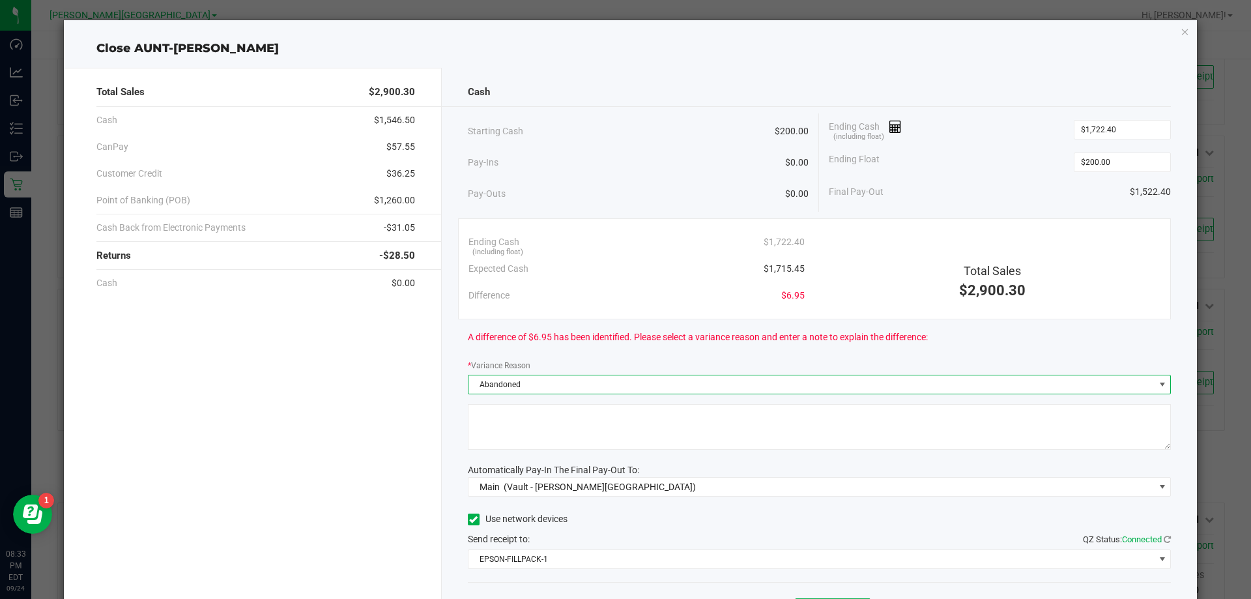
click at [614, 437] on textarea at bounding box center [819, 427] width 703 height 46
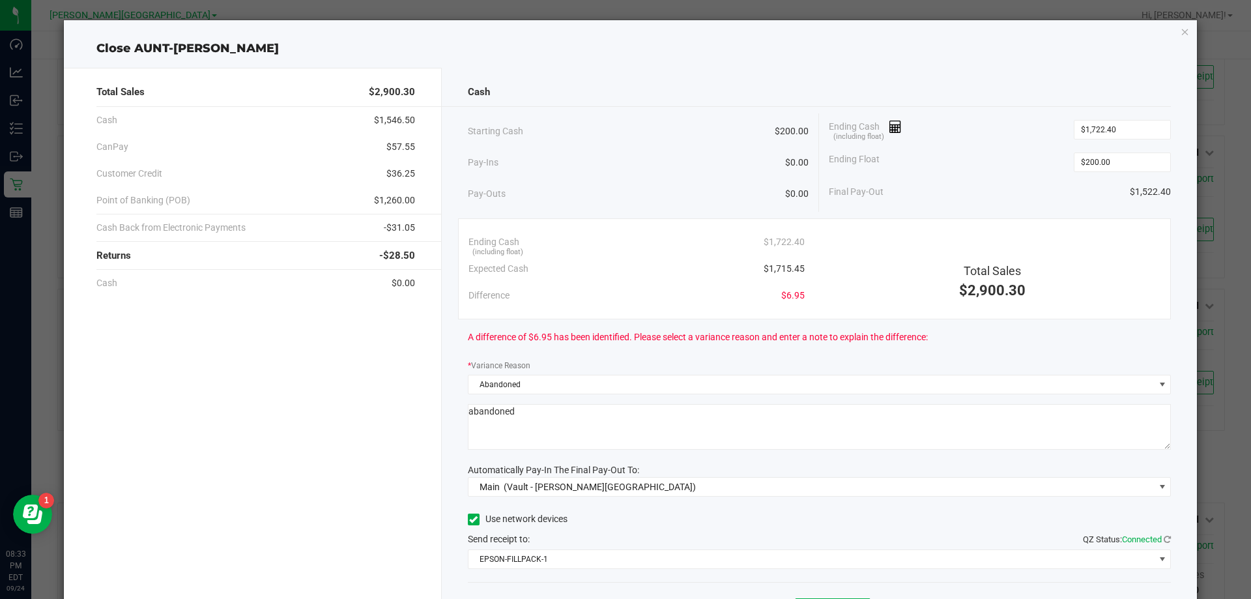
type textarea "abandoned"
click at [582, 524] on div "Use network devices" at bounding box center [819, 519] width 703 height 20
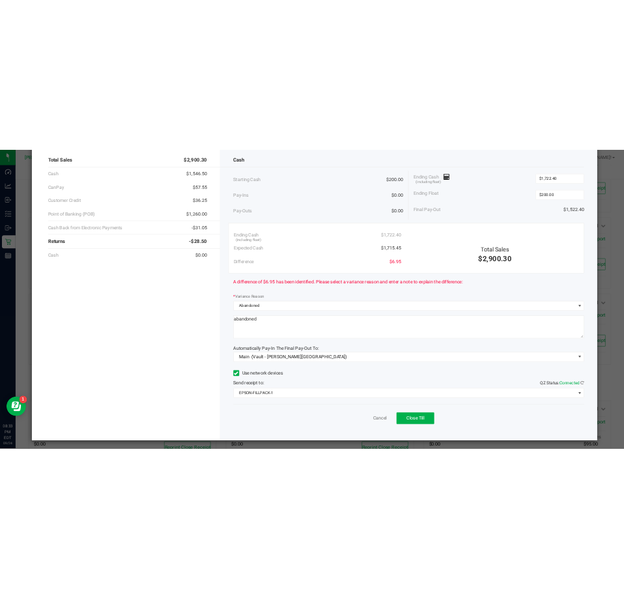
scroll to position [76, 0]
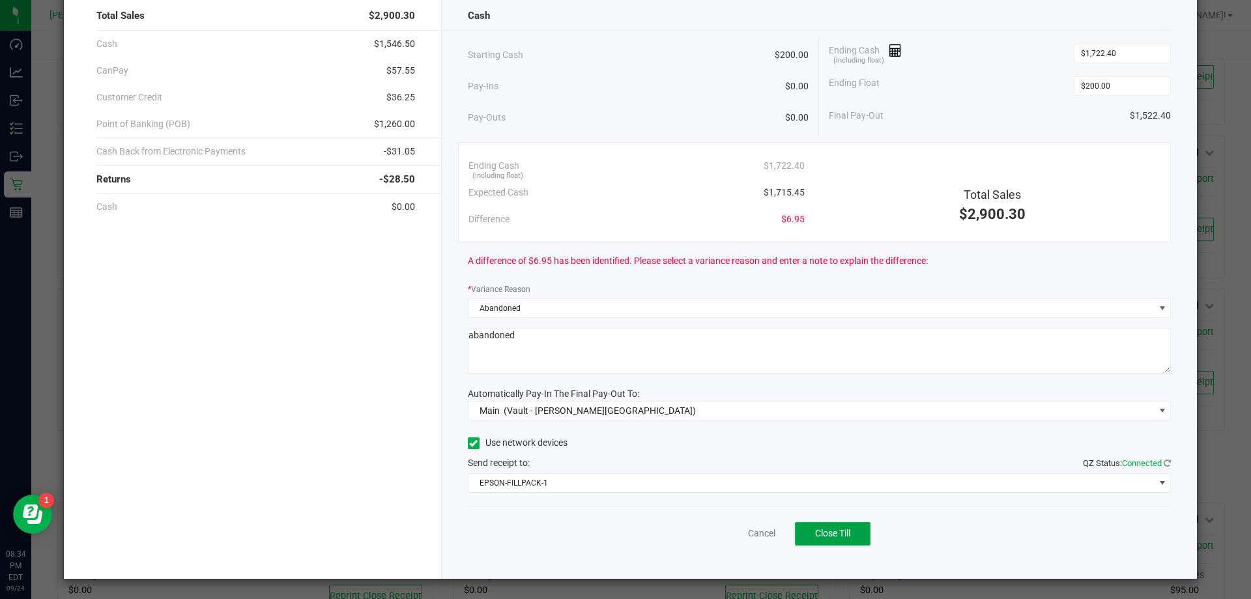
click at [623, 537] on span "Close Till" at bounding box center [832, 533] width 35 height 10
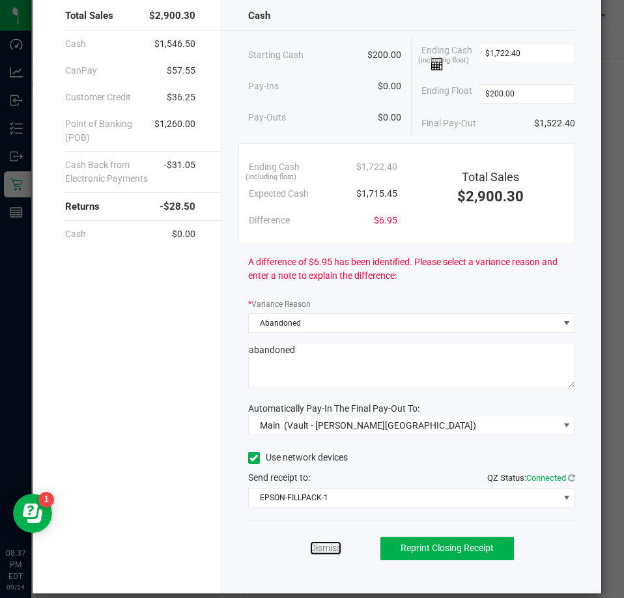
click at [330, 546] on link "Dismiss" at bounding box center [325, 548] width 31 height 14
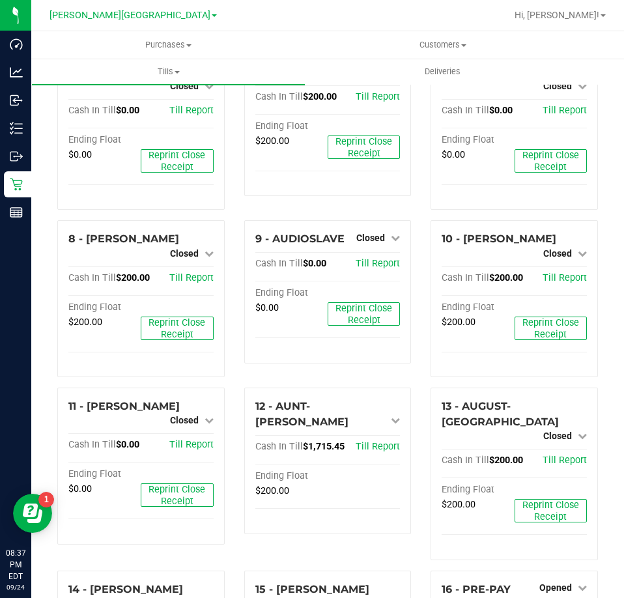
scroll to position [632, 0]
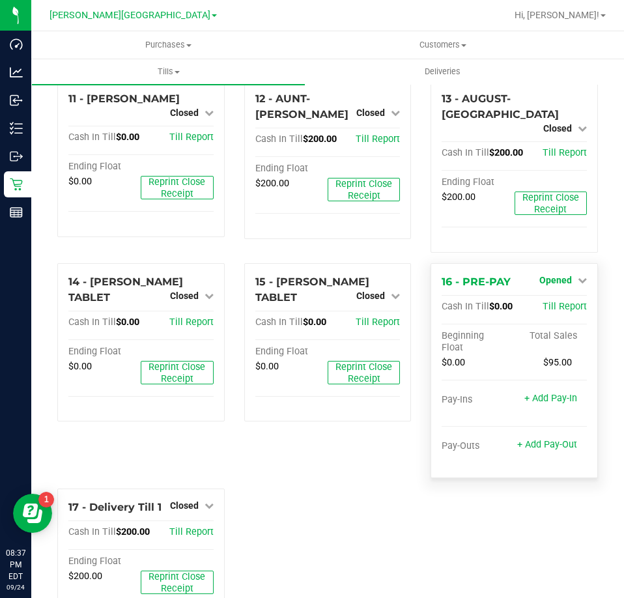
click at [564, 275] on link "Opened" at bounding box center [563, 280] width 48 height 10
click at [558, 299] on div "Close Till" at bounding box center [557, 307] width 96 height 16
click at [562, 302] on link "Close Till" at bounding box center [556, 307] width 35 height 10
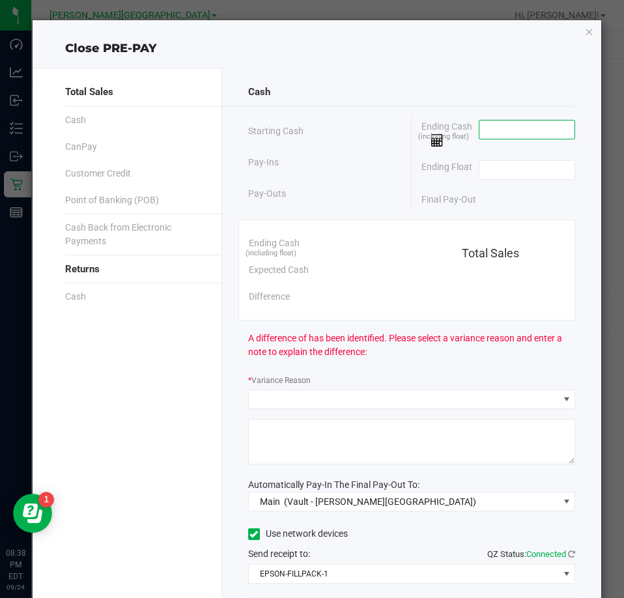
click at [498, 132] on input at bounding box center [527, 129] width 96 height 18
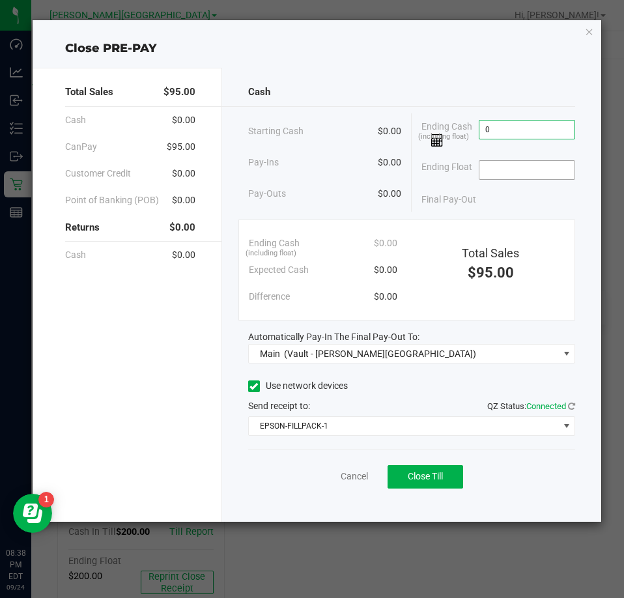
type input "$0.00"
click at [518, 169] on input at bounding box center [527, 170] width 96 height 18
type input "$0.00"
click at [416, 474] on span "Close Till" at bounding box center [425, 476] width 35 height 10
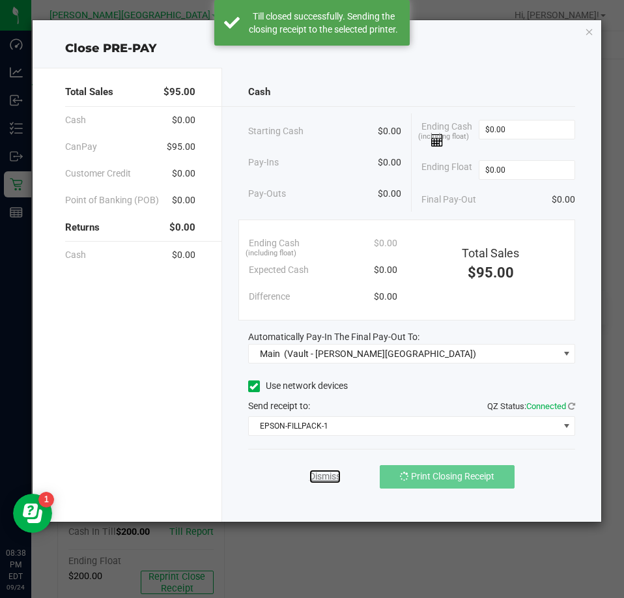
click at [328, 475] on link "Dismiss" at bounding box center [324, 477] width 31 height 14
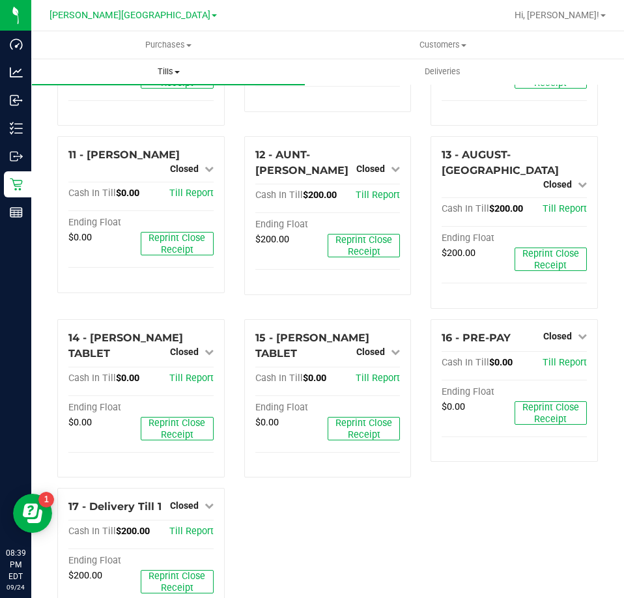
click at [183, 66] on span "Tills" at bounding box center [168, 72] width 273 height 12
click at [141, 120] on span "Reconcile e-payments" at bounding box center [96, 120] width 130 height 11
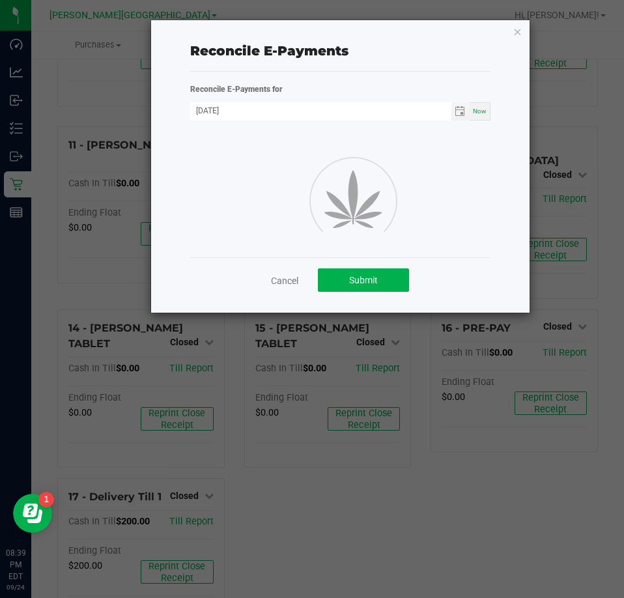
scroll to position [576, 0]
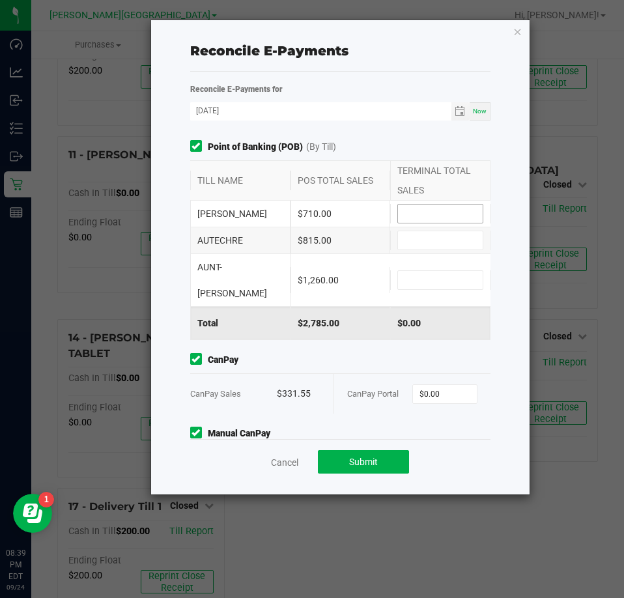
click at [420, 207] on input at bounding box center [440, 214] width 85 height 18
type input "$710.00"
type input "$815.00"
type input "$1,260.00"
type input "$331.50"
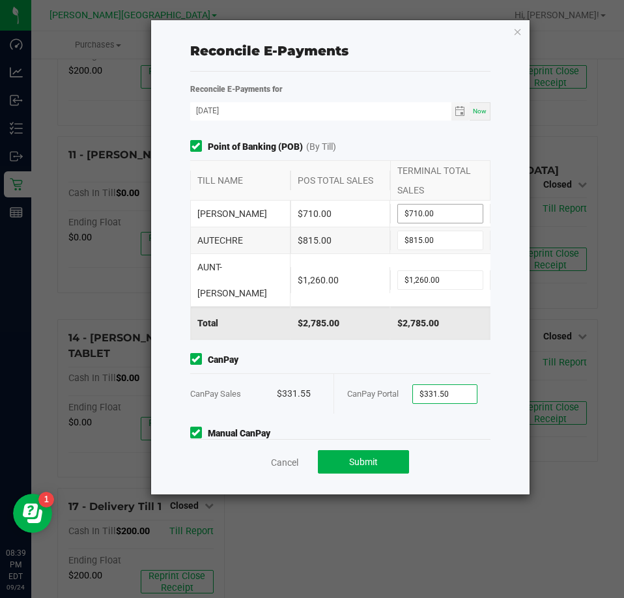
scroll to position [193, 0]
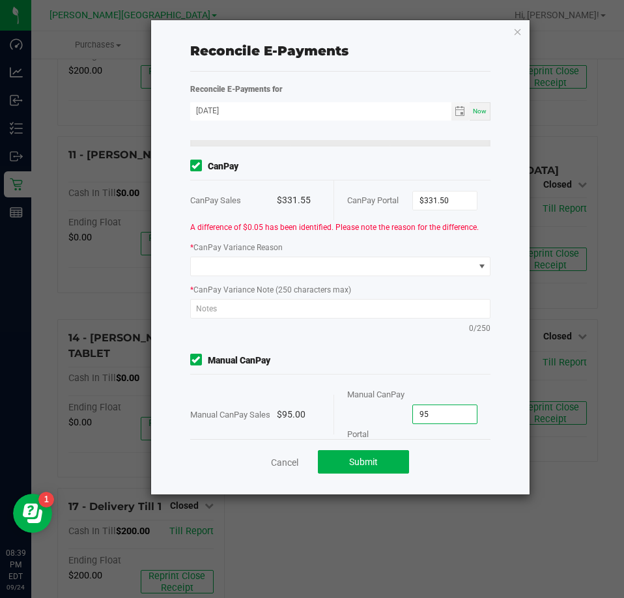
type input "$95.00"
click at [409, 240] on div "* CanPay Variance Reason" at bounding box center [340, 258] width 320 height 36
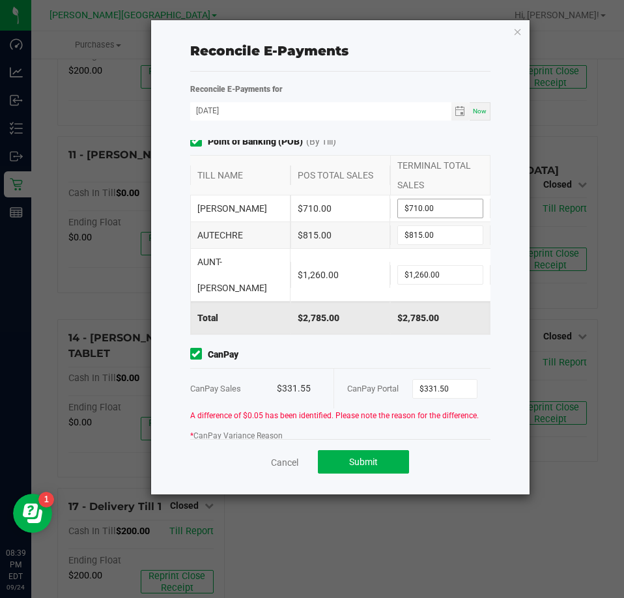
scroll to position [0, 0]
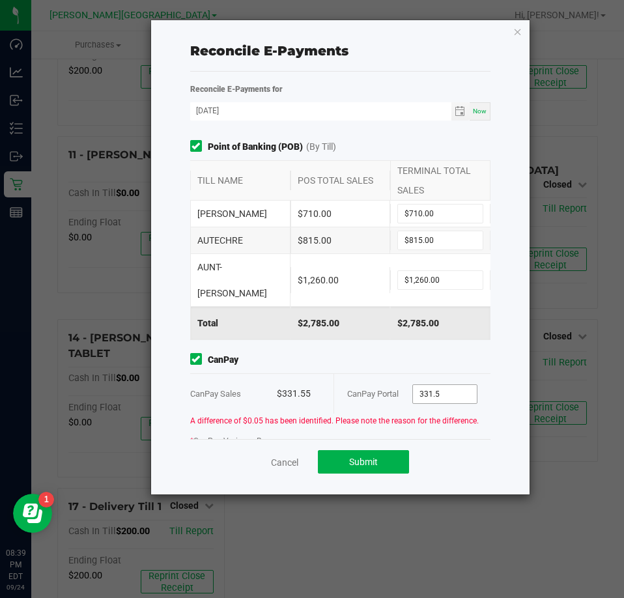
click at [454, 385] on input "331.5" at bounding box center [445, 394] width 64 height 18
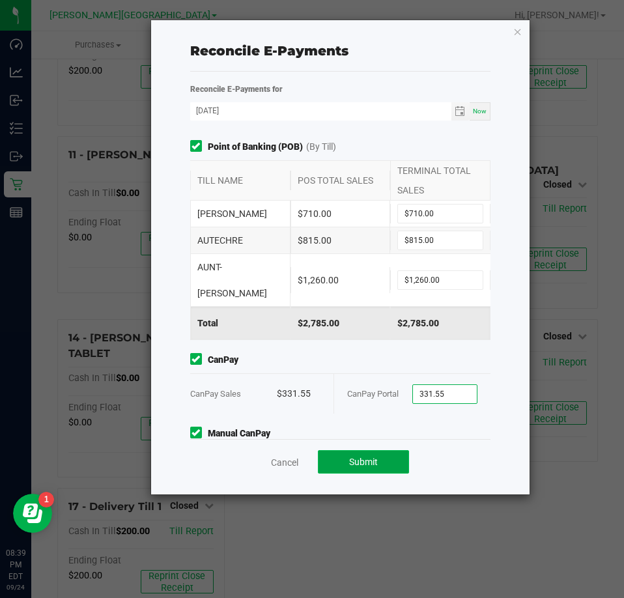
type input "$331.55"
click at [364, 470] on button "Submit" at bounding box center [363, 461] width 91 height 23
